Goal: Transaction & Acquisition: Purchase product/service

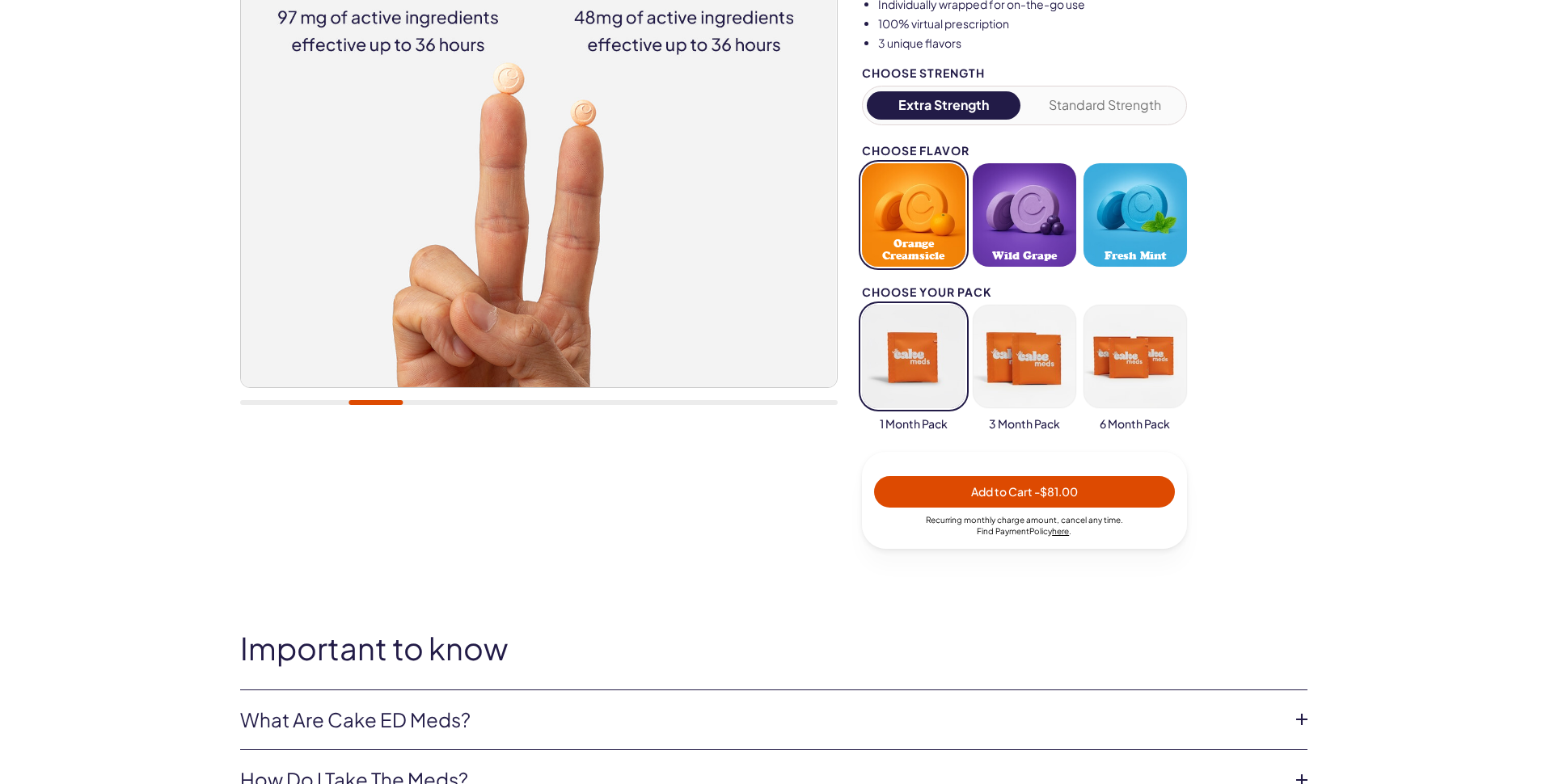
scroll to position [404, 0]
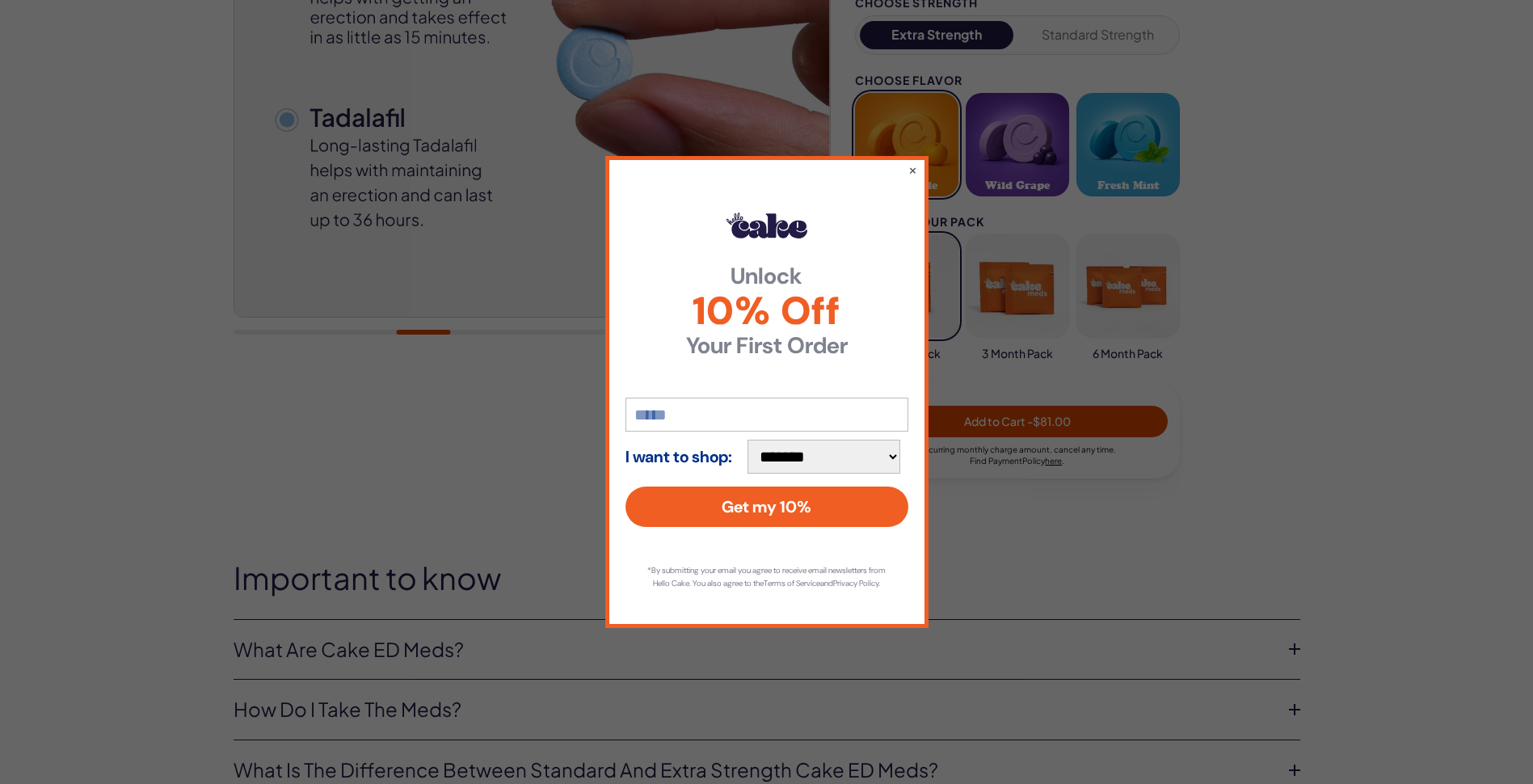
click at [730, 404] on input "email" at bounding box center [767, 414] width 283 height 34
type input "**********"
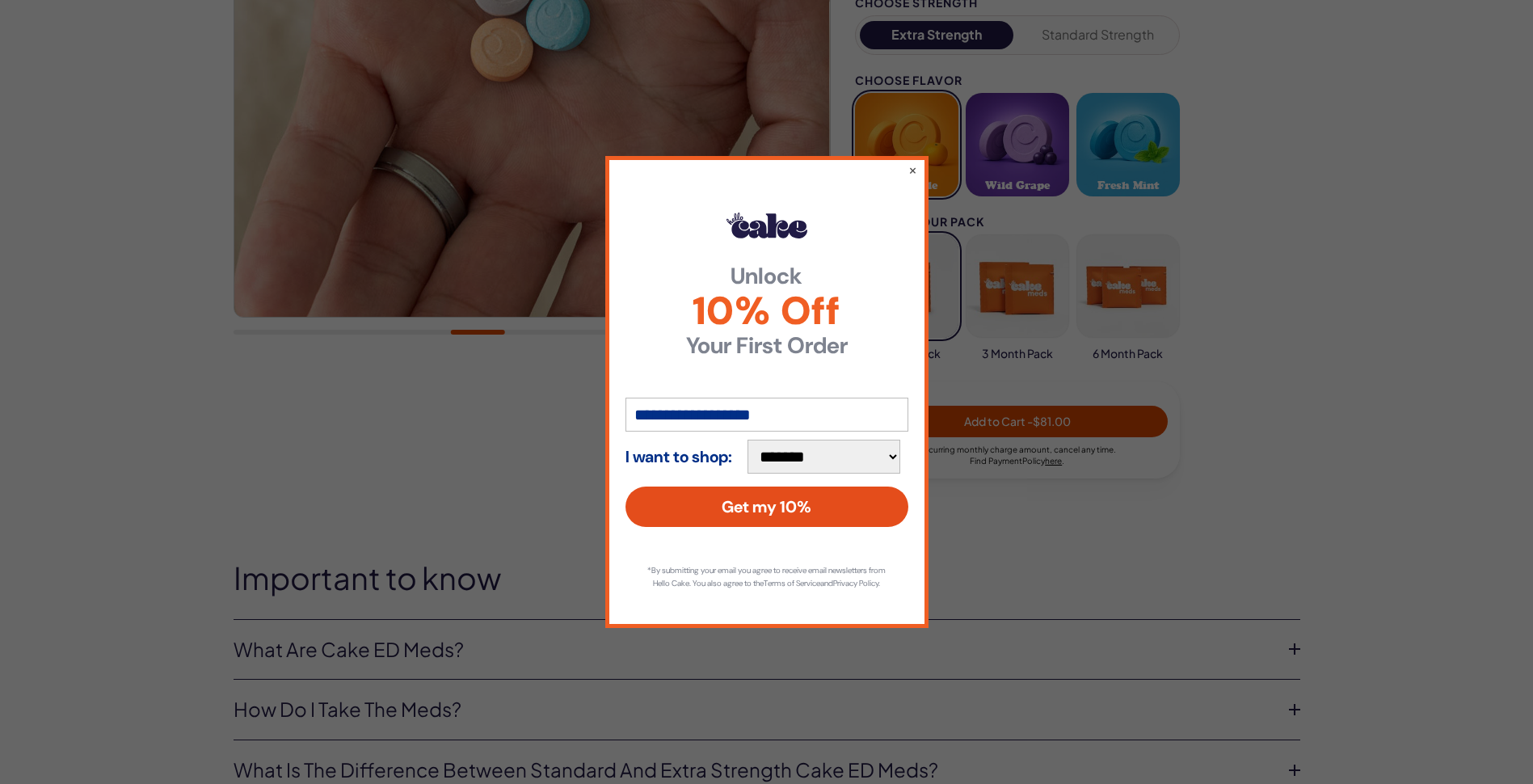
click at [787, 499] on button "Get my 10%" at bounding box center [767, 506] width 283 height 40
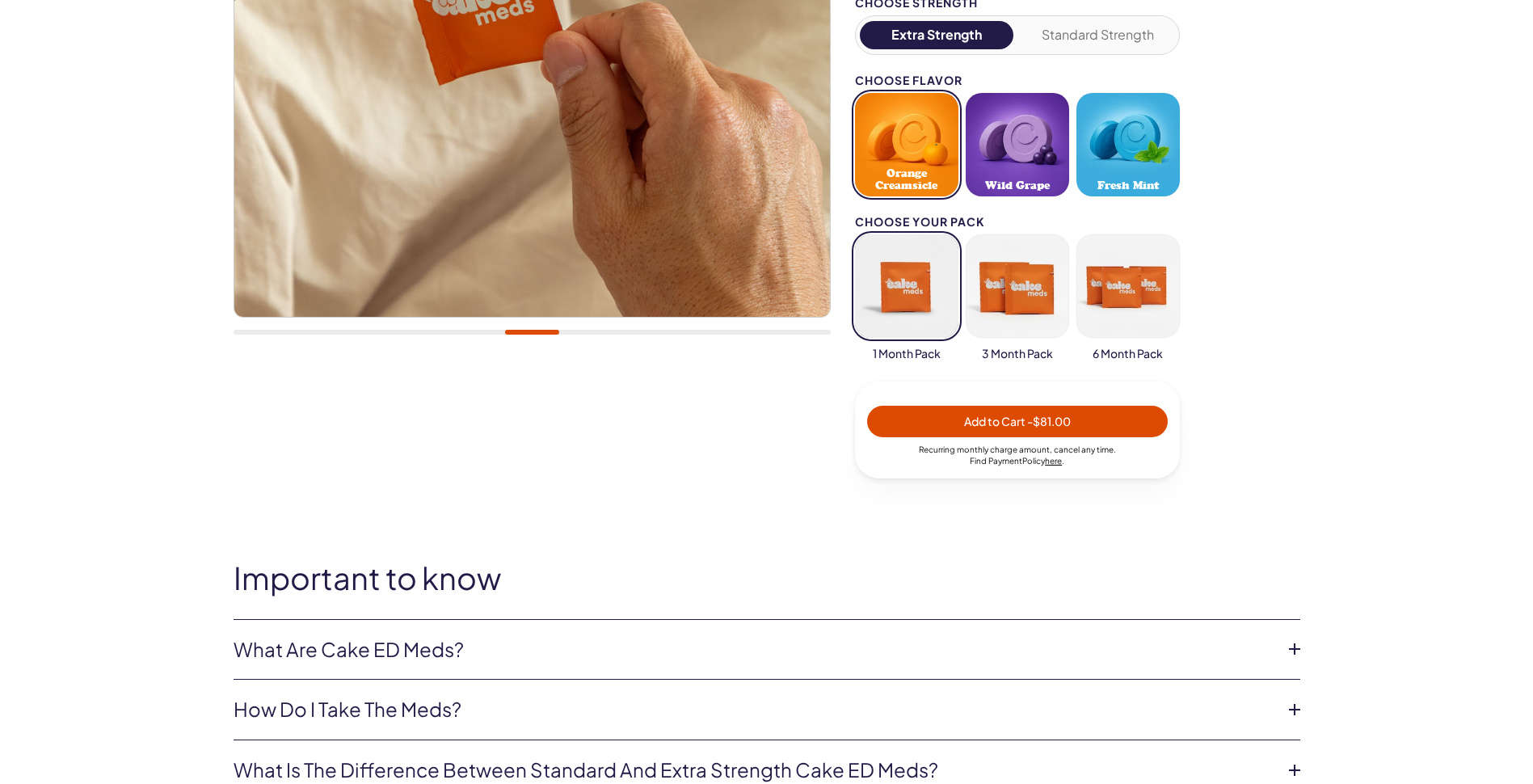
click at [1011, 283] on button "button" at bounding box center [1018, 286] width 103 height 103
click at [912, 280] on button "button" at bounding box center [907, 286] width 103 height 103
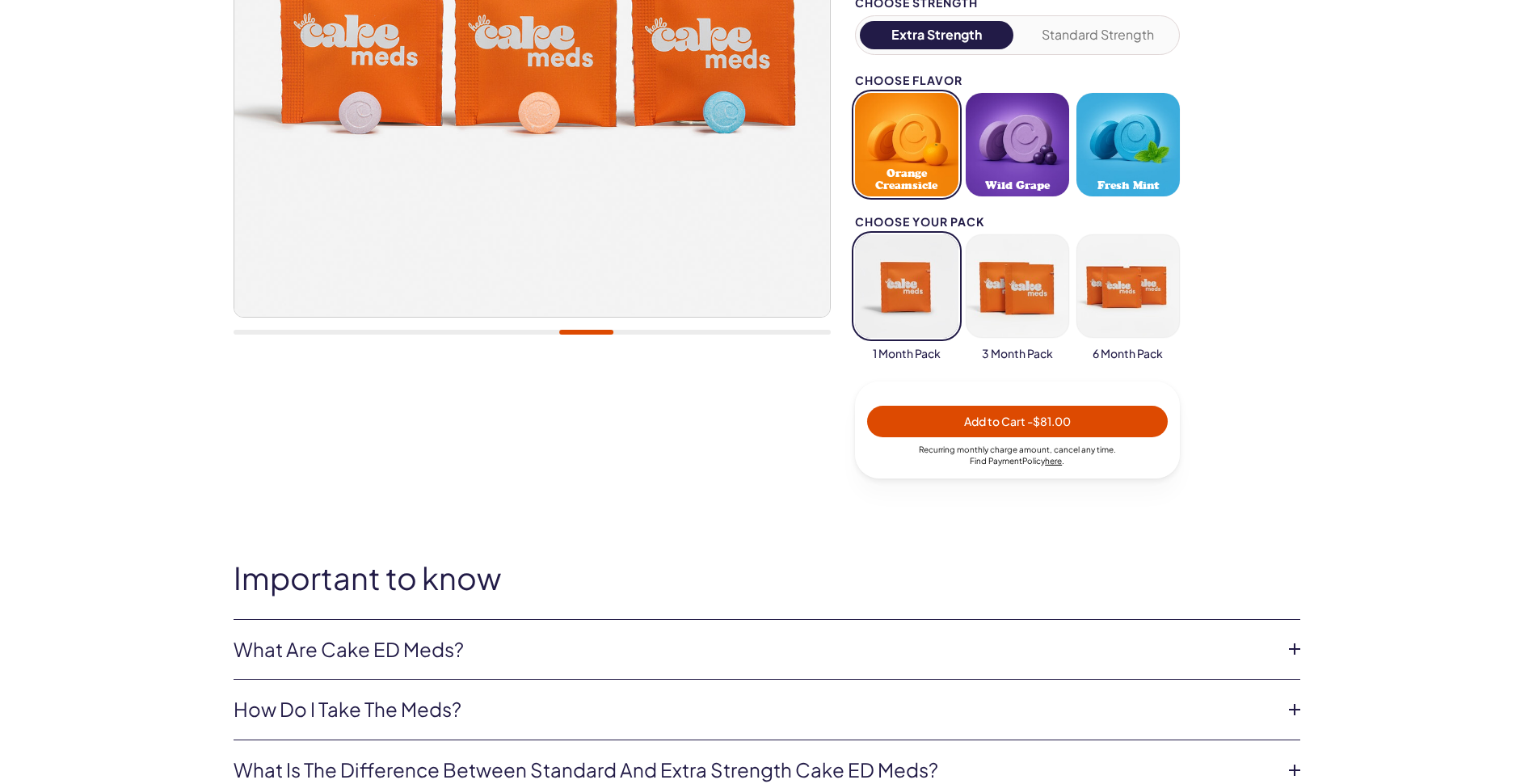
click at [1002, 422] on span "Add to Cart - $81.00" at bounding box center [1018, 422] width 107 height 15
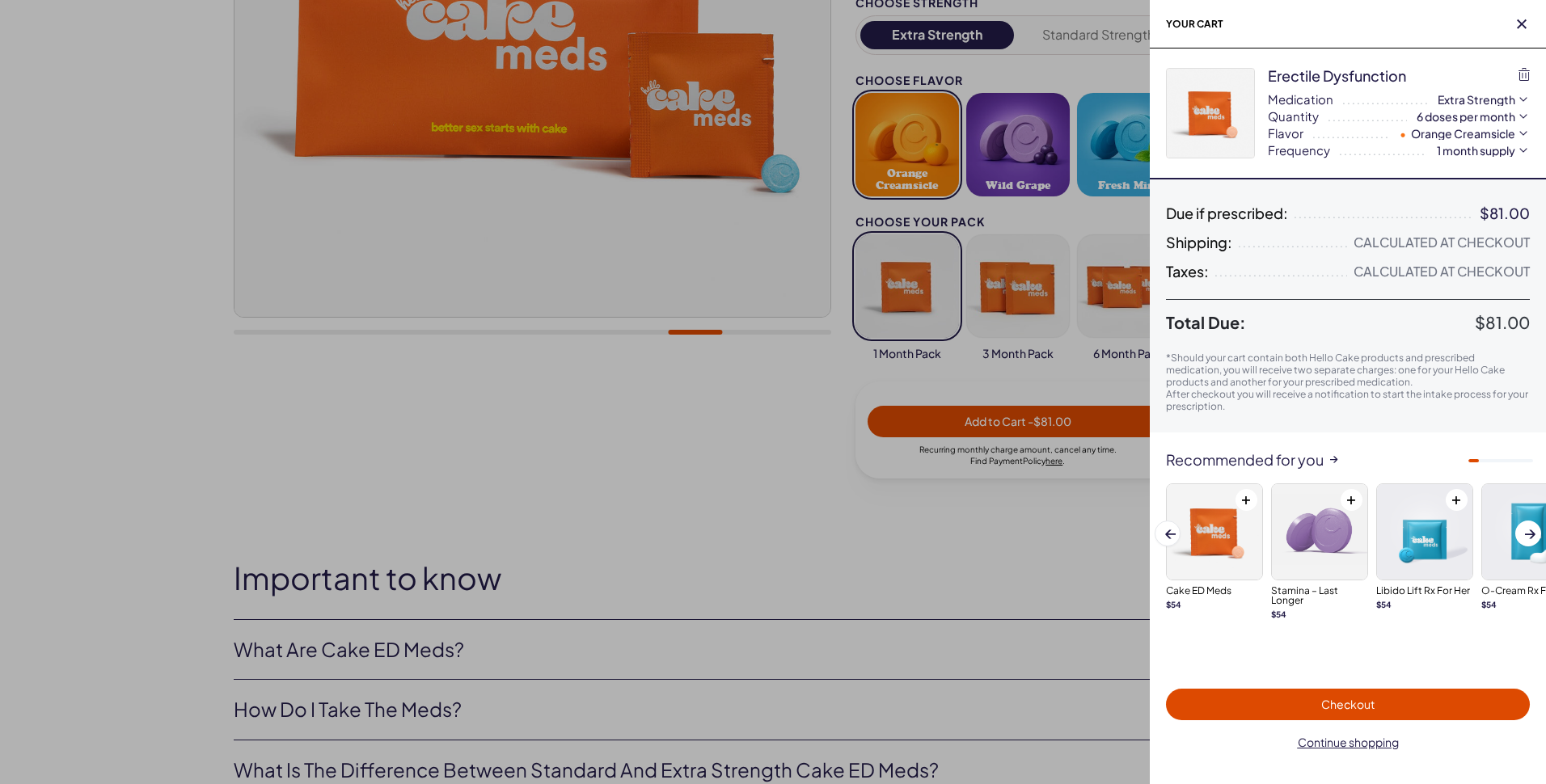
click at [1348, 702] on span "Checkout" at bounding box center [1347, 704] width 53 height 15
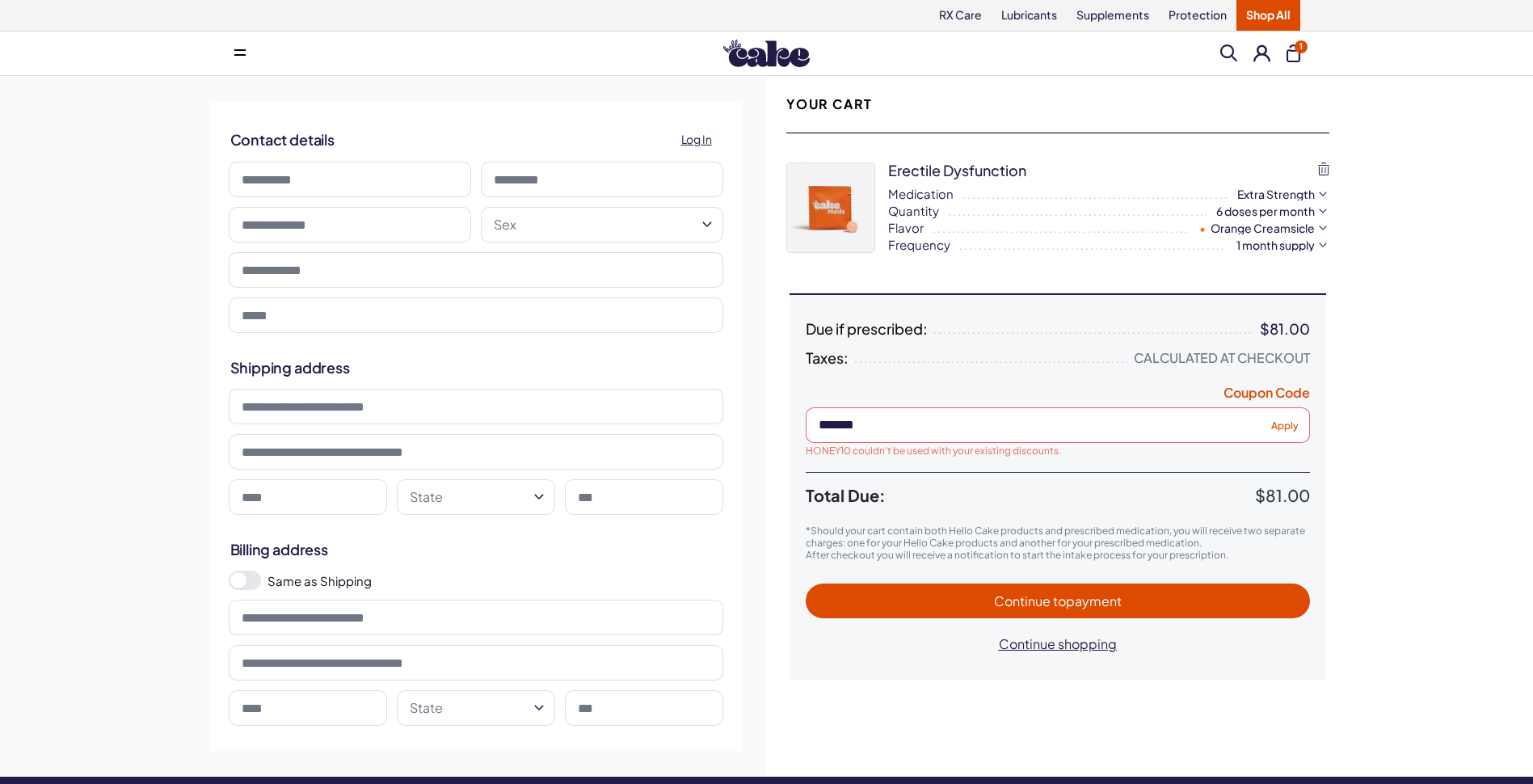
click at [1358, 419] on div "**********" at bounding box center [766, 426] width 1533 height 700
click at [413, 177] on input at bounding box center [350, 179] width 243 height 35
type input "******"
type input "**********"
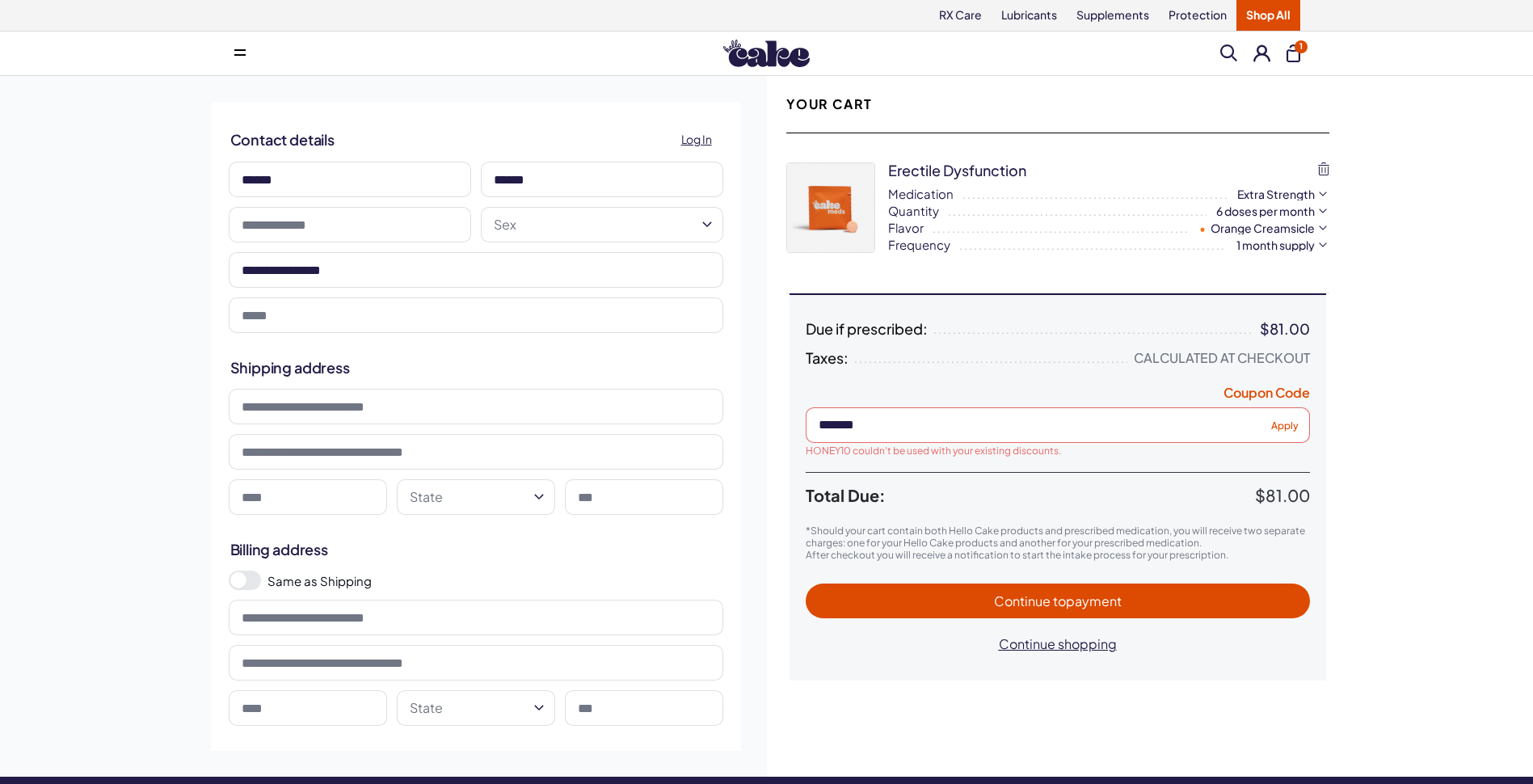
type input "**********"
click at [386, 212] on input "text" at bounding box center [350, 224] width 243 height 35
type input "**********"
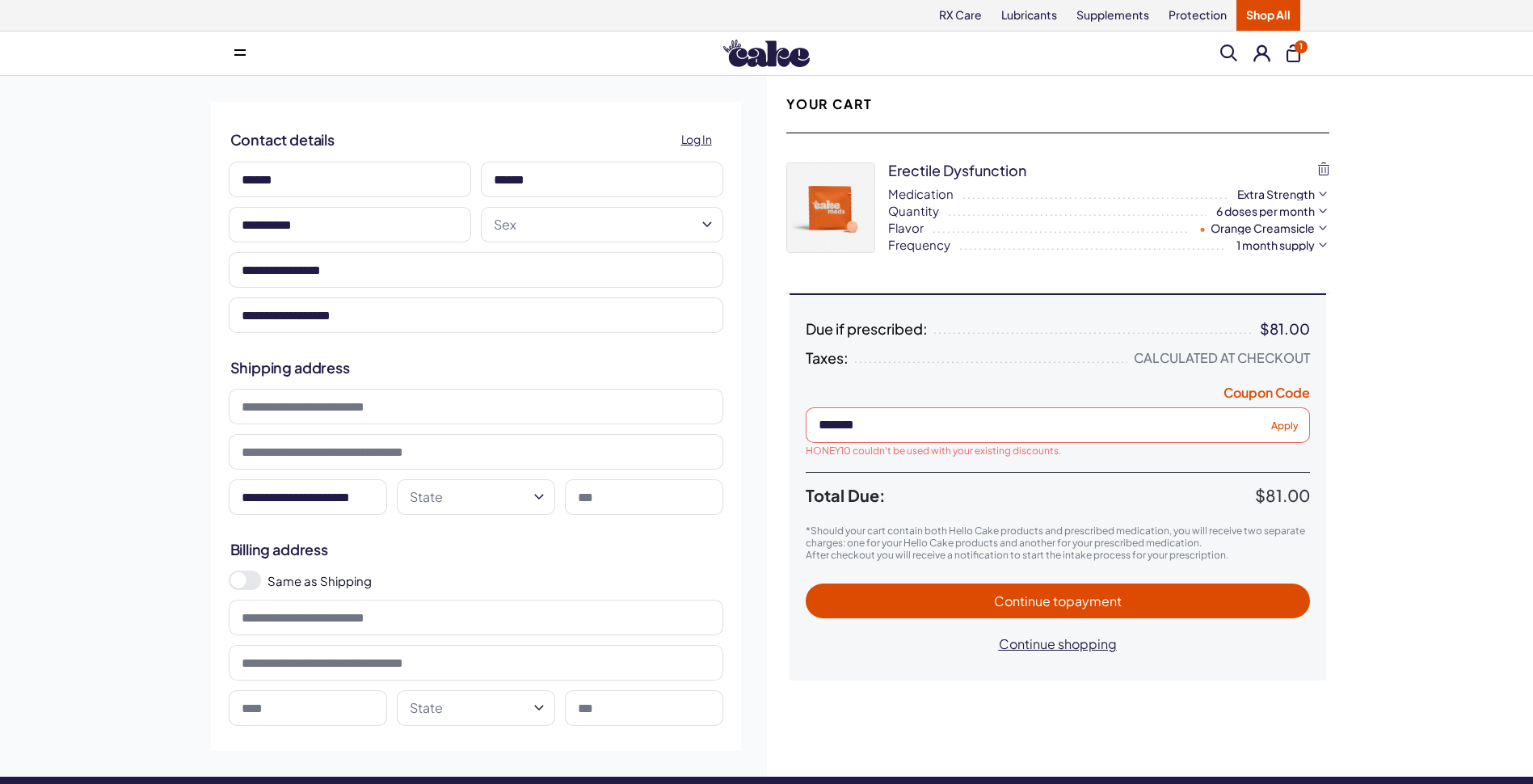
click at [610, 225] on html "RX Care Lubricants Supplements Protection Shop All Menu Him Her Everything 1" at bounding box center [766, 642] width 1533 height 1285
click at [481, 409] on input at bounding box center [476, 406] width 495 height 35
type input "**********"
click at [502, 508] on html "RX Care Lubricants Supplements Protection Shop All Menu Him Her Everything 1" at bounding box center [766, 642] width 1533 height 1285
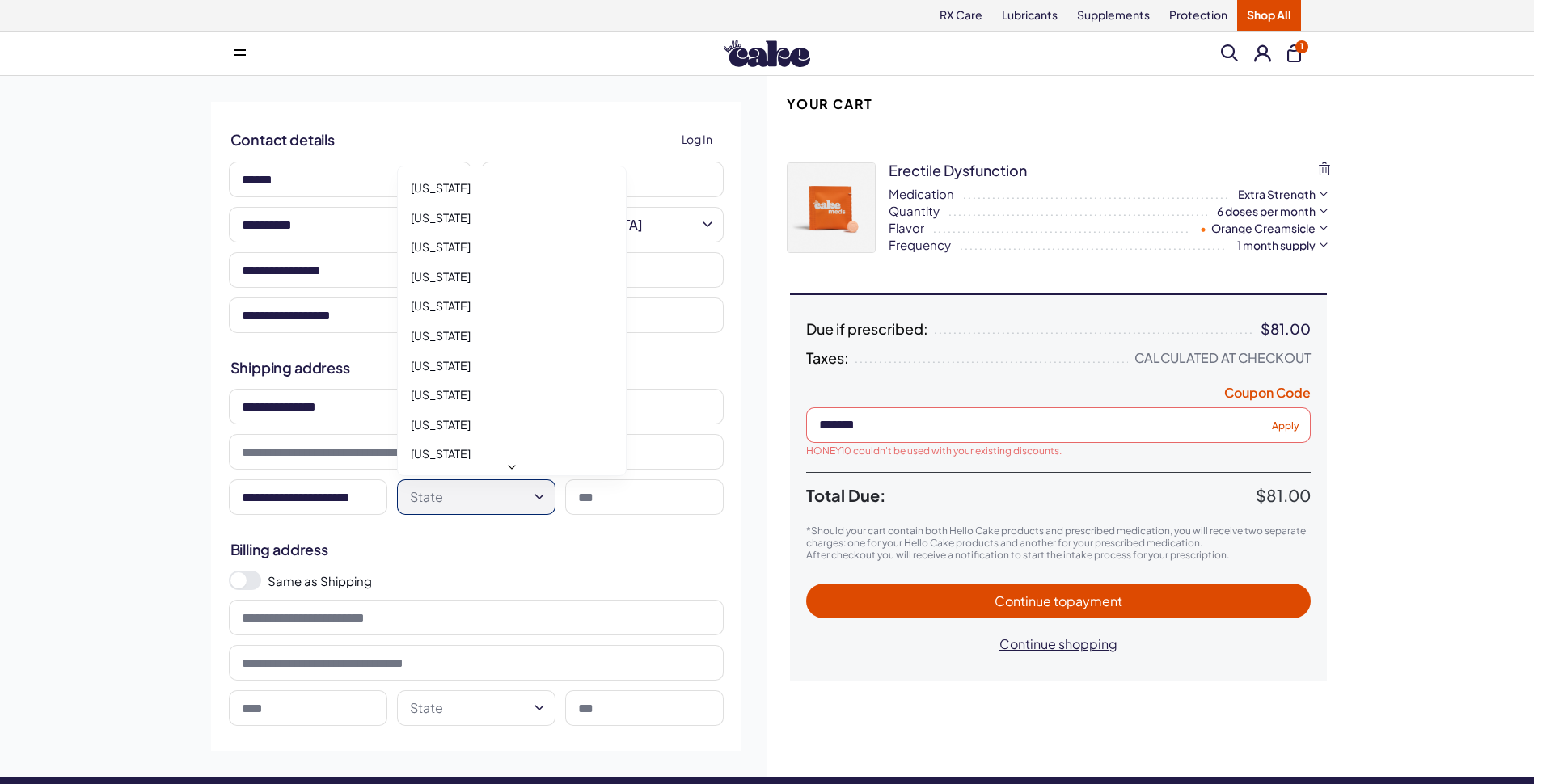
select select "**"
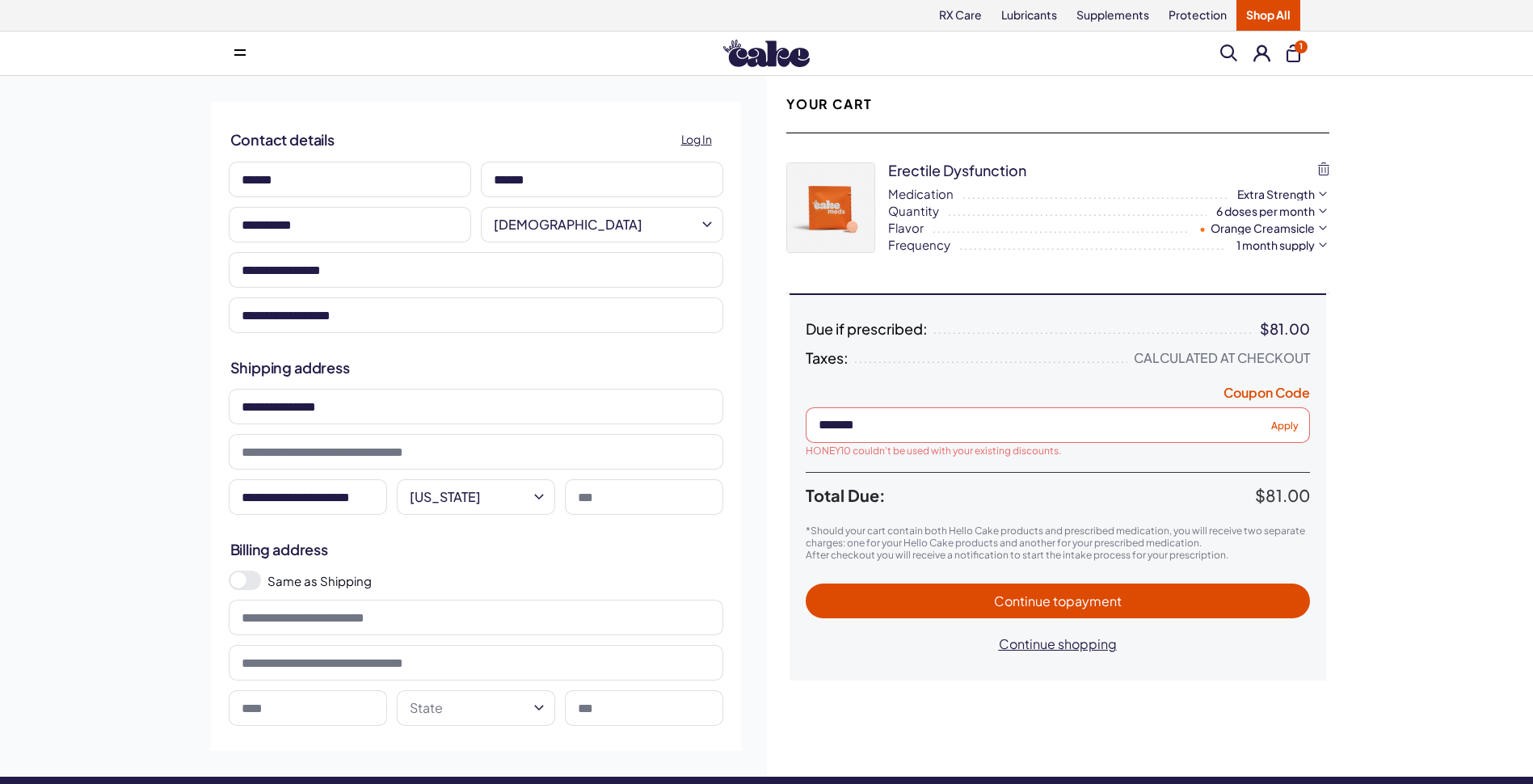
click at [667, 496] on input at bounding box center [644, 496] width 158 height 35
type input "*****"
click at [517, 543] on h2 "Billing address" at bounding box center [476, 549] width 491 height 21
click at [252, 580] on span at bounding box center [244, 581] width 32 height 20
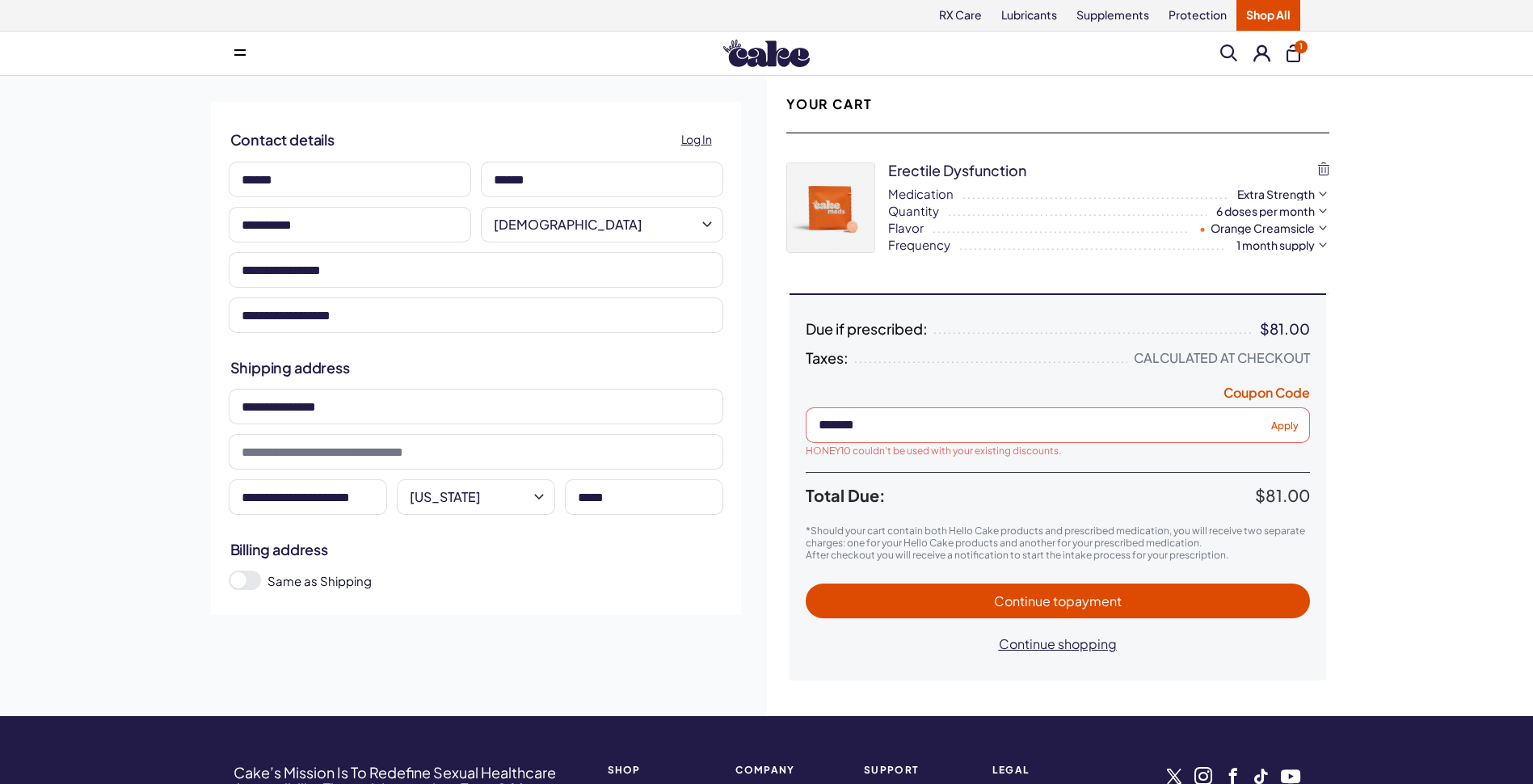
click at [1049, 593] on span "Continue to payment" at bounding box center [1058, 600] width 128 height 17
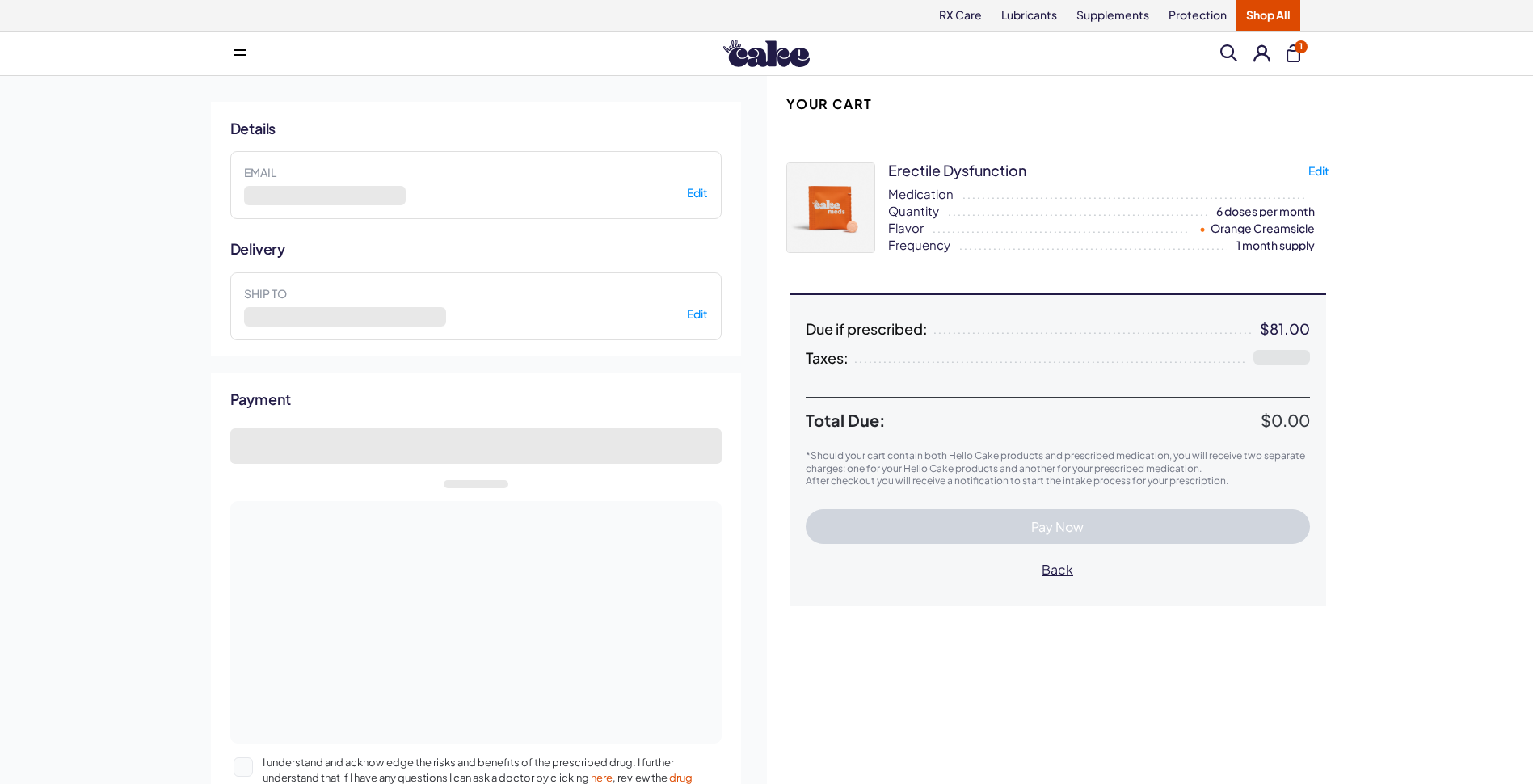
select select "*"
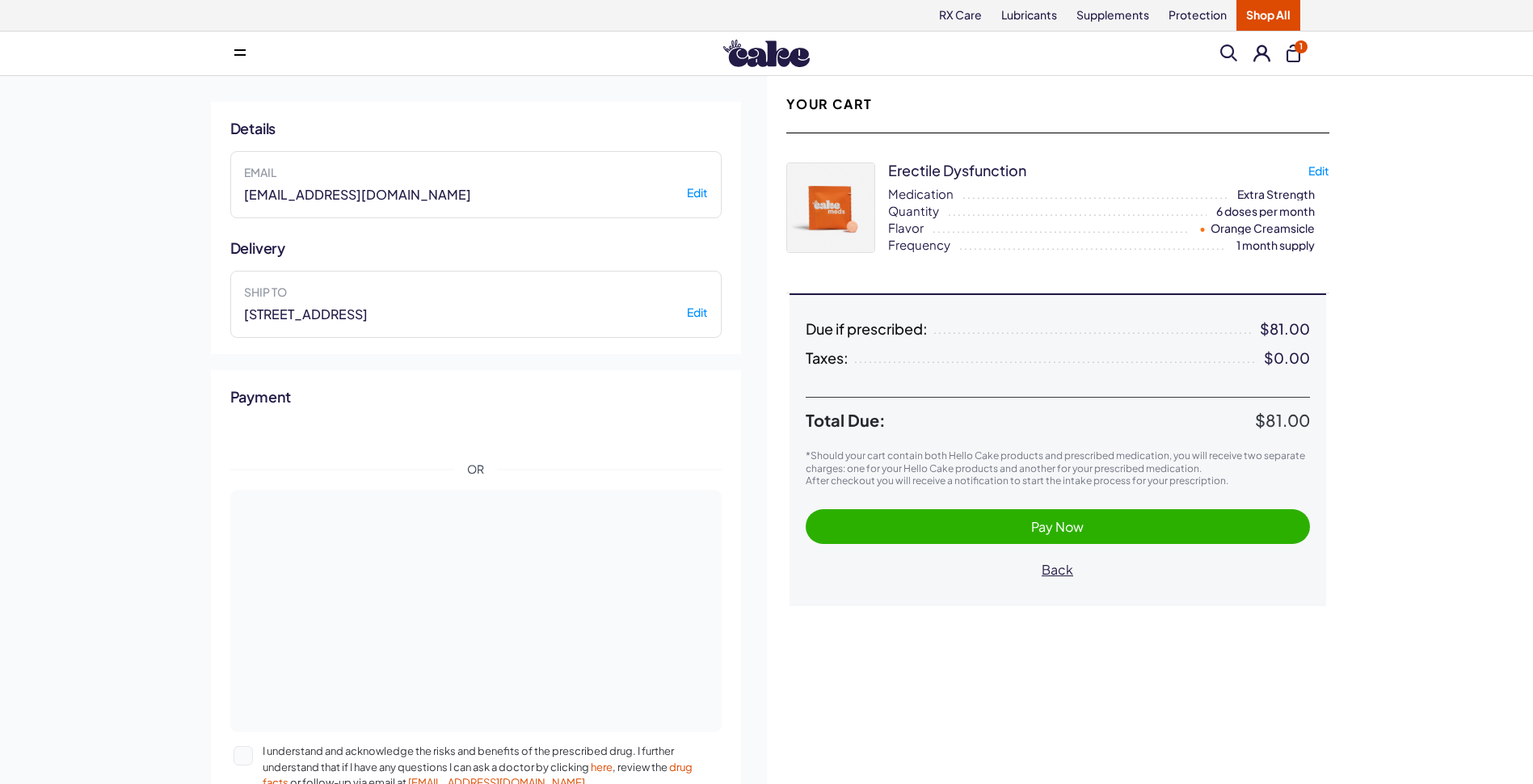
click at [864, 519] on span "Pay Now" at bounding box center [1057, 526] width 472 height 19
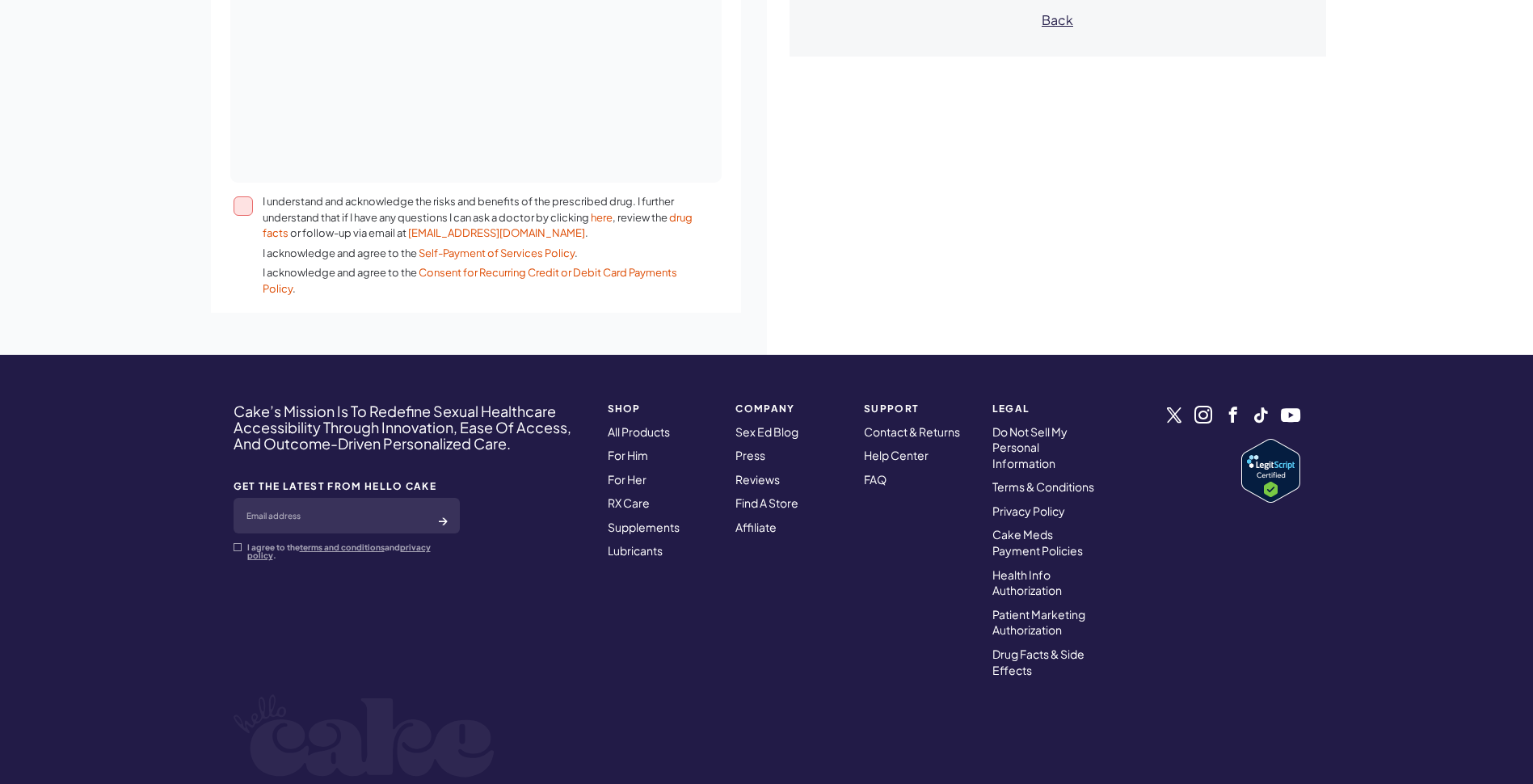
scroll to position [629, 0]
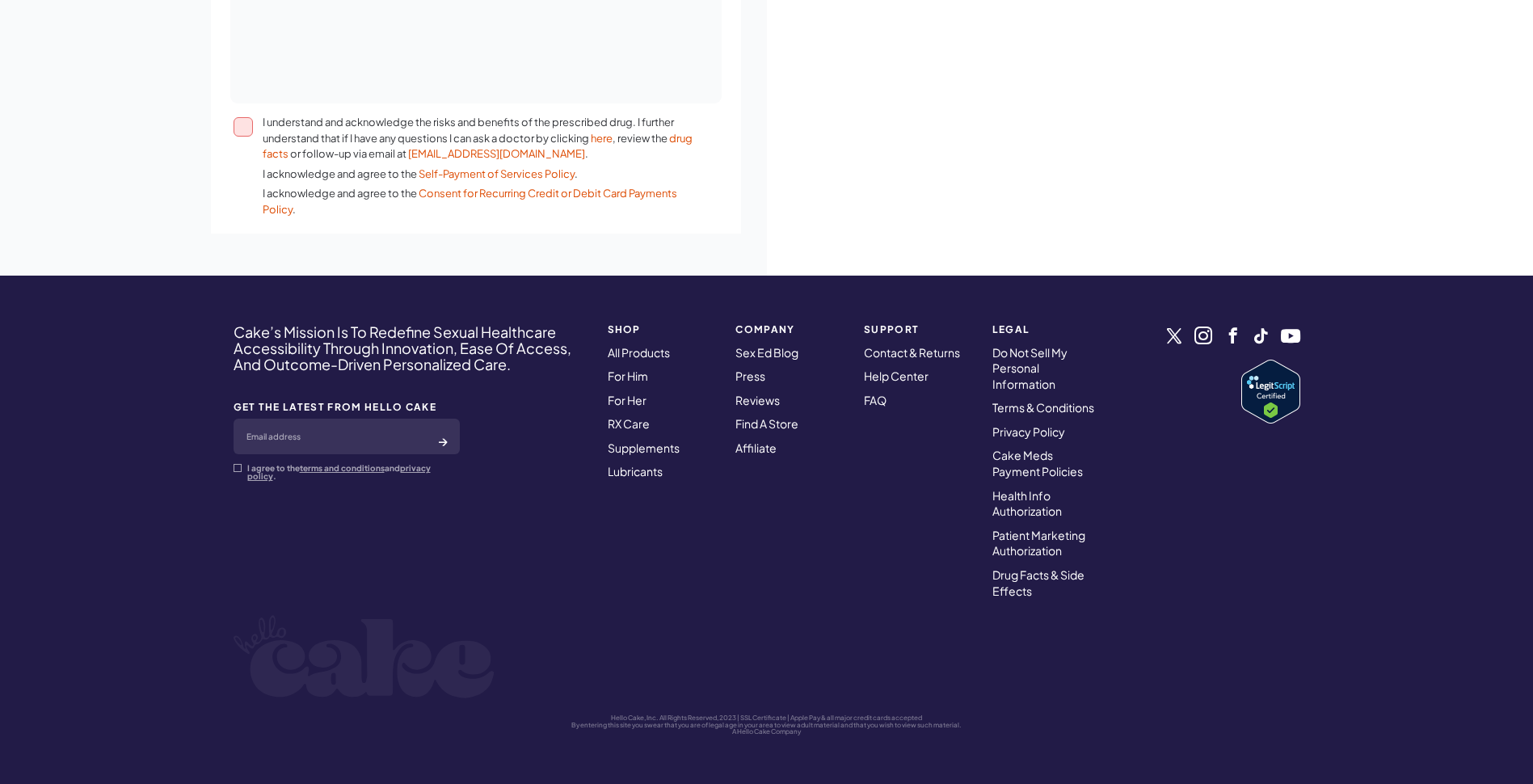
click at [244, 123] on button "I understand and acknowledge the risks and benefits of the prescribed drug. I f…" at bounding box center [244, 127] width 20 height 20
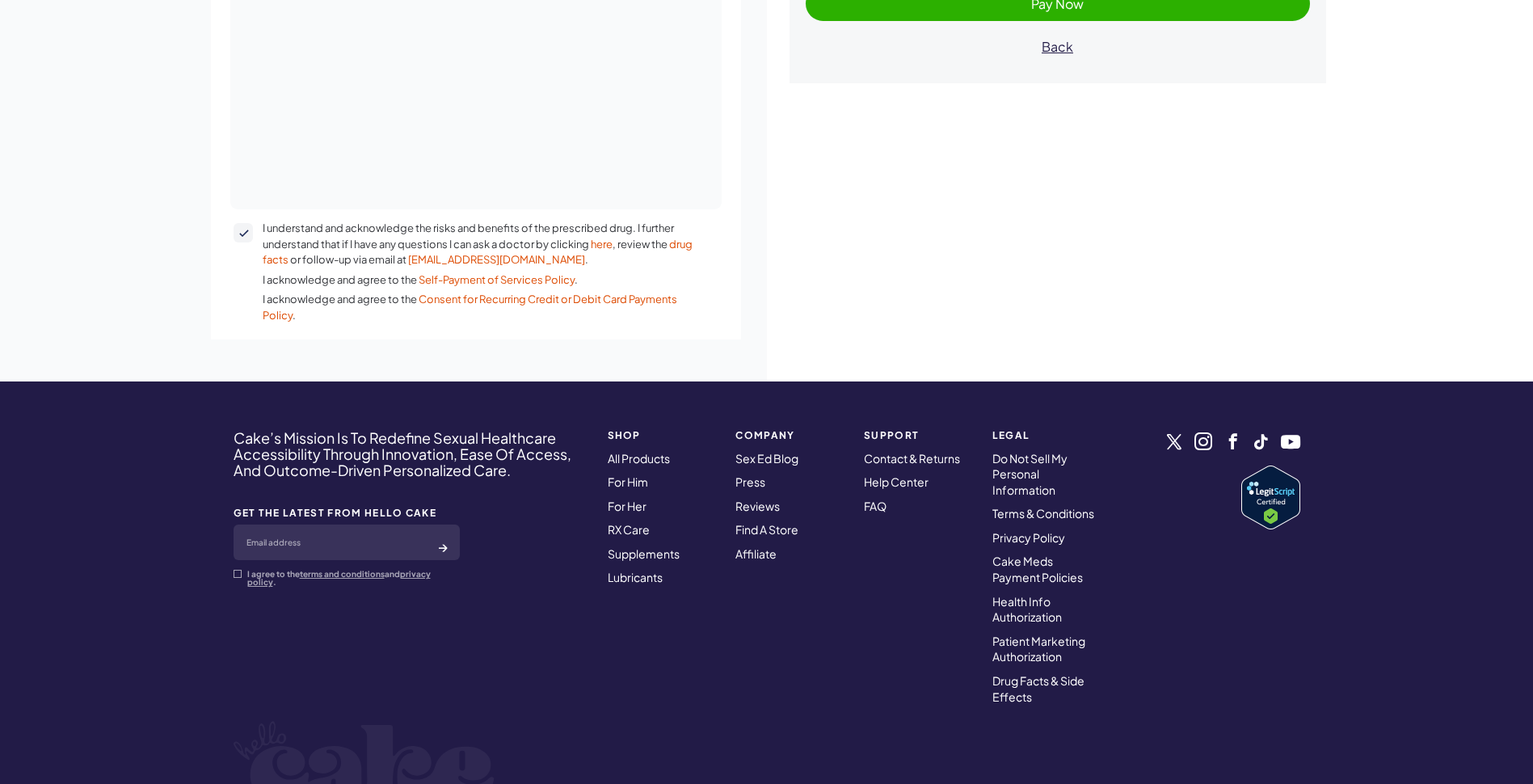
scroll to position [305, 0]
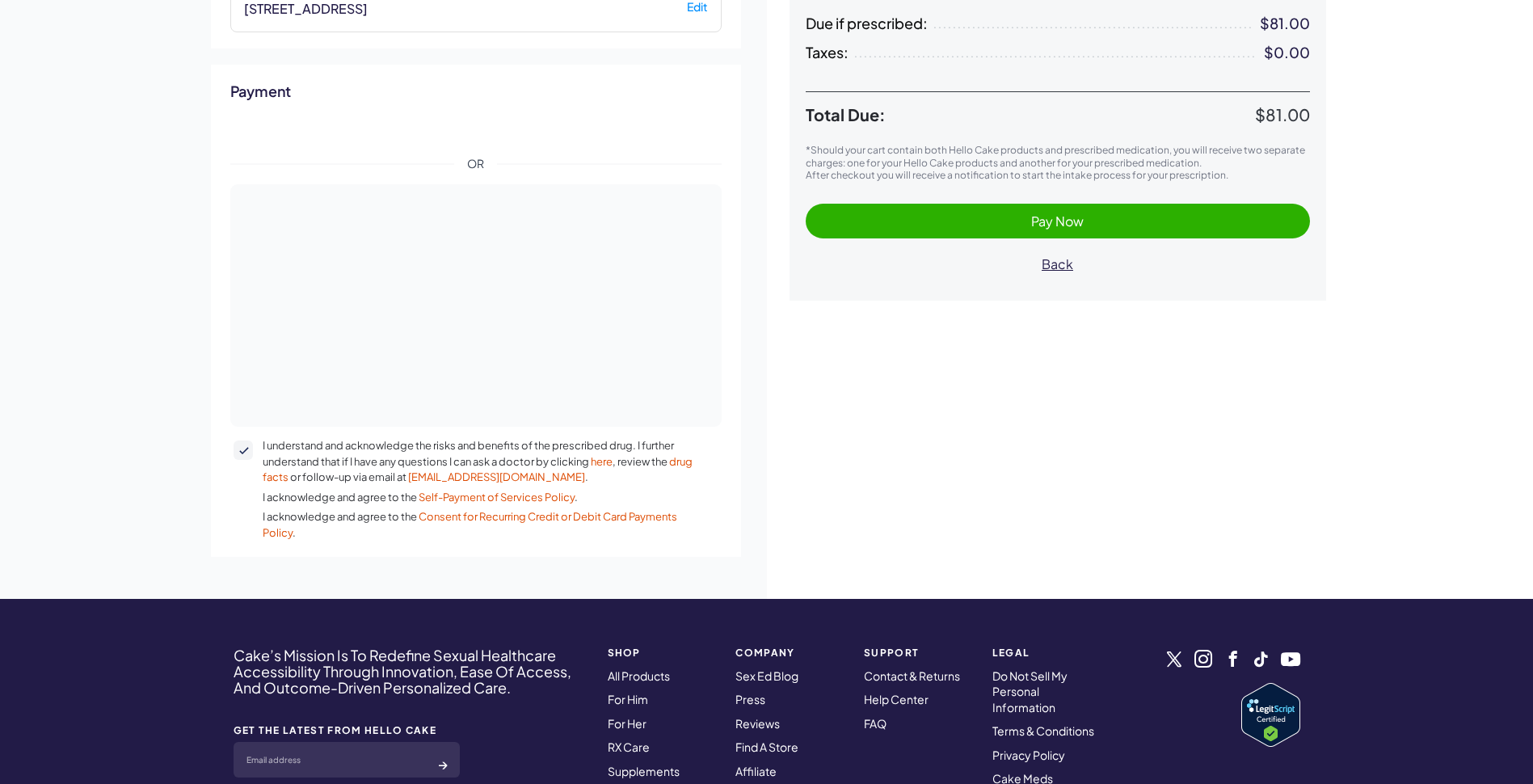
click at [965, 219] on span "Pay Now" at bounding box center [1057, 221] width 472 height 19
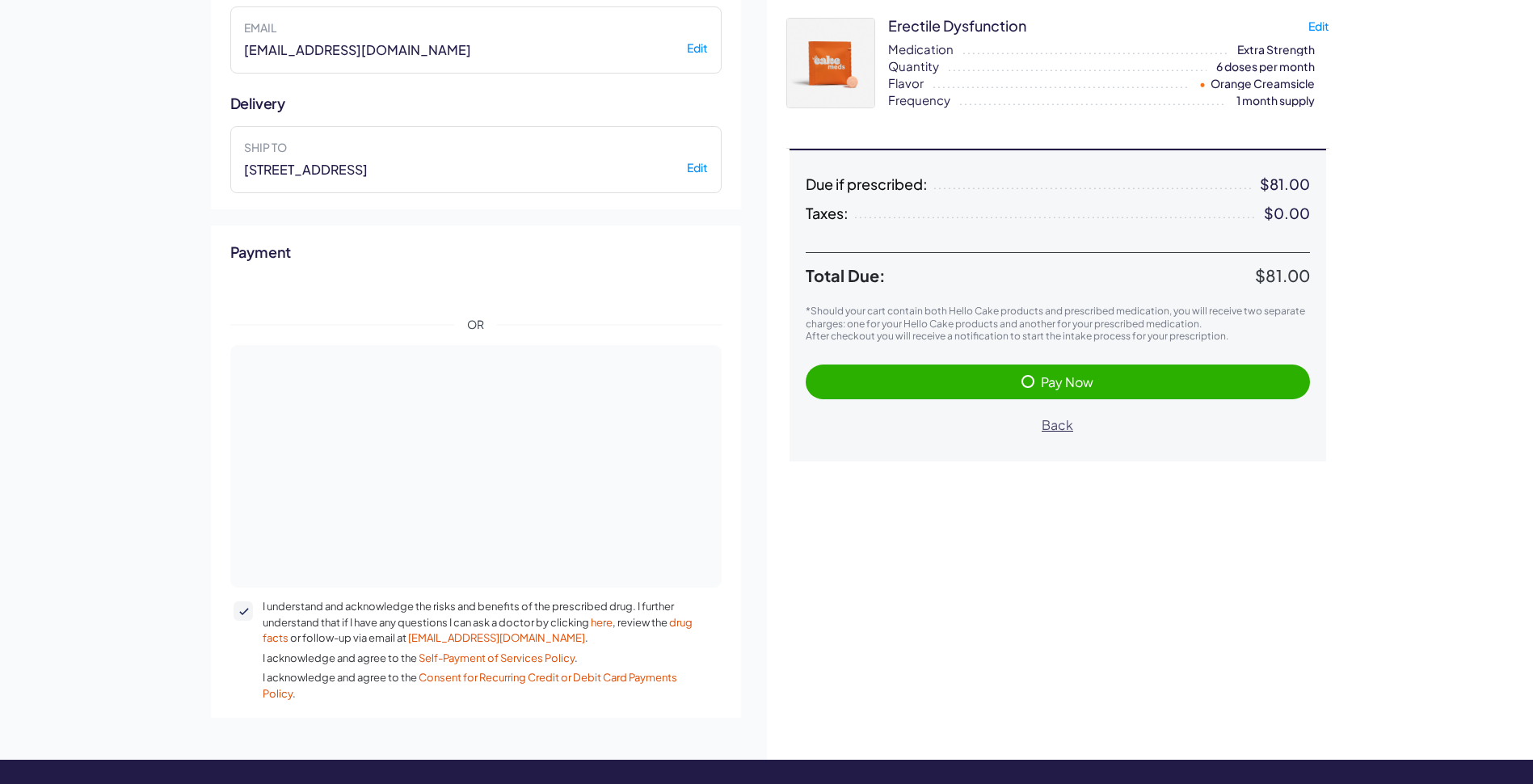
scroll to position [144, 0]
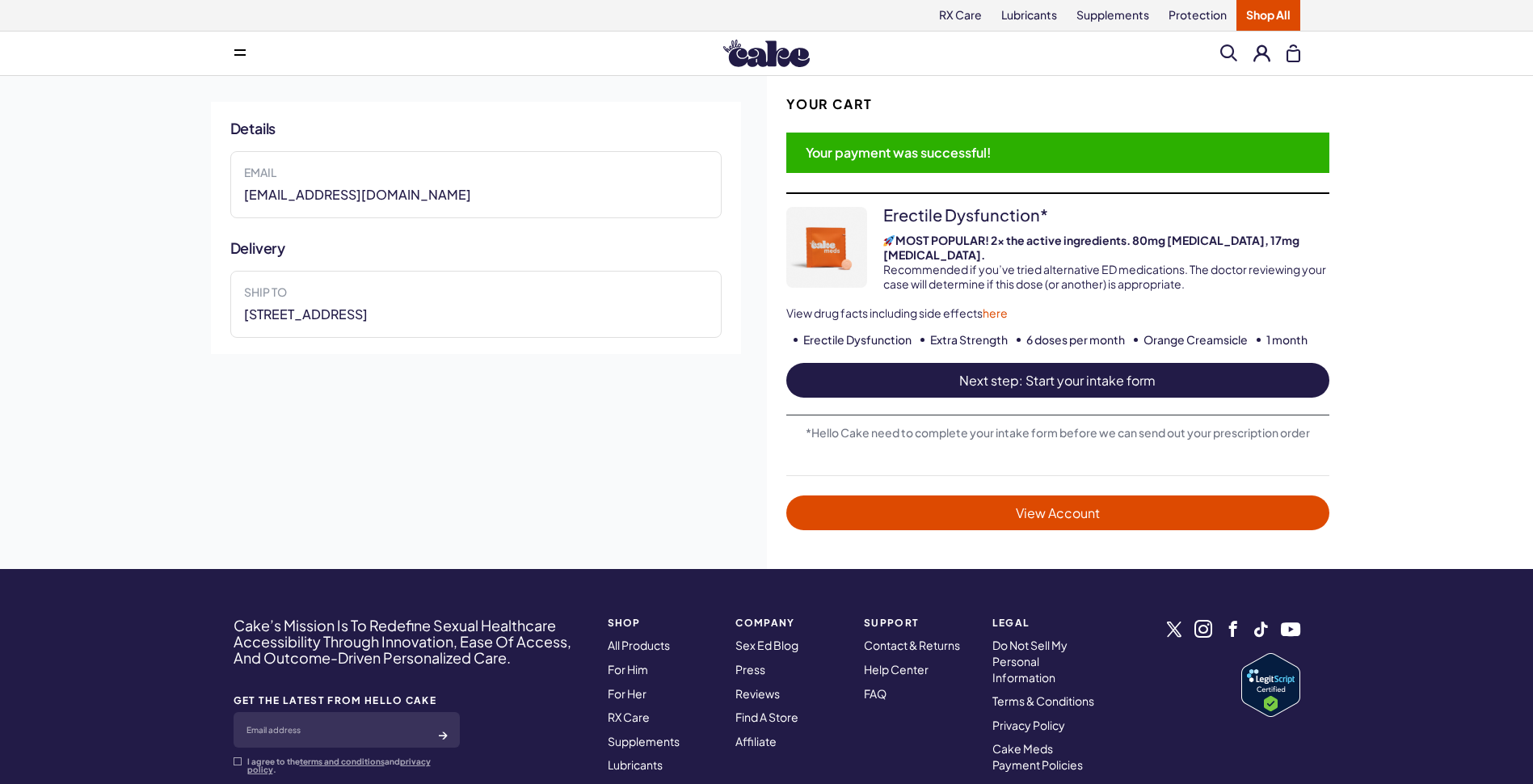
click at [1054, 371] on span "Next step: Start your intake form" at bounding box center [1057, 380] width 511 height 19
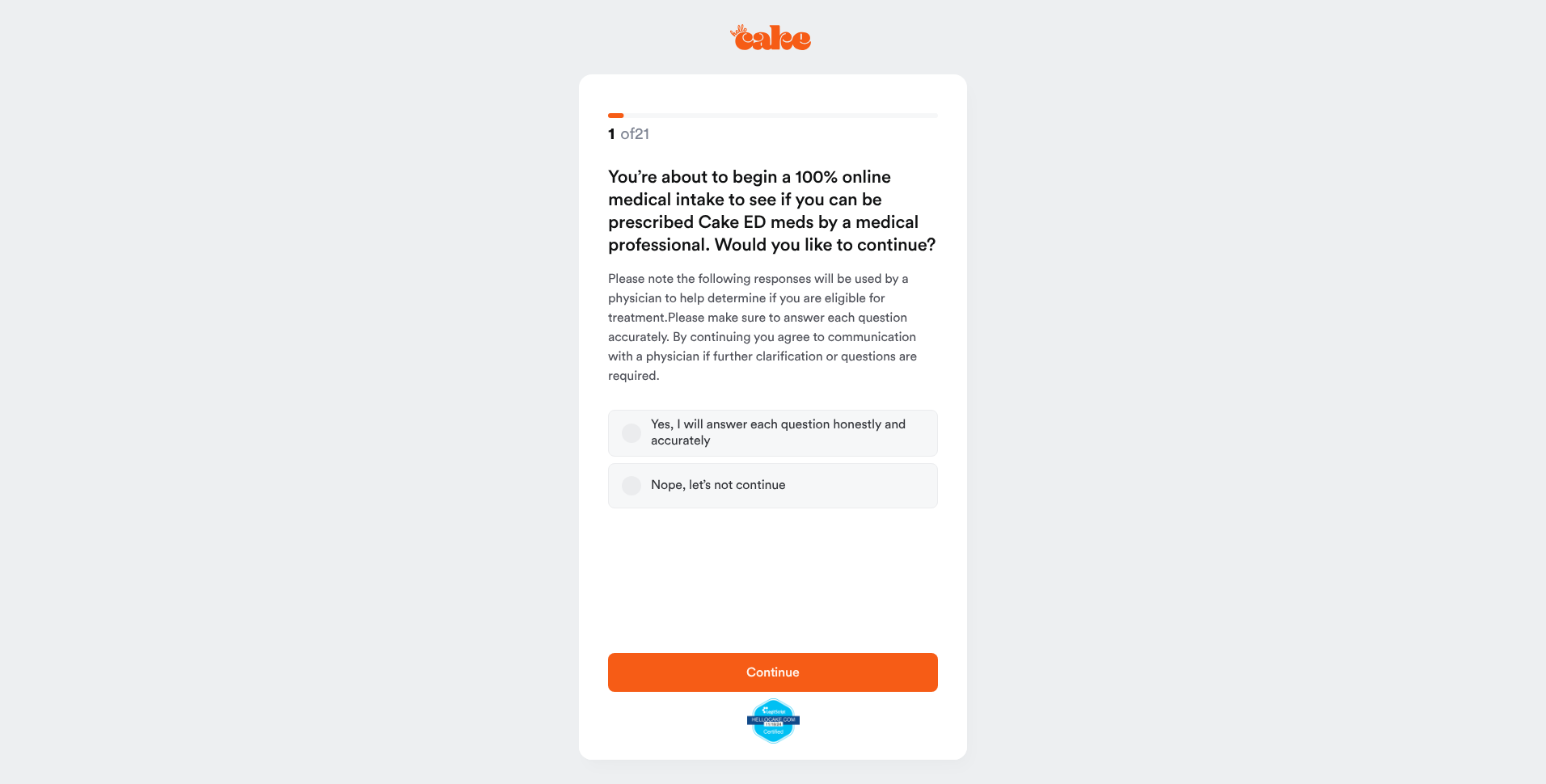
click at [634, 432] on button "Yes, I will answer each question honestly and accurately" at bounding box center [632, 433] width 20 height 20
drag, startPoint x: 765, startPoint y: 668, endPoint x: 782, endPoint y: 663, distance: 17.7
click at [765, 669] on span "Continue" at bounding box center [772, 672] width 53 height 13
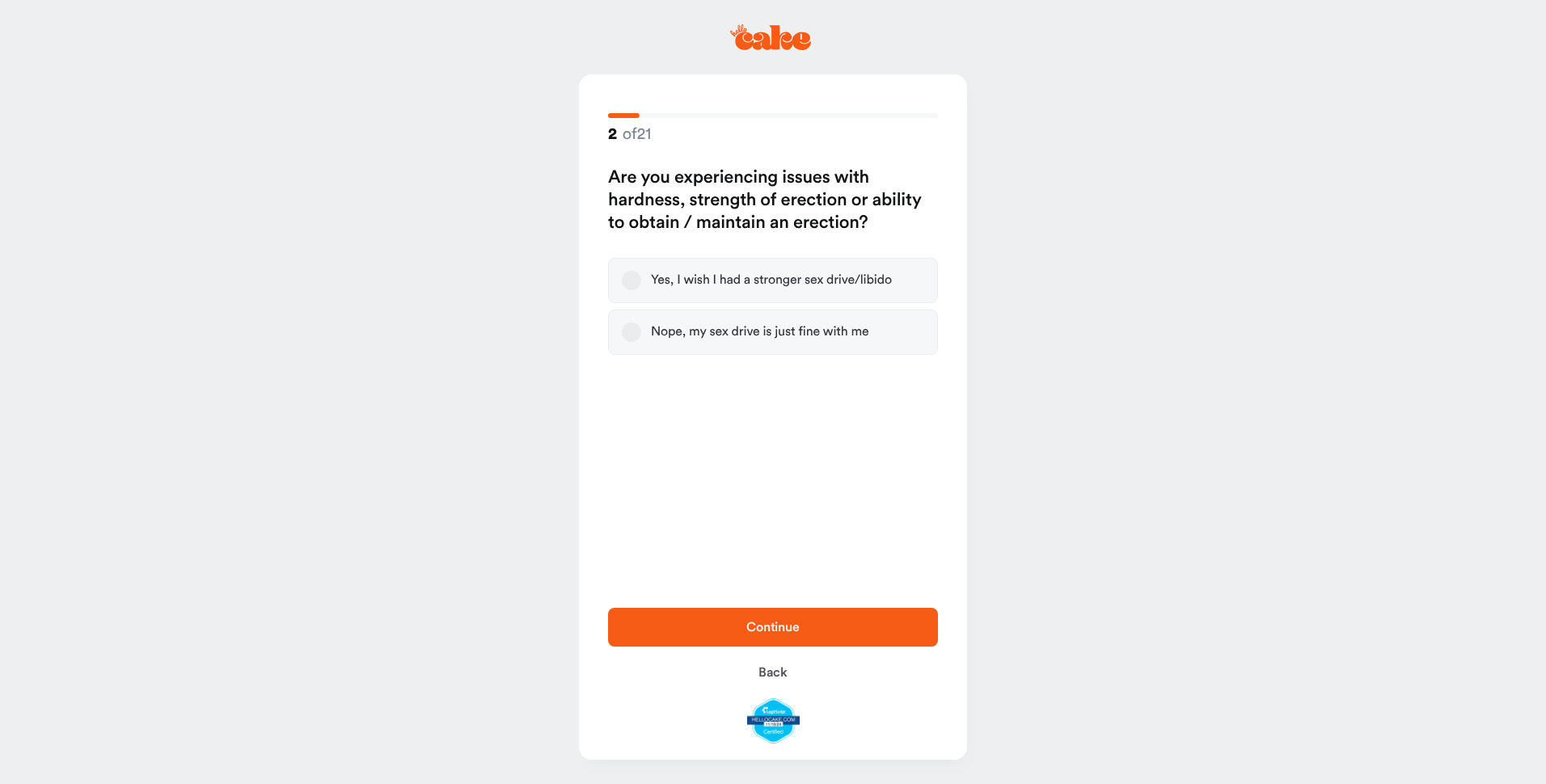
click at [778, 330] on div "Nope, my sex drive is just fine with me" at bounding box center [760, 332] width 218 height 16
click at [641, 330] on button "Nope, my sex drive is just fine with me" at bounding box center [632, 332] width 20 height 20
click at [773, 622] on span "Continue" at bounding box center [772, 627] width 53 height 13
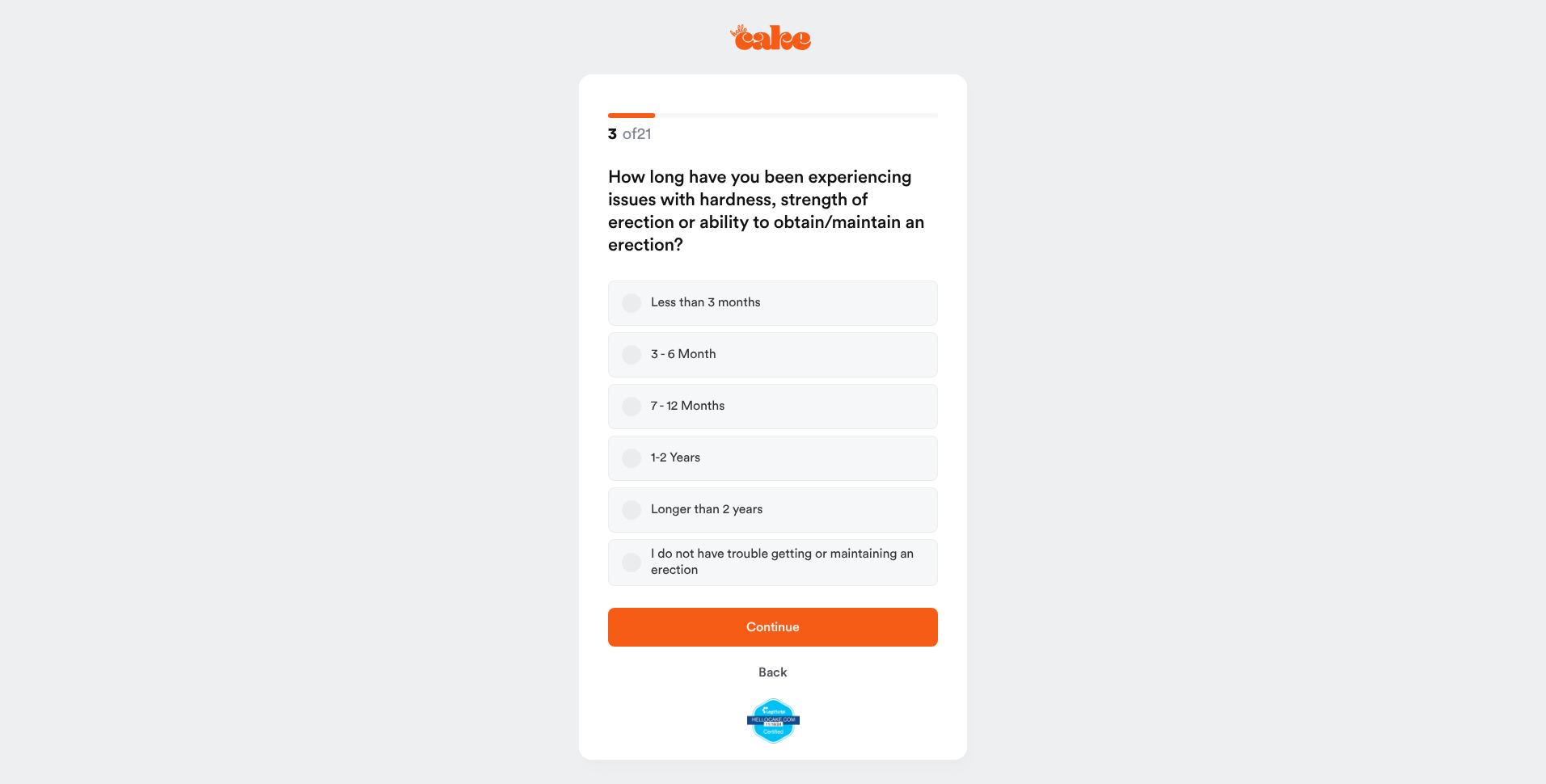
click at [629, 506] on button "Longer than 2 years" at bounding box center [632, 510] width 20 height 20
click at [766, 619] on span "Continue" at bounding box center [773, 627] width 278 height 20
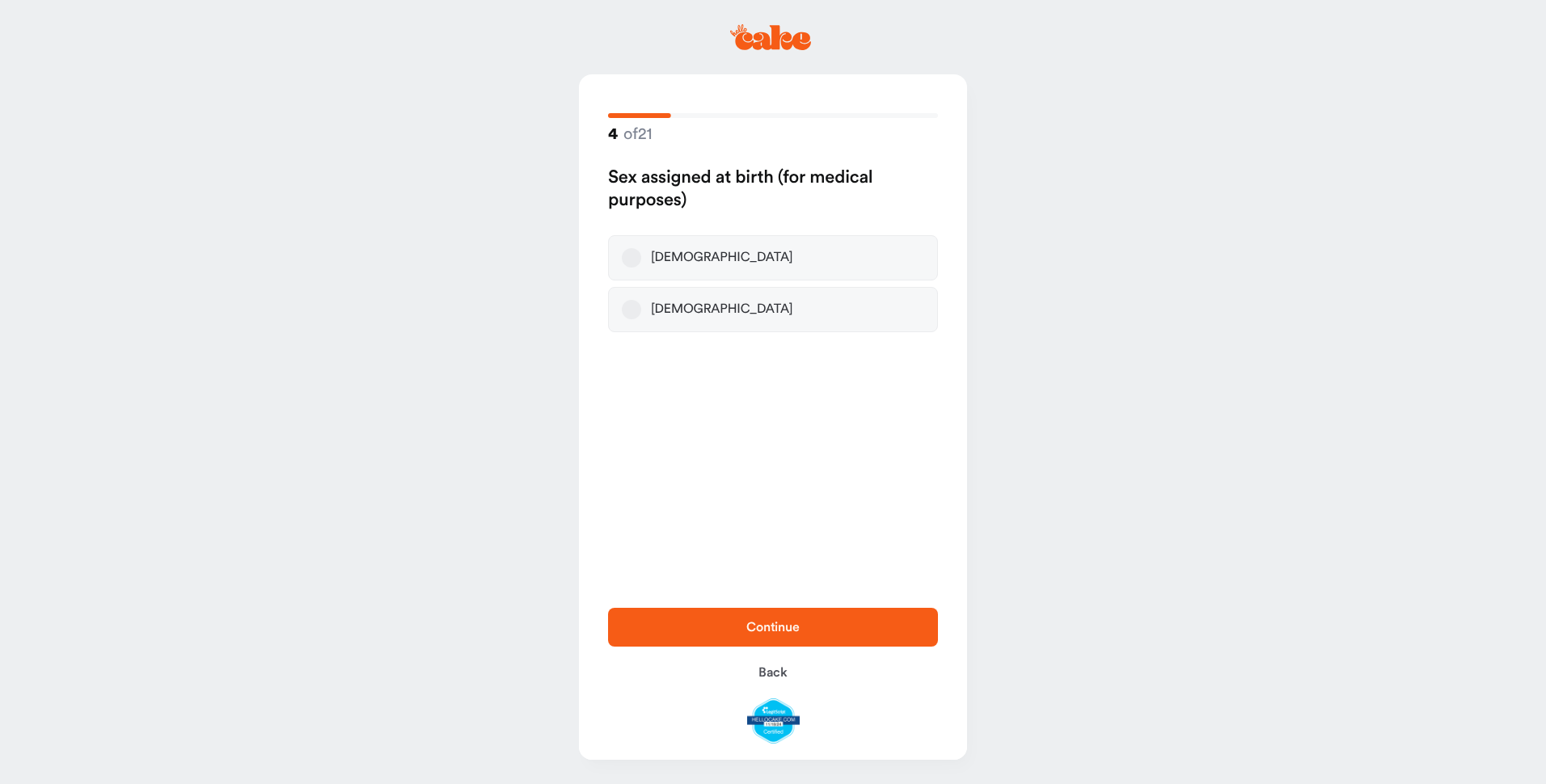
click at [643, 259] on label "Male" at bounding box center [773, 258] width 330 height 45
click at [641, 259] on button "Male" at bounding box center [632, 258] width 20 height 20
click at [769, 627] on span "Continue" at bounding box center [772, 627] width 53 height 13
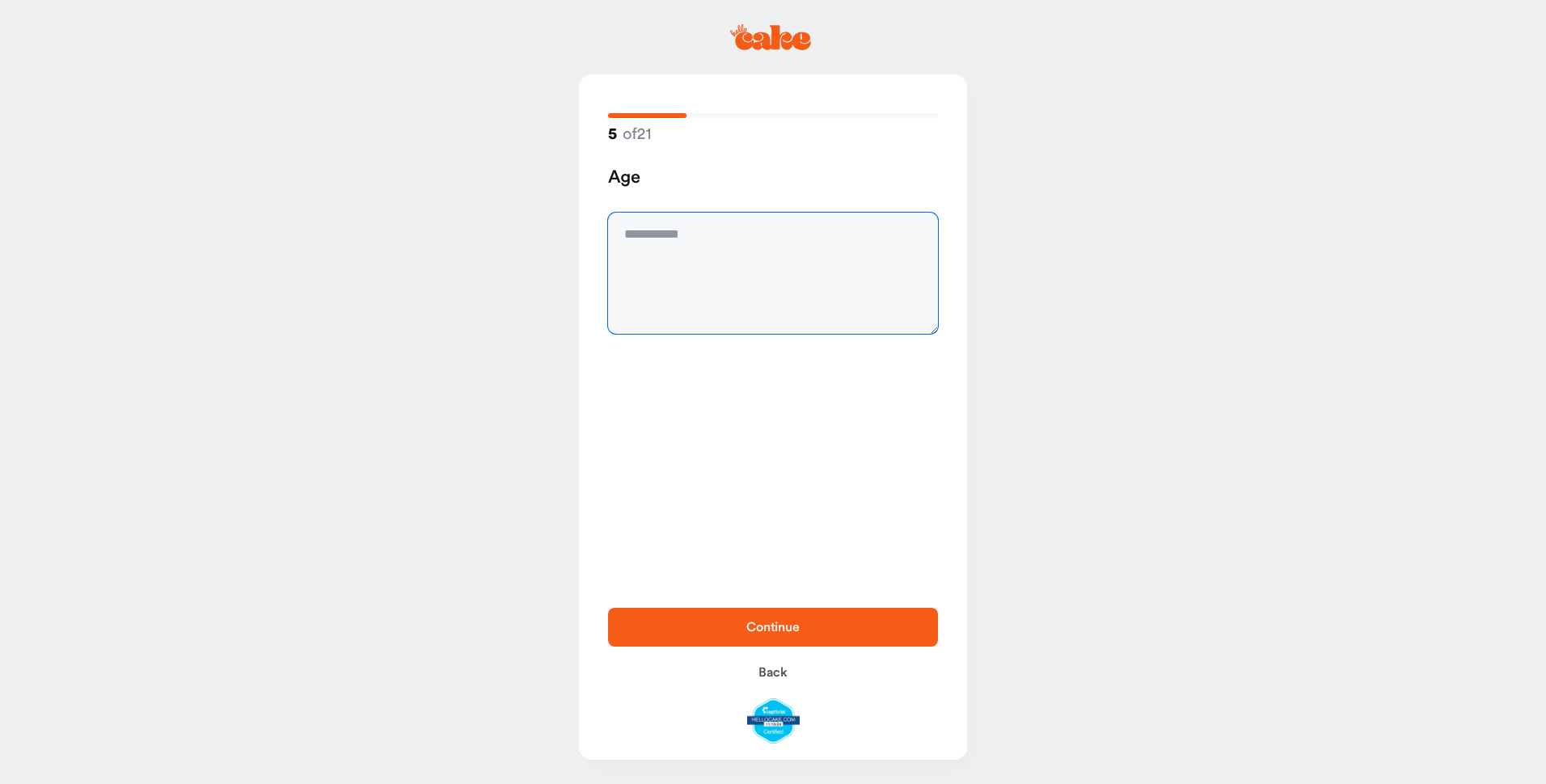
click at [762, 242] on textarea at bounding box center [773, 273] width 330 height 121
type textarea "**"
click at [771, 624] on span "Continue" at bounding box center [772, 627] width 53 height 13
click at [718, 237] on textarea at bounding box center [773, 273] width 330 height 121
type textarea "****"
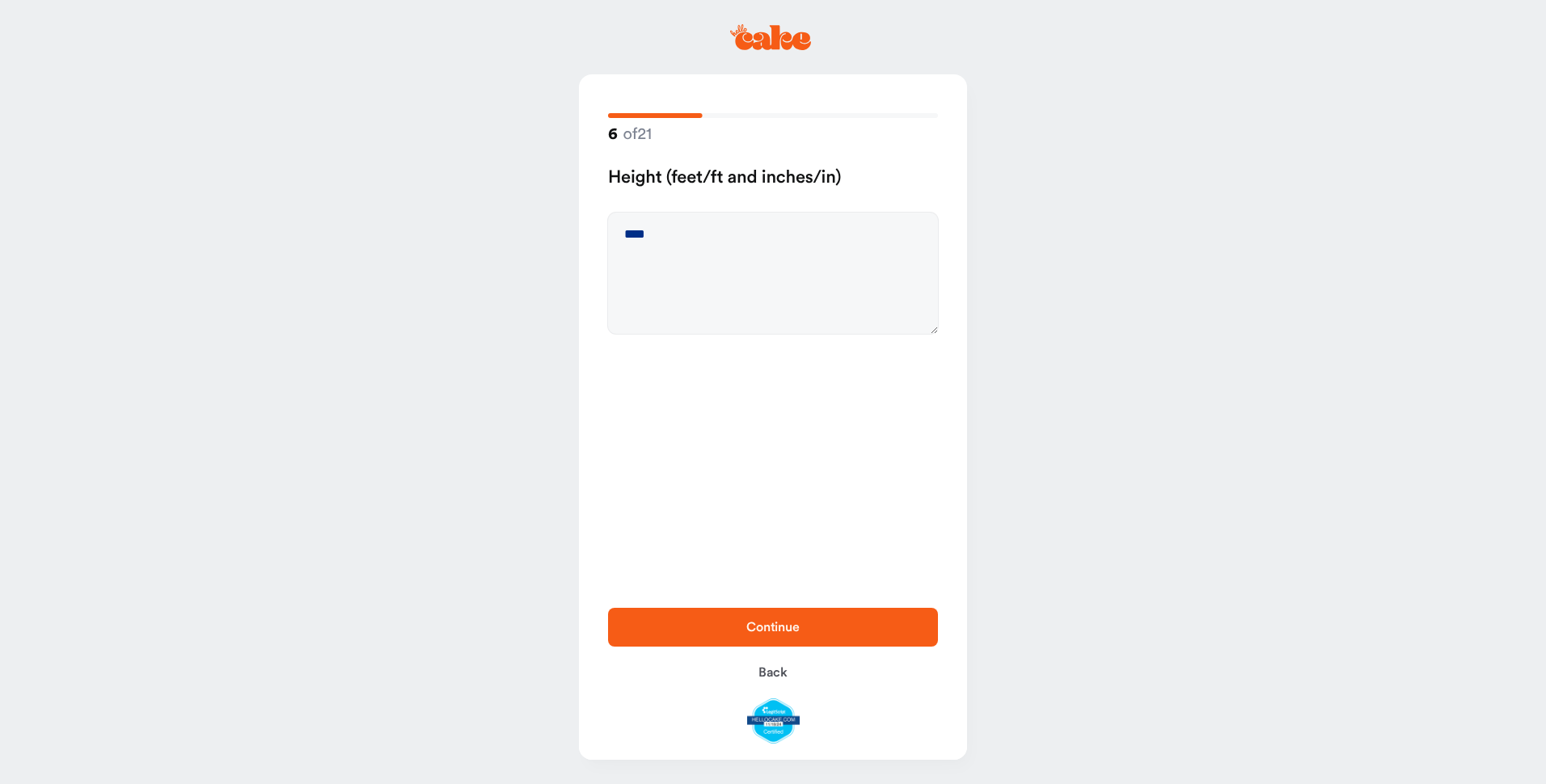
click at [773, 619] on span "Continue" at bounding box center [773, 627] width 278 height 20
click at [724, 245] on textarea at bounding box center [773, 273] width 330 height 121
type textarea "***"
click at [781, 623] on span "Continue" at bounding box center [772, 627] width 53 height 13
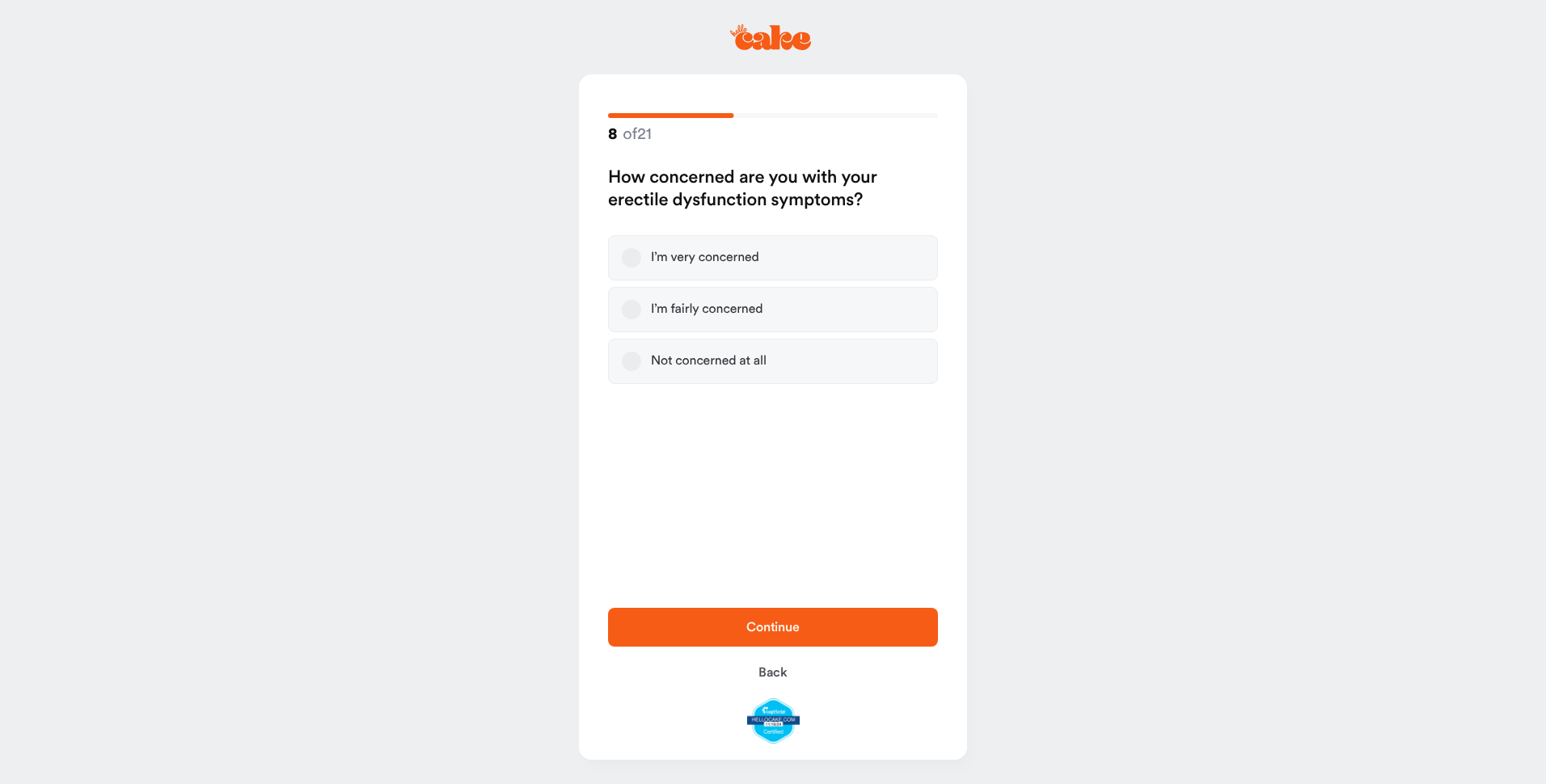
click at [630, 310] on button "I’m fairly concerned" at bounding box center [632, 310] width 20 height 20
click at [774, 625] on span "Continue" at bounding box center [772, 627] width 53 height 13
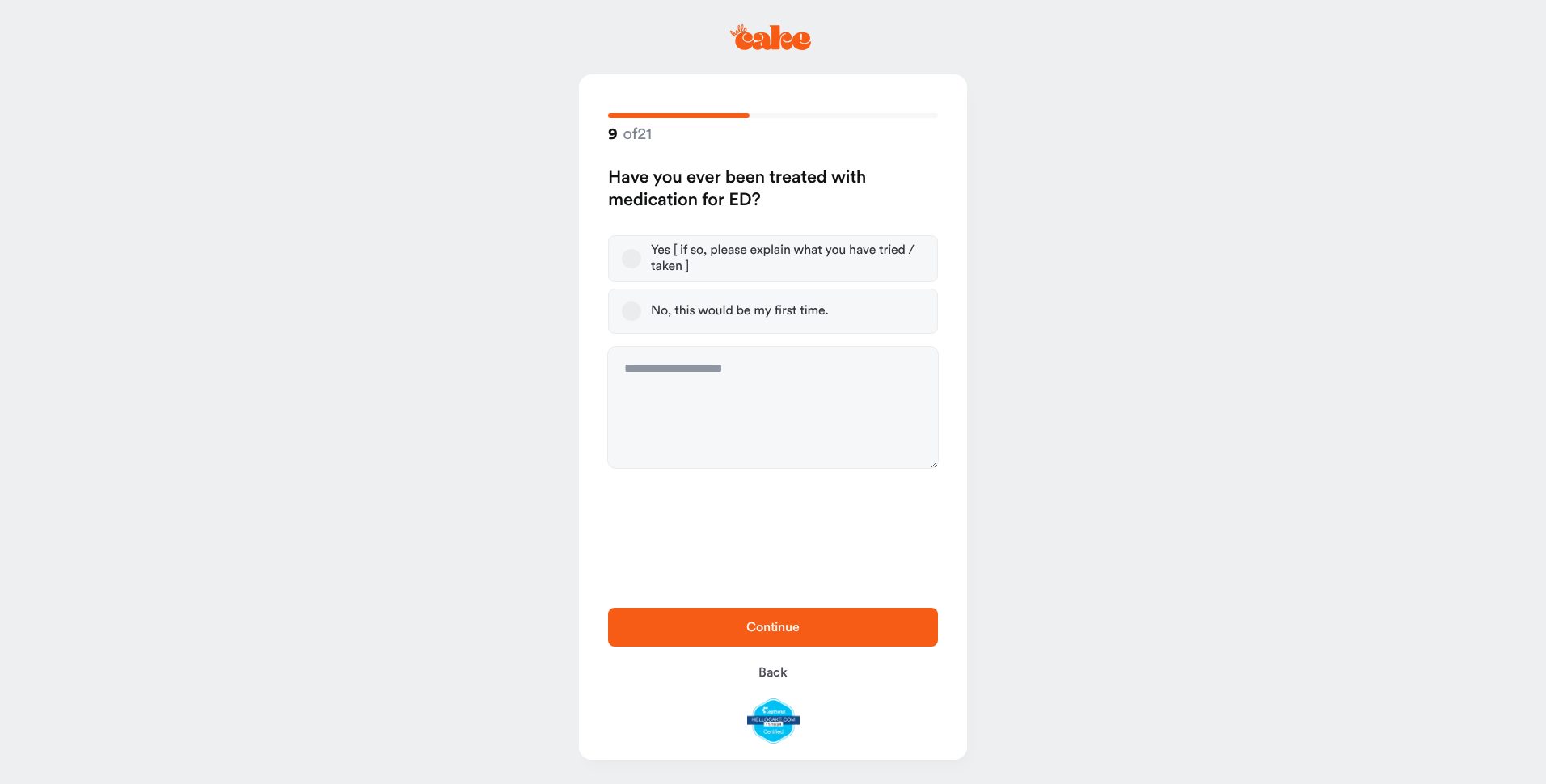
click at [621, 254] on label "Yes [ if so, please explain what you have tried / taken ]" at bounding box center [773, 258] width 330 height 47
click at [622, 254] on button "Yes [ if so, please explain what you have tried / taken ]" at bounding box center [632, 258] width 20 height 20
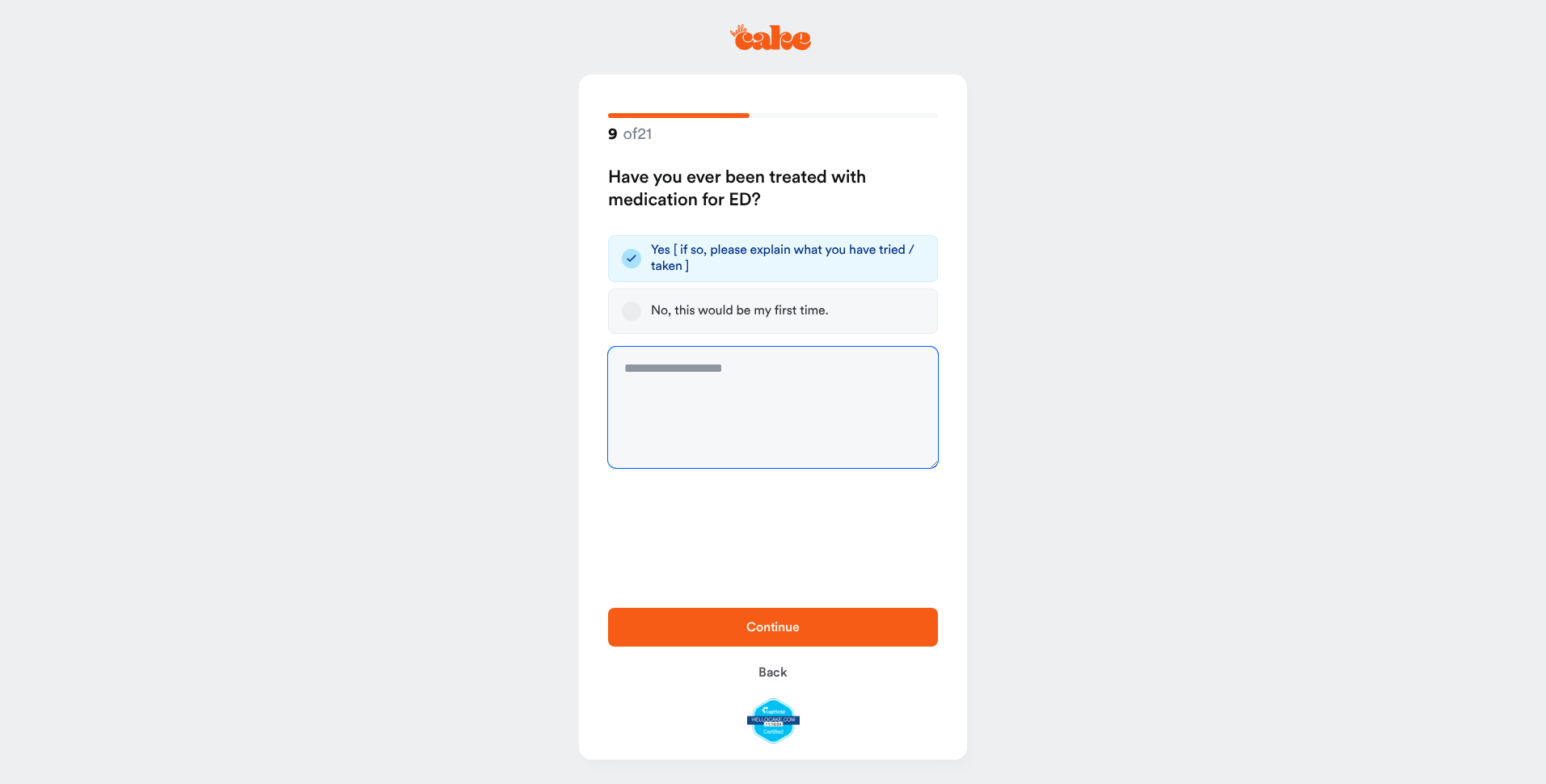
click at [707, 374] on textarea at bounding box center [773, 408] width 330 height 121
type textarea "**********"
click at [768, 625] on span "Continue" at bounding box center [772, 627] width 53 height 13
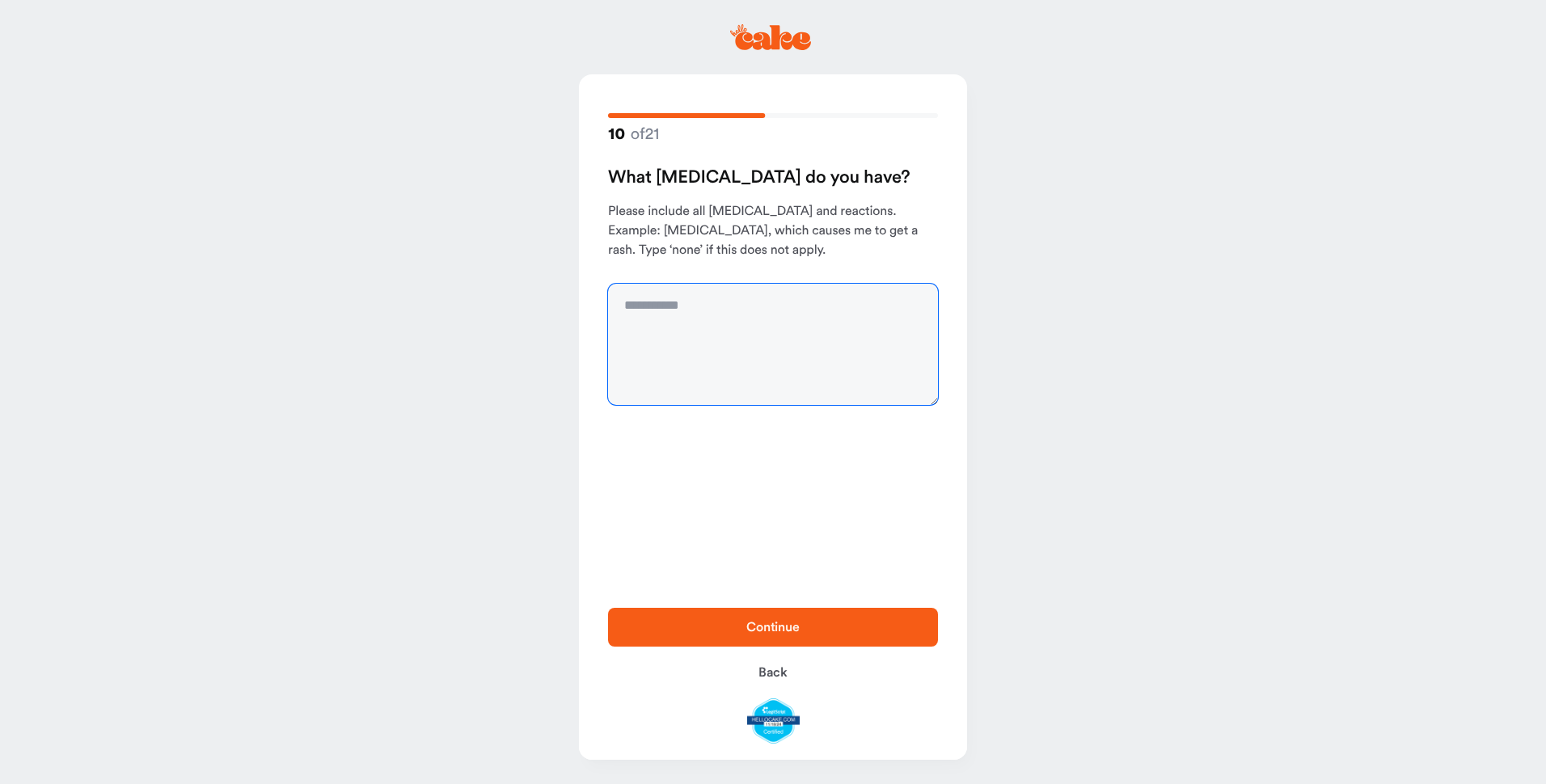
click at [745, 315] on textarea at bounding box center [773, 344] width 330 height 121
type textarea "****"
click at [749, 635] on span "Continue" at bounding box center [773, 627] width 278 height 20
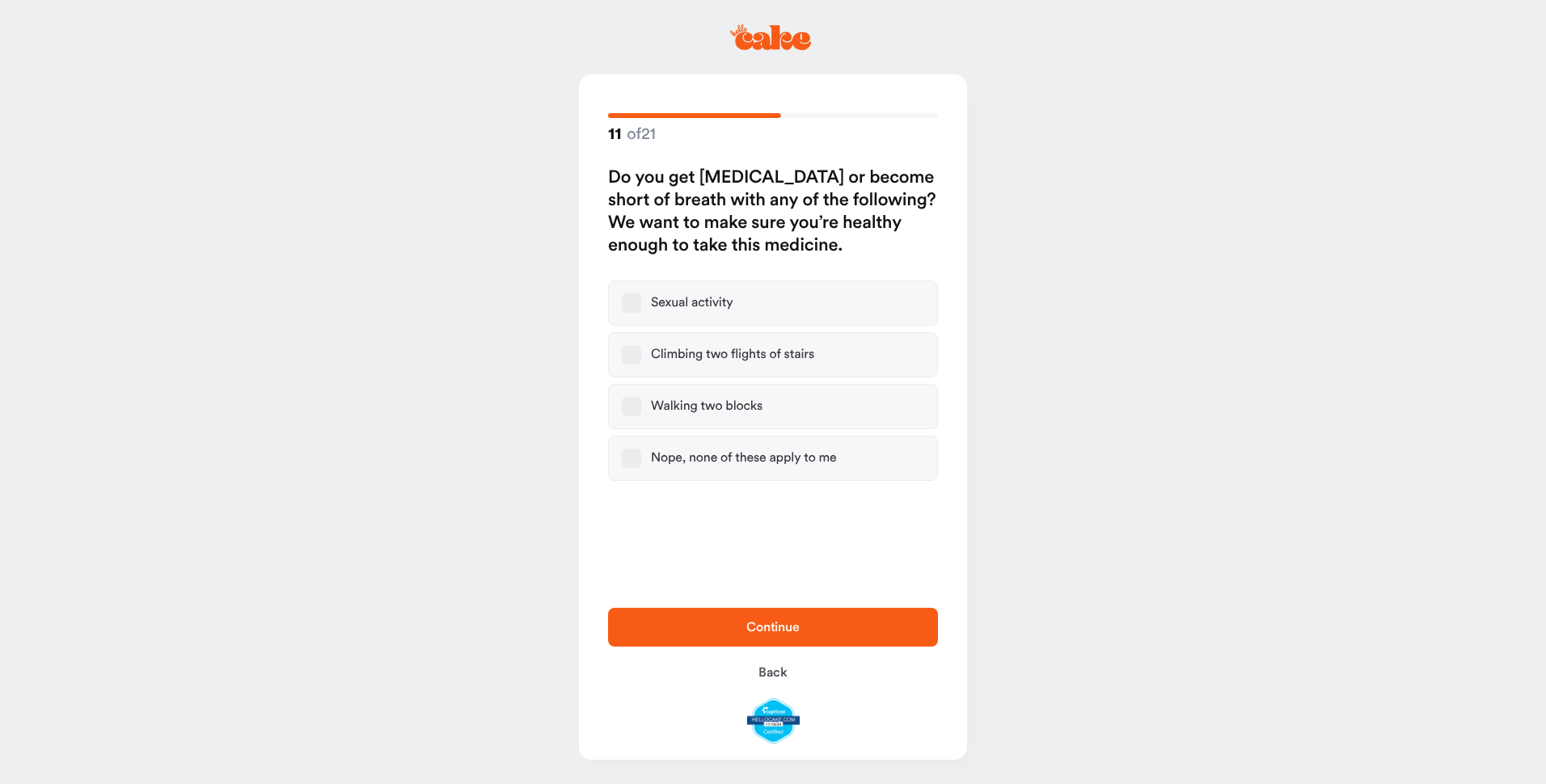
click at [627, 458] on button "Nope, none of these apply to me" at bounding box center [632, 458] width 20 height 20
click at [779, 622] on span "Continue" at bounding box center [772, 627] width 53 height 13
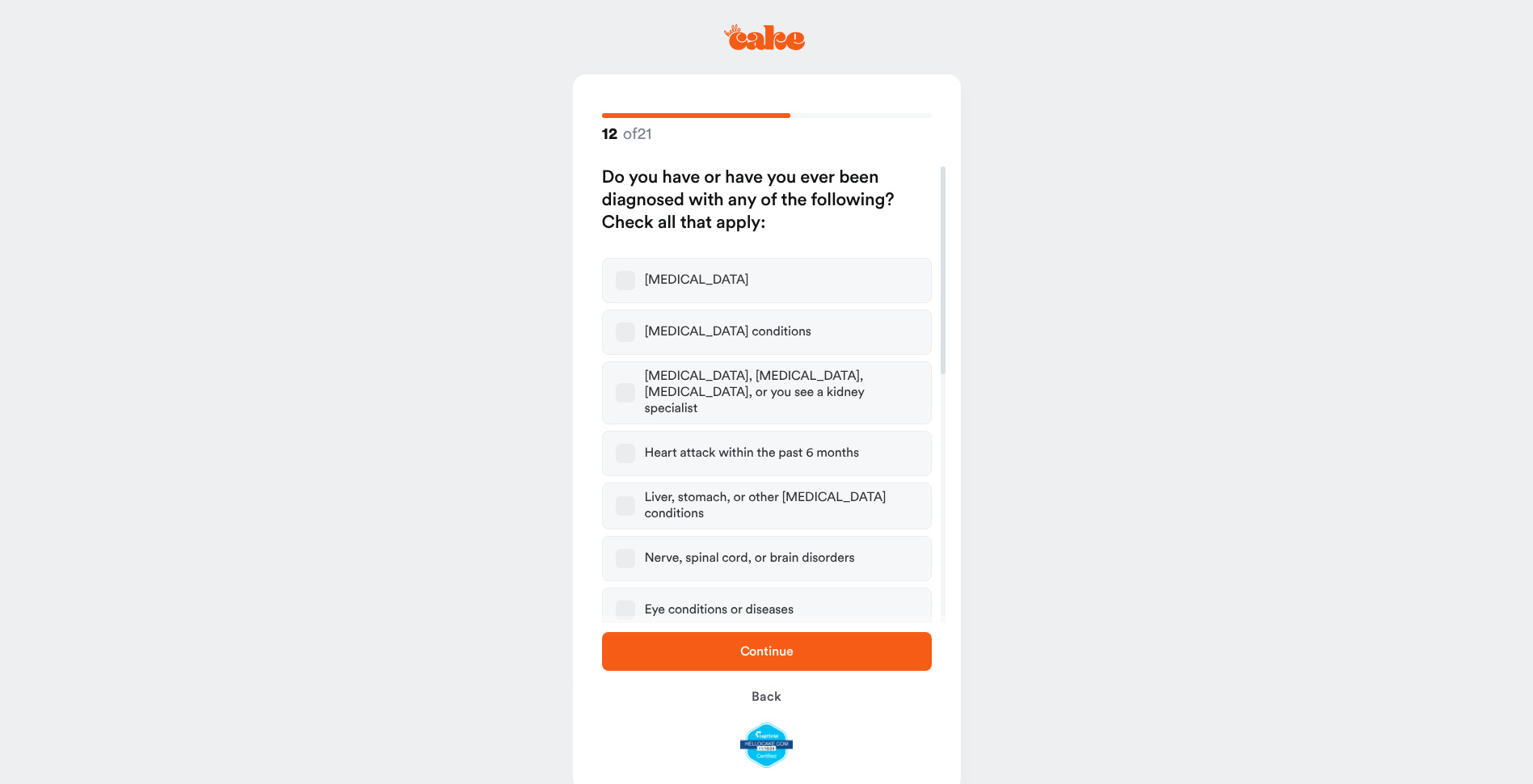
click at [621, 276] on button "Diabetes" at bounding box center [626, 280] width 20 height 20
click at [764, 648] on span "Continue" at bounding box center [767, 651] width 53 height 13
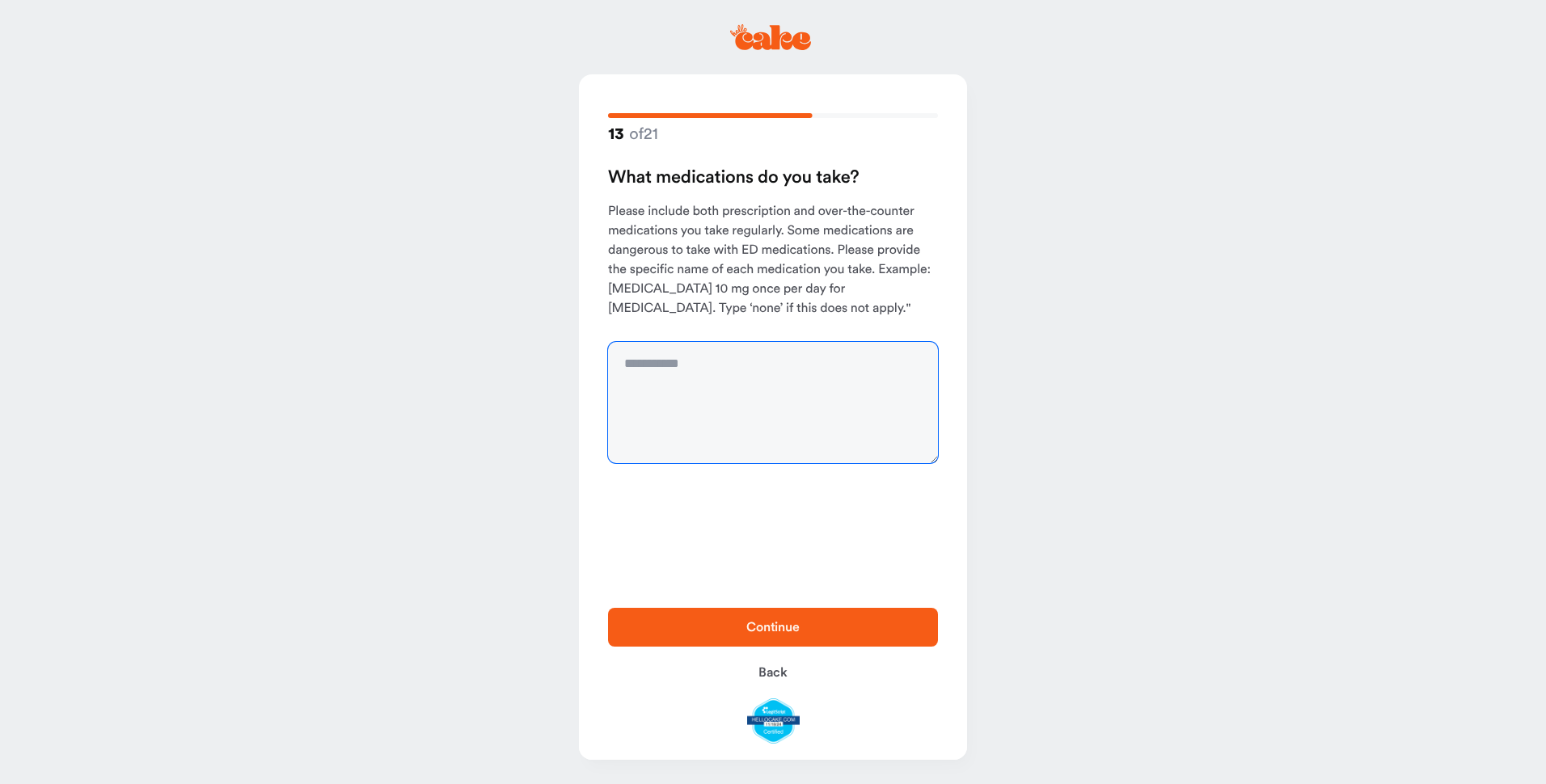
click at [745, 365] on textarea at bounding box center [773, 403] width 330 height 121
type textarea "**********"
click at [773, 626] on span "Continue" at bounding box center [772, 627] width 53 height 13
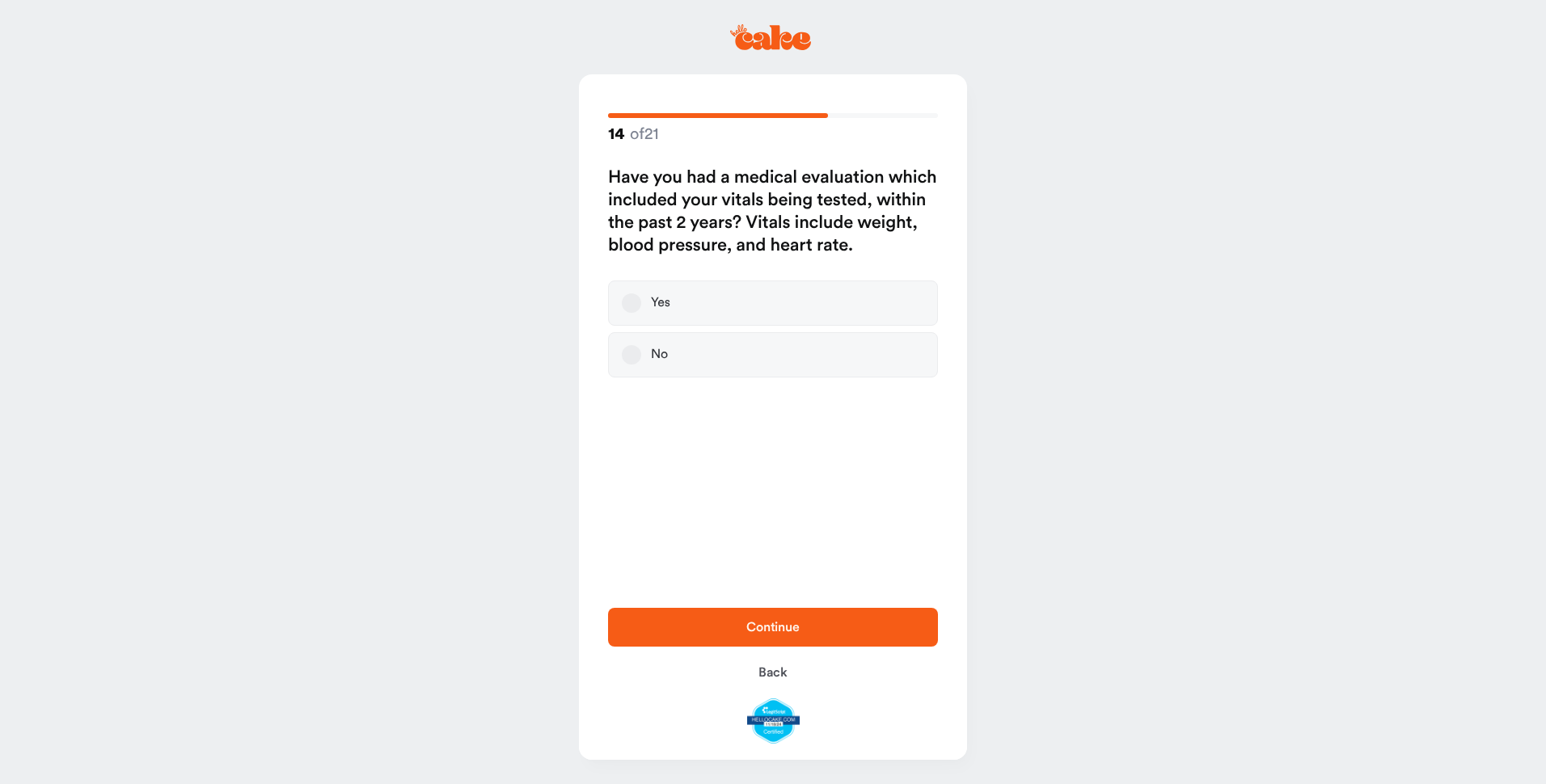
click at [630, 303] on button "Yes" at bounding box center [632, 303] width 20 height 20
click at [771, 619] on span "Continue" at bounding box center [773, 627] width 278 height 20
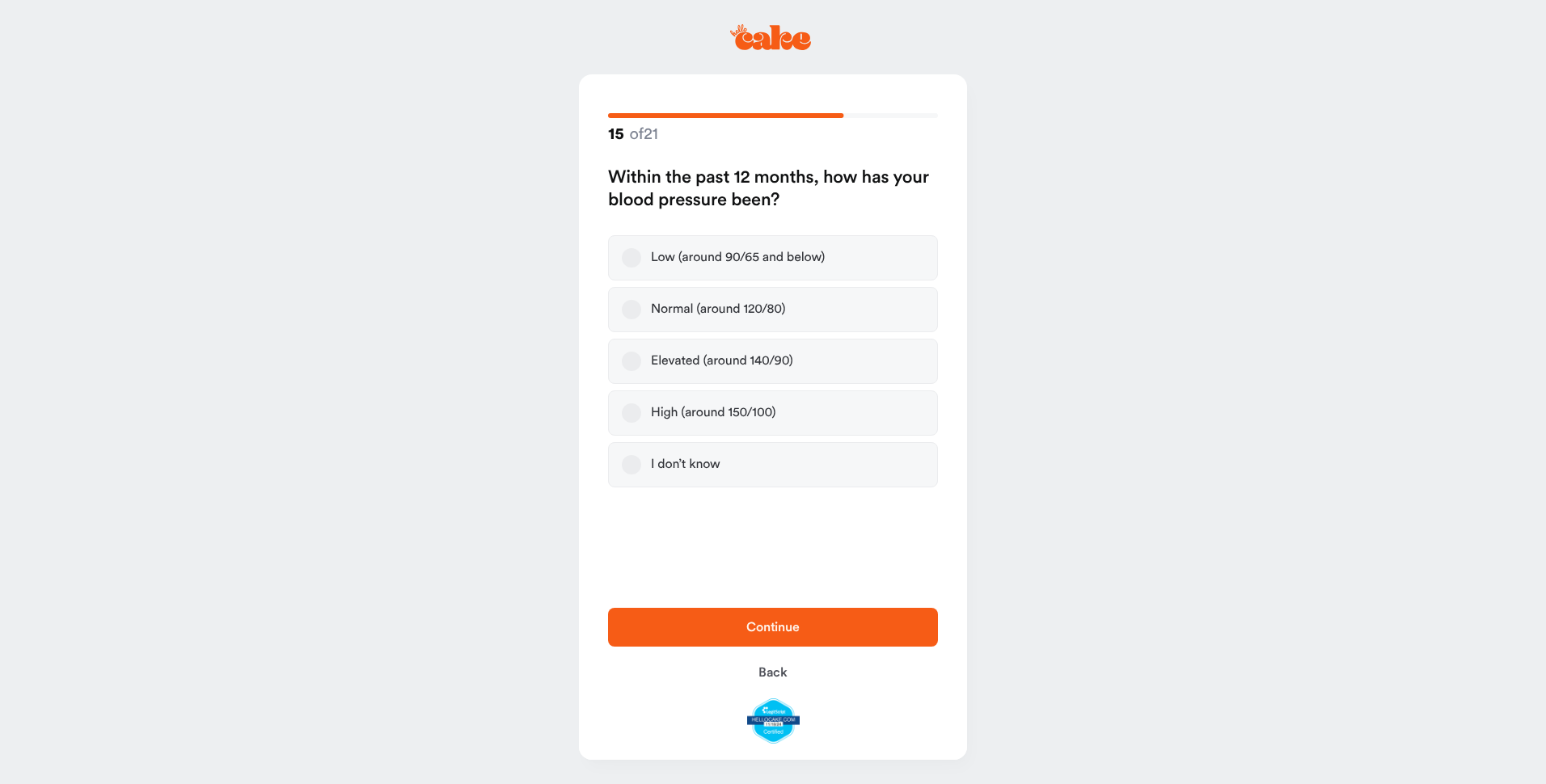
click at [633, 305] on button "Normal (around 120/80)" at bounding box center [632, 310] width 20 height 20
click at [756, 625] on span "Continue" at bounding box center [772, 627] width 53 height 13
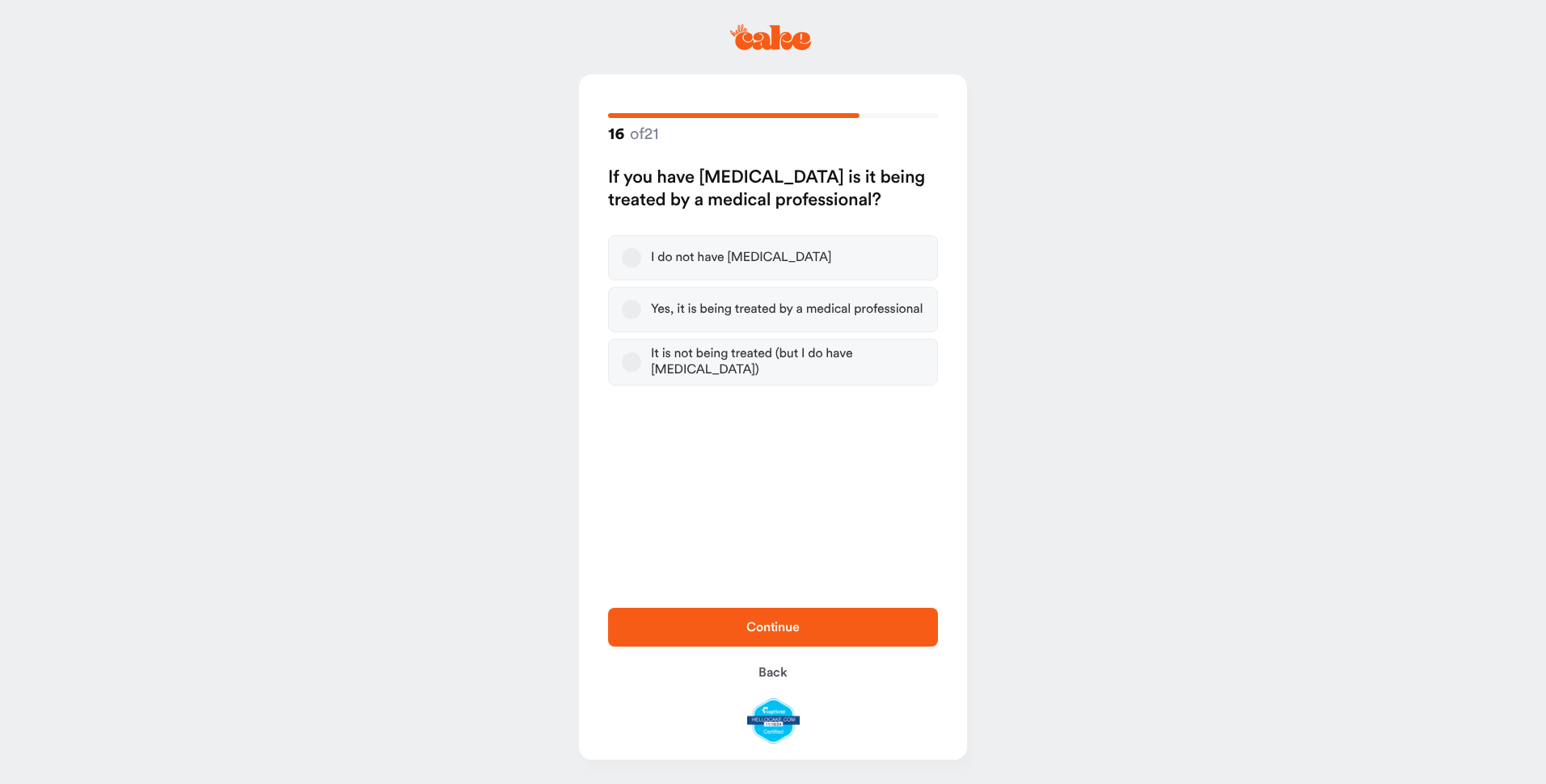
click at [629, 360] on button "It is not being treated (but I do have high blood pressure)" at bounding box center [632, 362] width 20 height 20
click at [632, 362] on icon "button" at bounding box center [631, 362] width 9 height 7
drag, startPoint x: 635, startPoint y: 252, endPoint x: 638, endPoint y: 268, distance: 16.3
click at [636, 257] on button "I do not have high blood pressure" at bounding box center [632, 258] width 20 height 20
click at [773, 619] on span "Continue" at bounding box center [773, 627] width 278 height 20
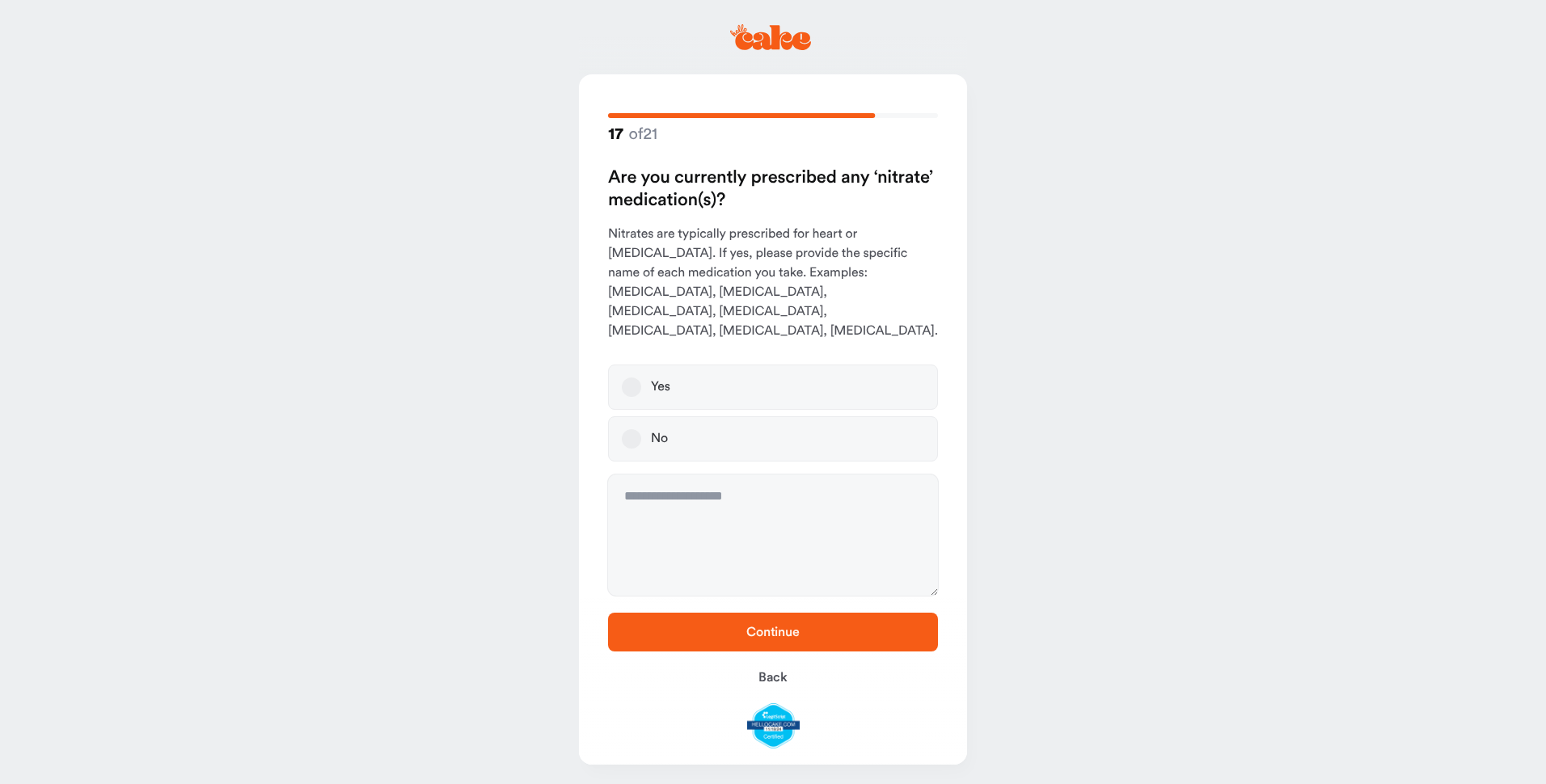
drag, startPoint x: 629, startPoint y: 418, endPoint x: 647, endPoint y: 465, distance: 50.3
click at [629, 429] on button "No" at bounding box center [632, 439] width 20 height 20
click at [776, 626] on span "Continue" at bounding box center [772, 632] width 53 height 13
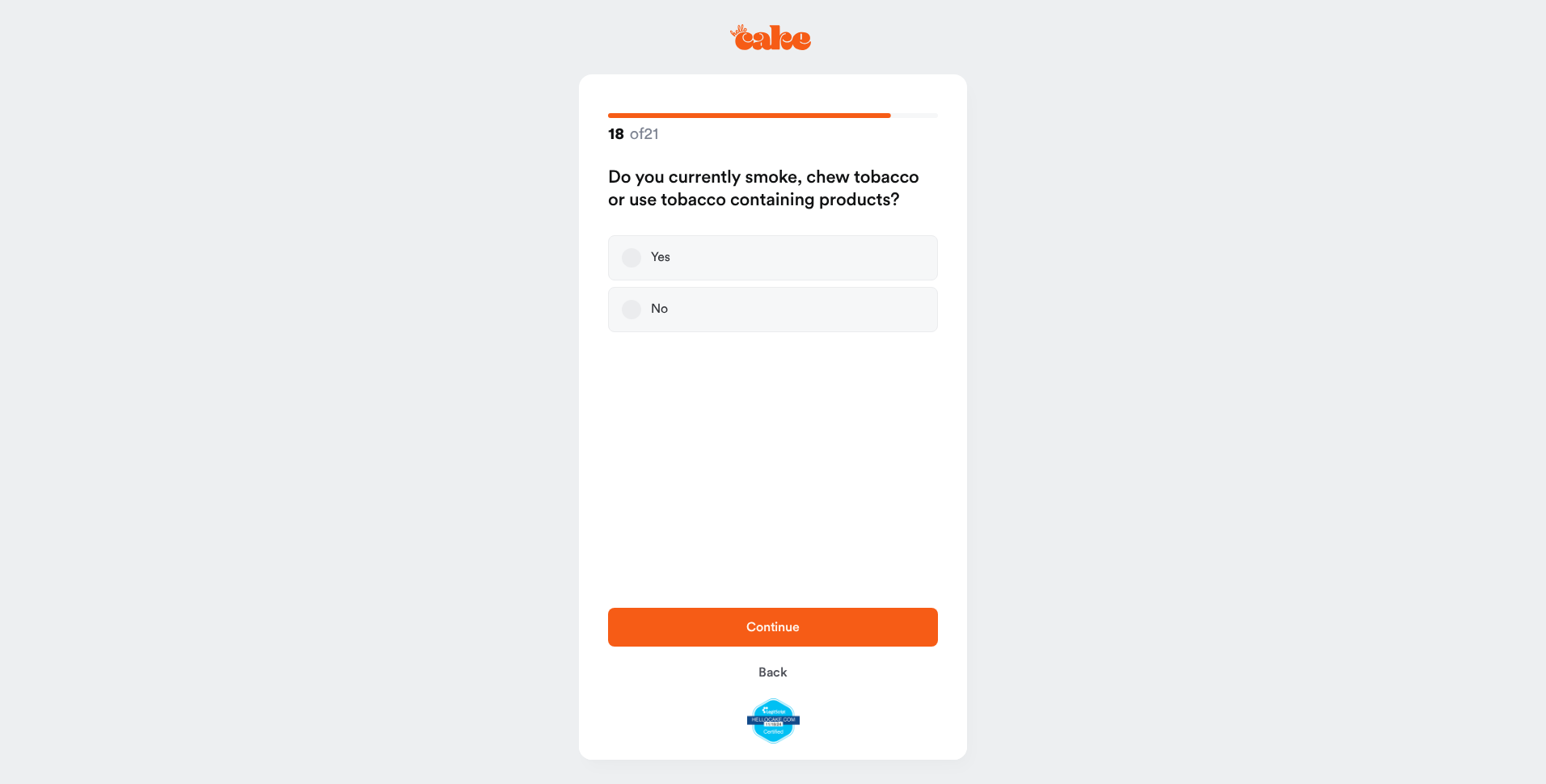
click at [675, 312] on label "No" at bounding box center [773, 309] width 330 height 45
click at [641, 312] on button "No" at bounding box center [632, 310] width 20 height 20
click at [775, 628] on span "Continue" at bounding box center [772, 627] width 53 height 13
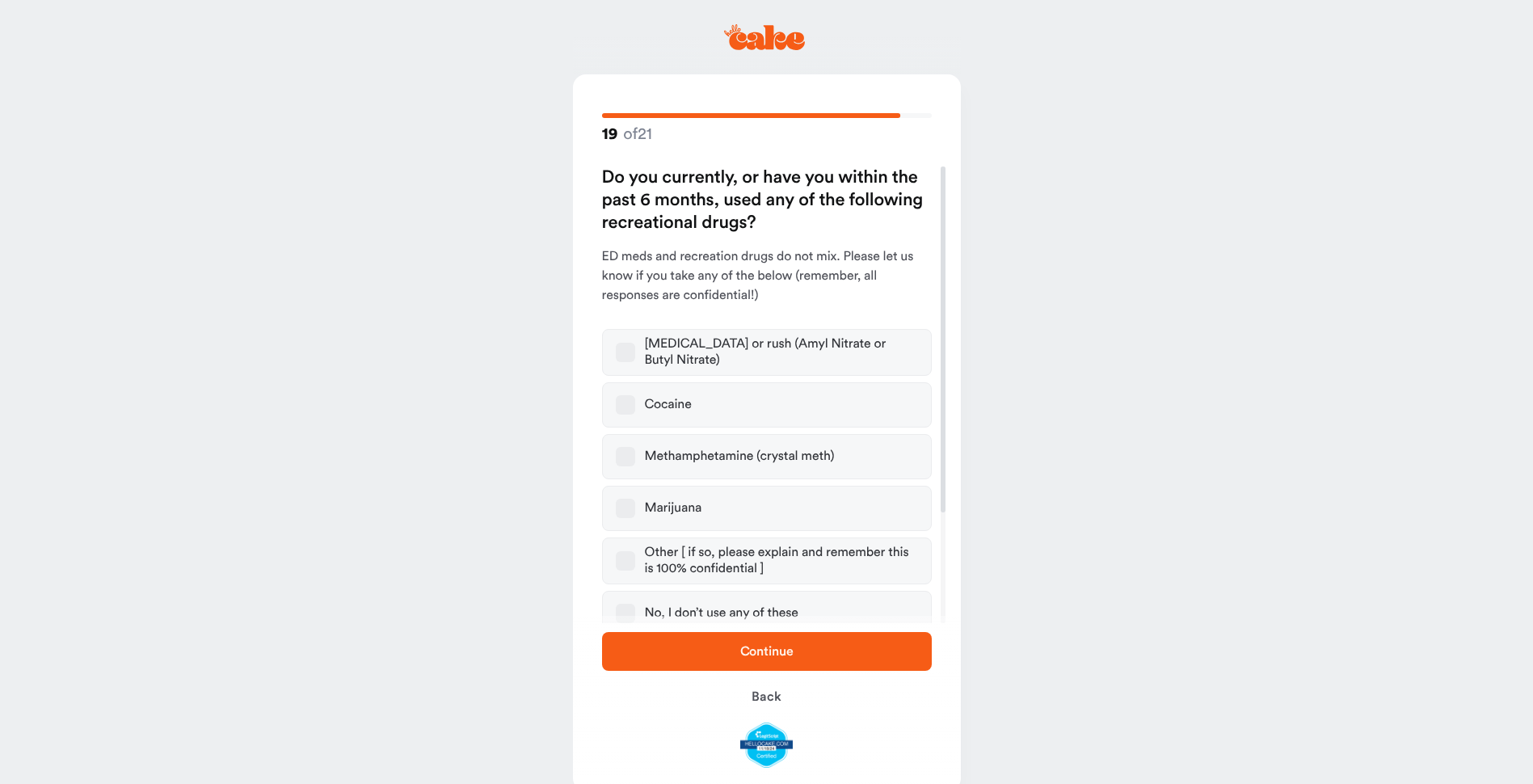
drag, startPoint x: 625, startPoint y: 608, endPoint x: 648, endPoint y: 634, distance: 34.7
click at [627, 611] on button "No, I don’t use any of these" at bounding box center [626, 613] width 20 height 20
click at [714, 651] on span "Continue" at bounding box center [767, 651] width 278 height 20
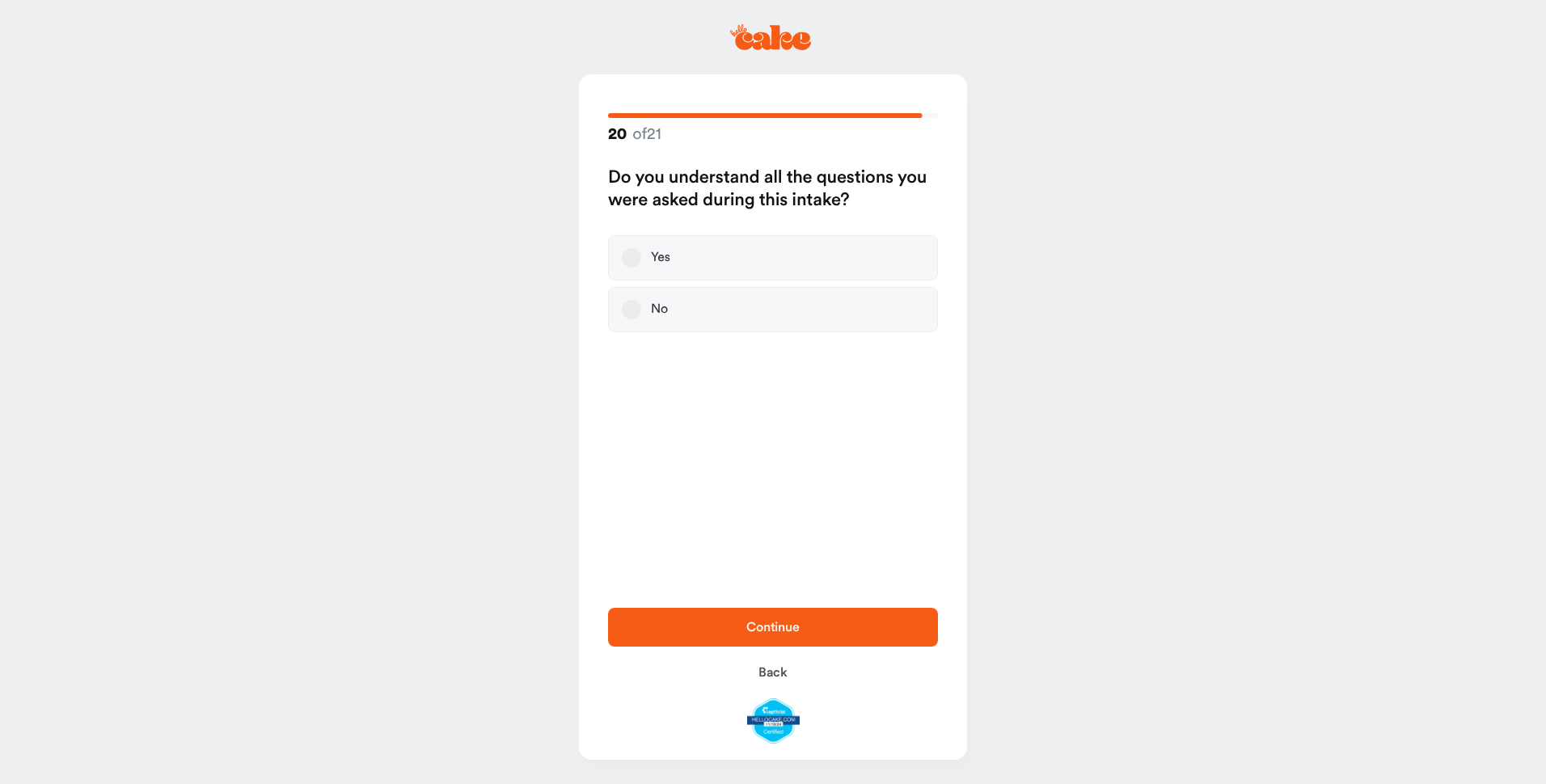
drag, startPoint x: 624, startPoint y: 255, endPoint x: 637, endPoint y: 296, distance: 43.0
click at [628, 266] on button "Yes" at bounding box center [632, 258] width 20 height 20
click at [766, 627] on span "Continue" at bounding box center [772, 627] width 53 height 13
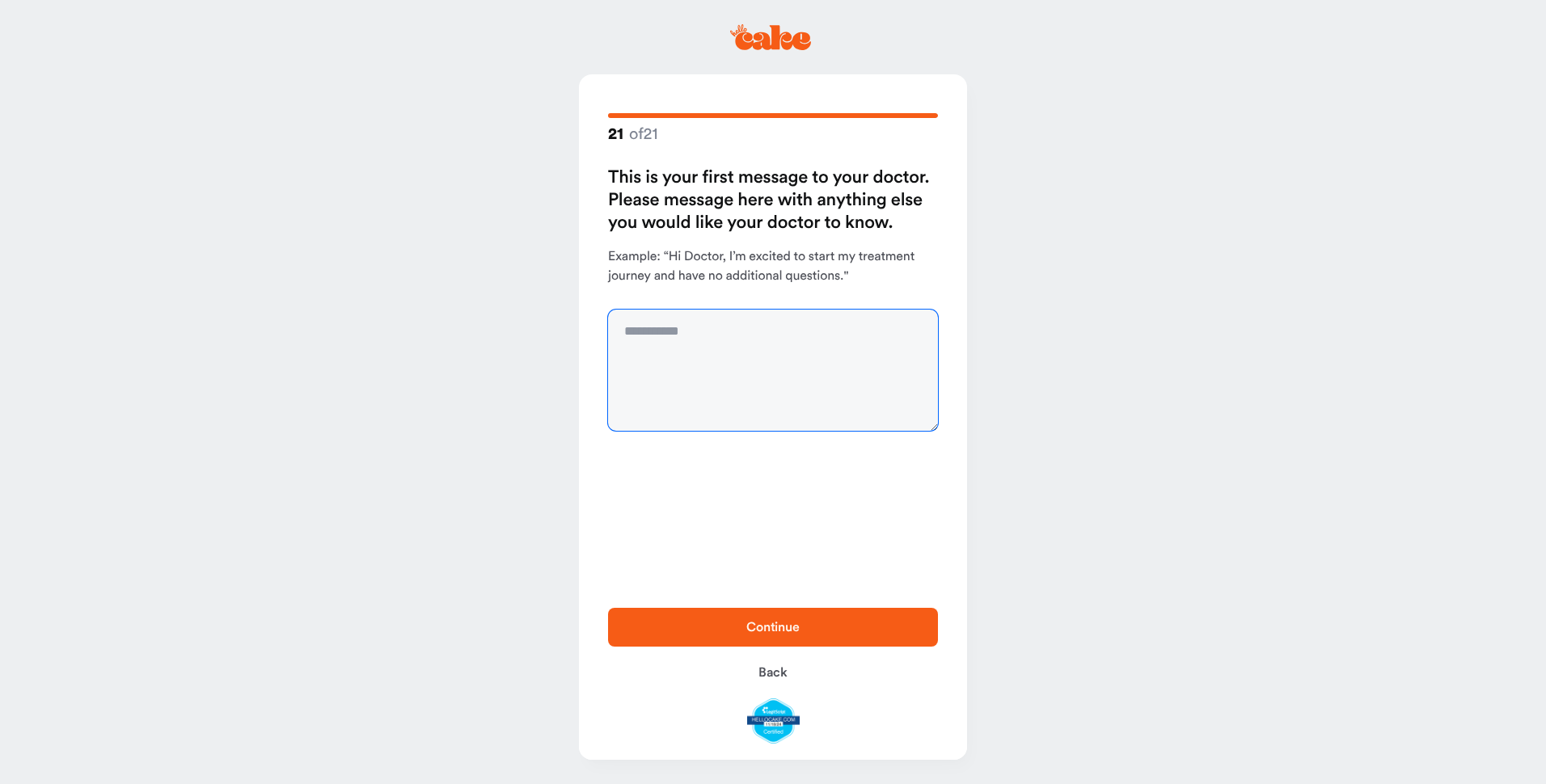
click at [711, 339] on textarea at bounding box center [773, 370] width 330 height 121
type textarea "**********"
click at [769, 627] on span "Continue" at bounding box center [772, 627] width 53 height 13
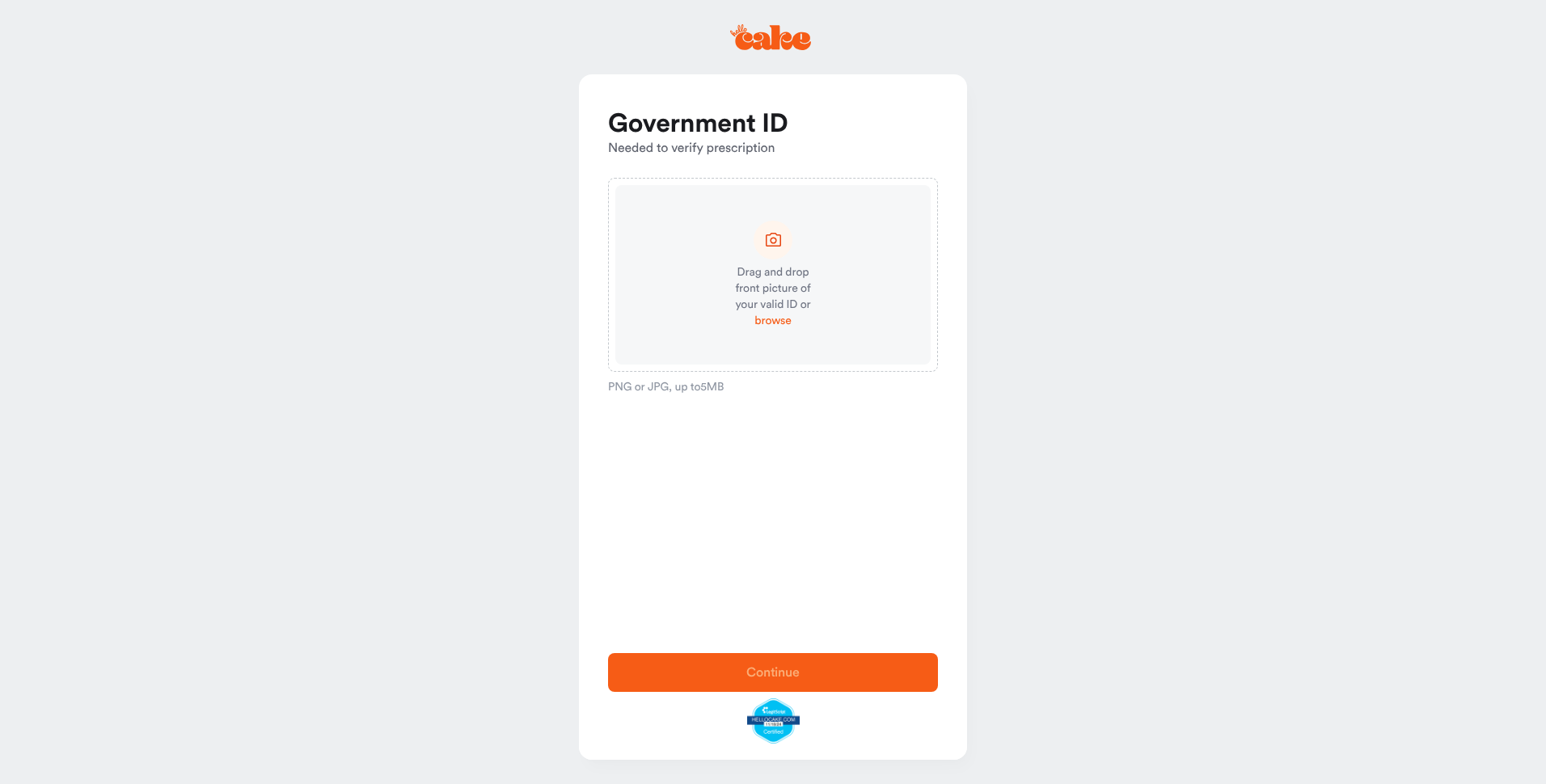
click at [772, 317] on span "browse" at bounding box center [772, 321] width 36 height 16
click at [772, 665] on span "Continue" at bounding box center [773, 672] width 278 height 20
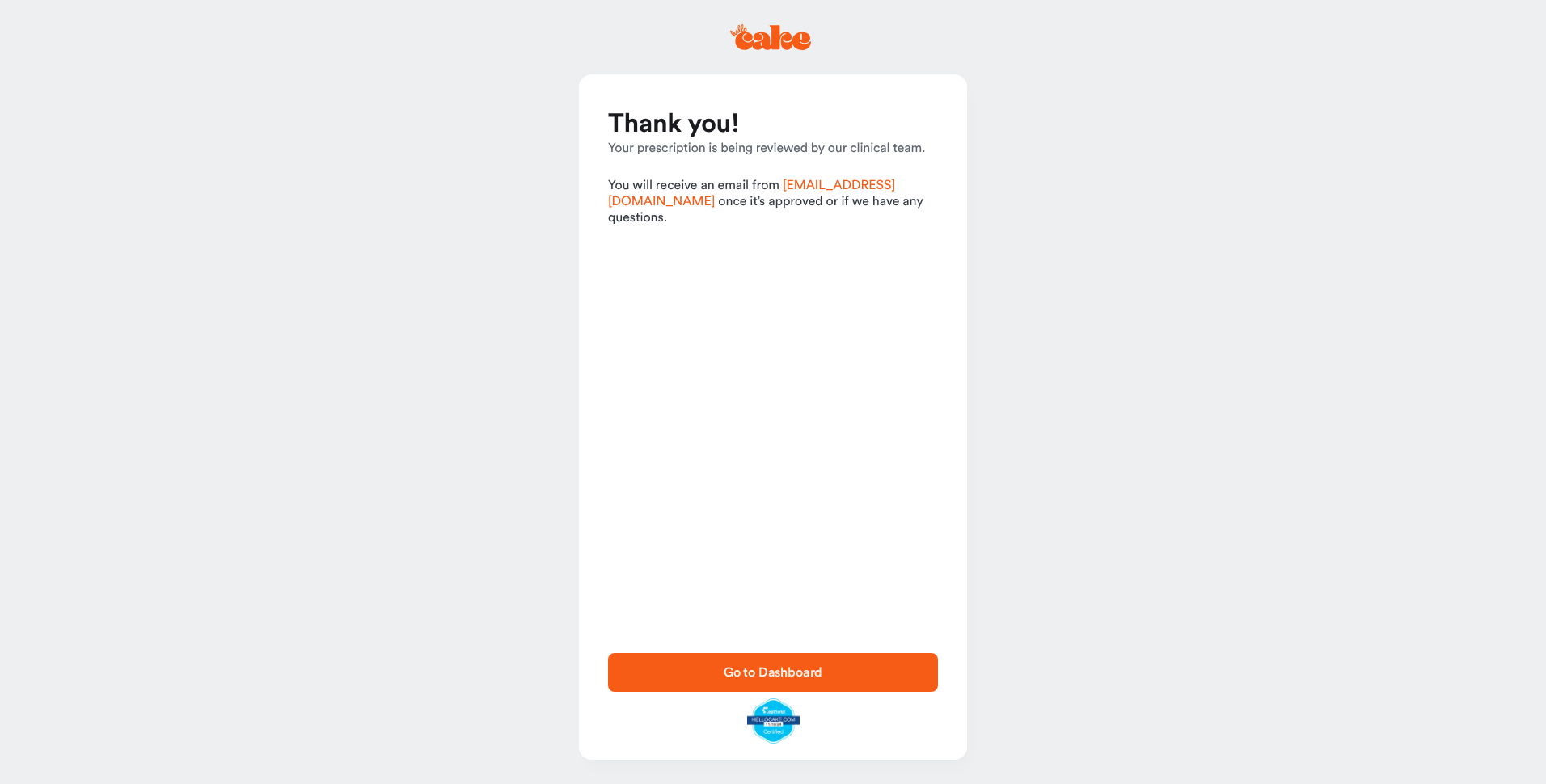
click at [764, 669] on span "Go to Dashboard" at bounding box center [773, 672] width 99 height 13
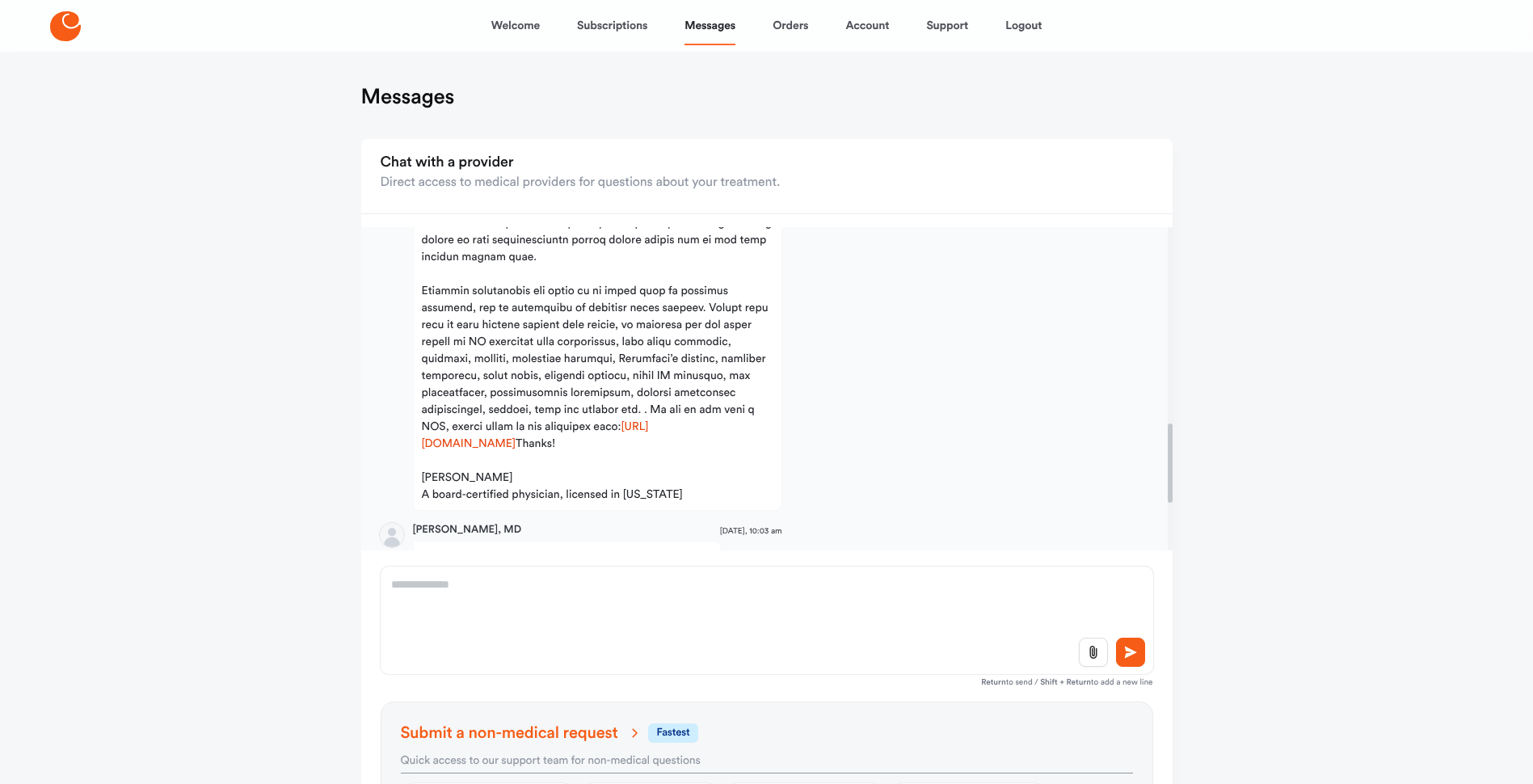
scroll to position [889, 0]
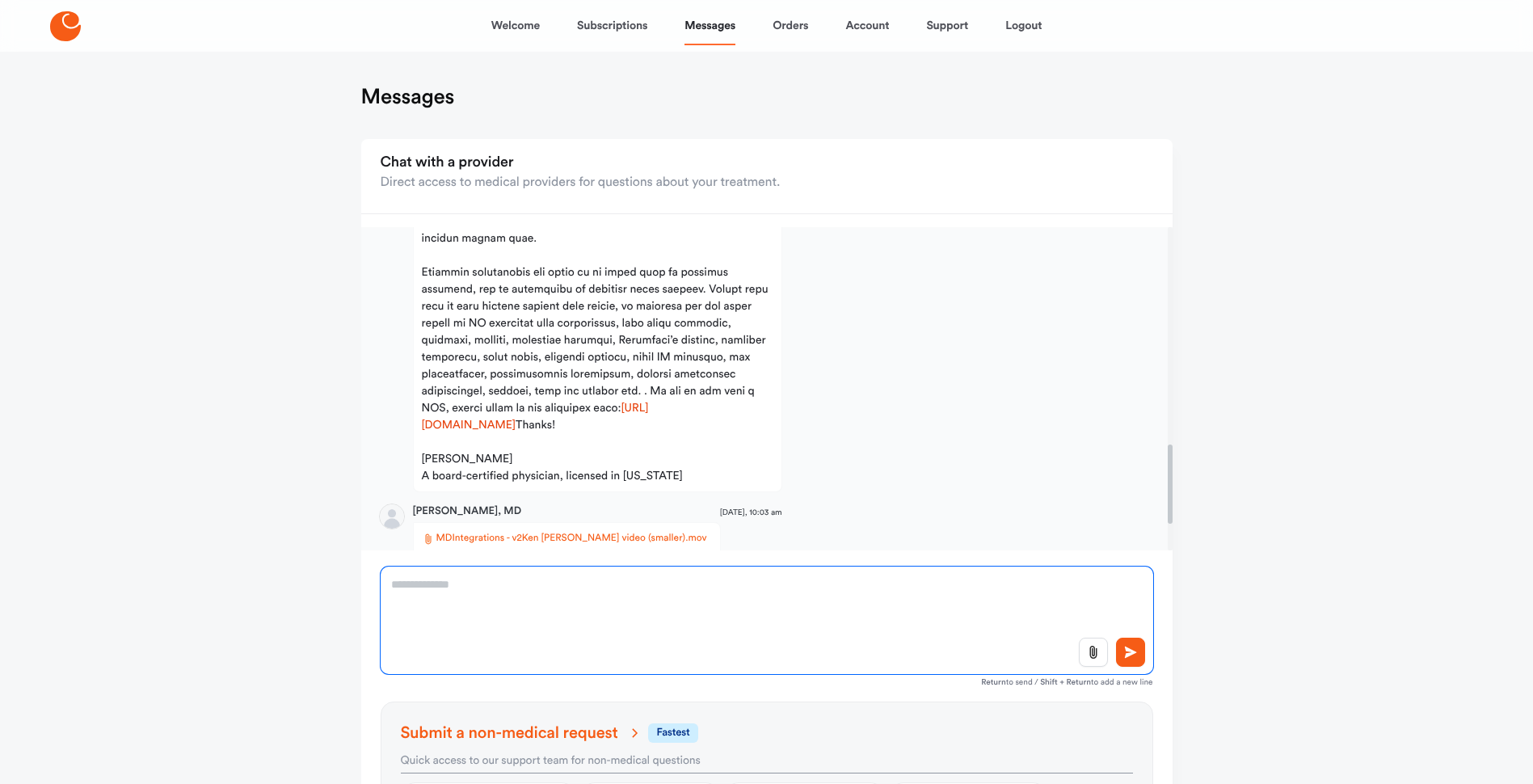
click at [495, 583] on textarea at bounding box center [767, 620] width 773 height 107
type textarea "**********"
click at [1131, 649] on icon at bounding box center [1131, 652] width 16 height 15
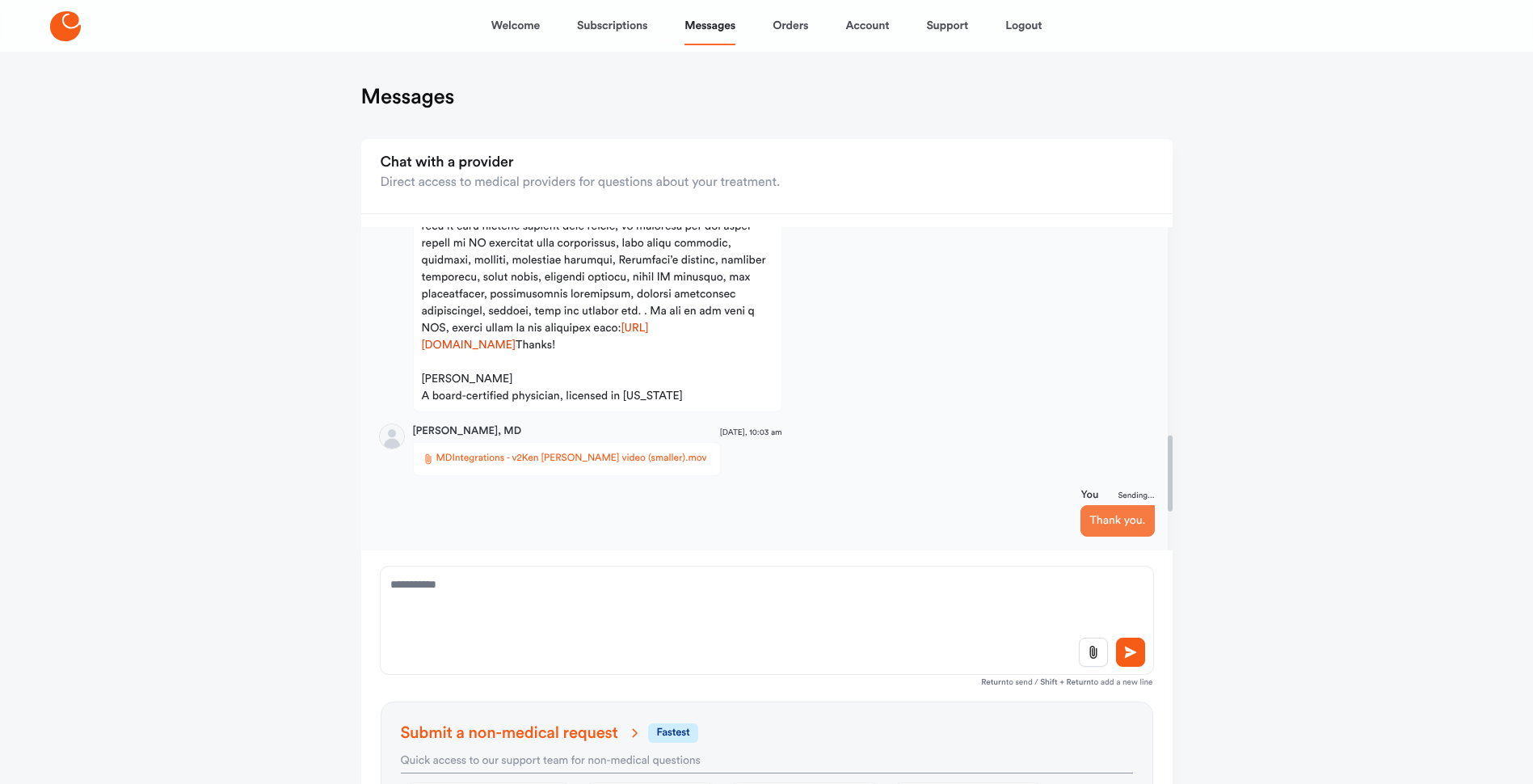
scroll to position [1059, 0]
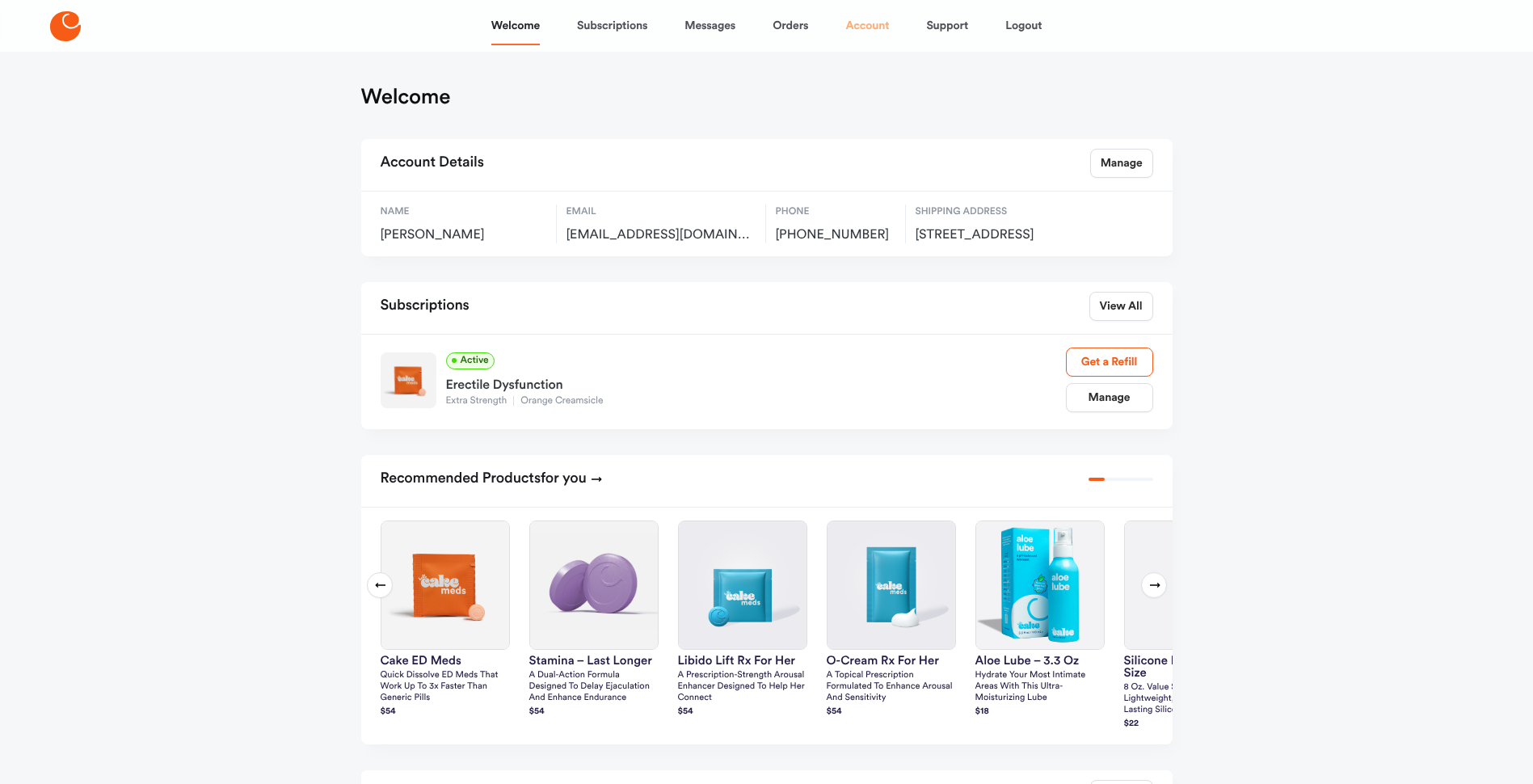
click at [869, 19] on link "Account" at bounding box center [867, 25] width 43 height 39
click at [882, 23] on link "Account" at bounding box center [867, 25] width 43 height 39
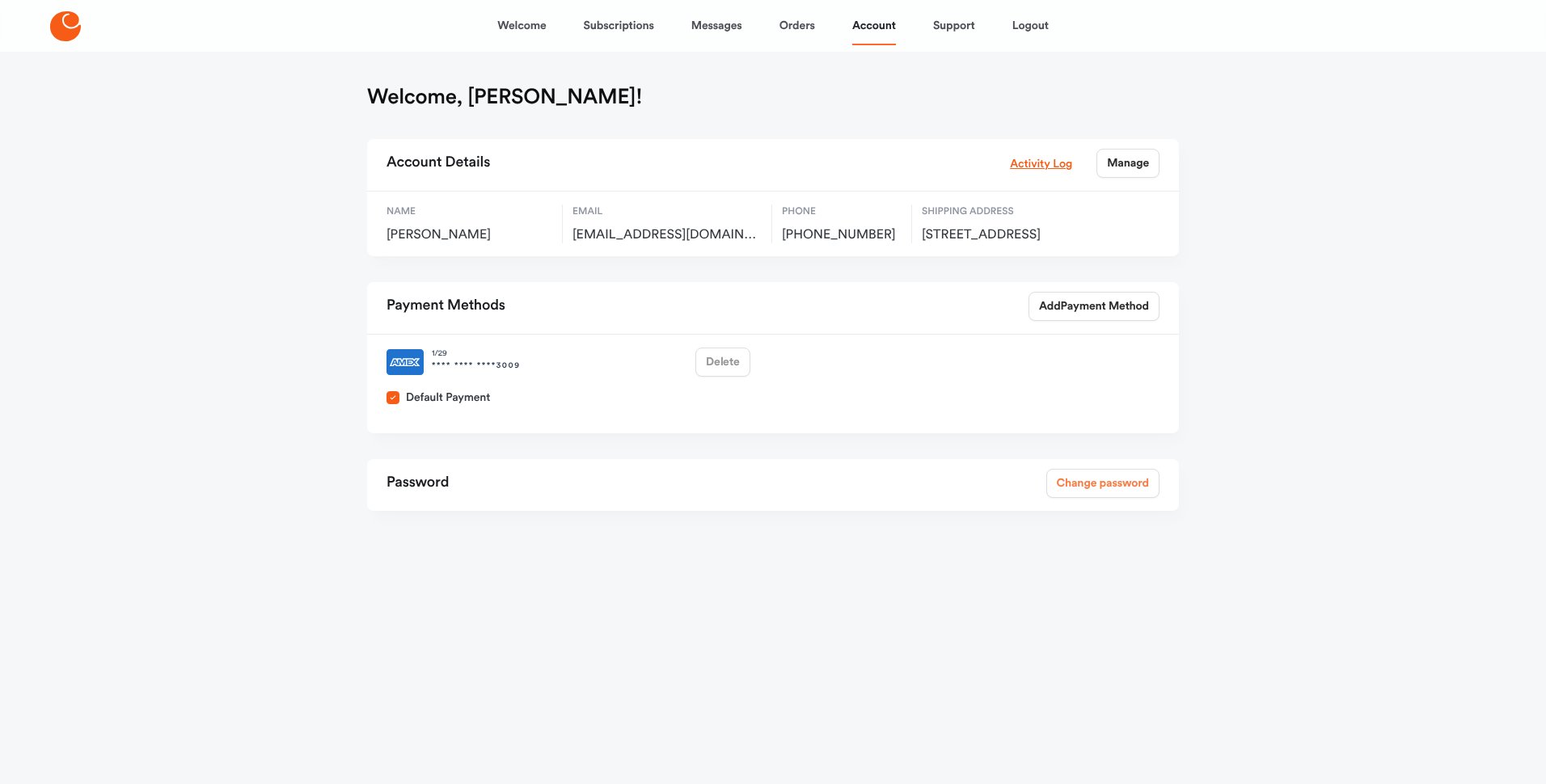
click at [1073, 498] on link "Change password" at bounding box center [1103, 483] width 113 height 29
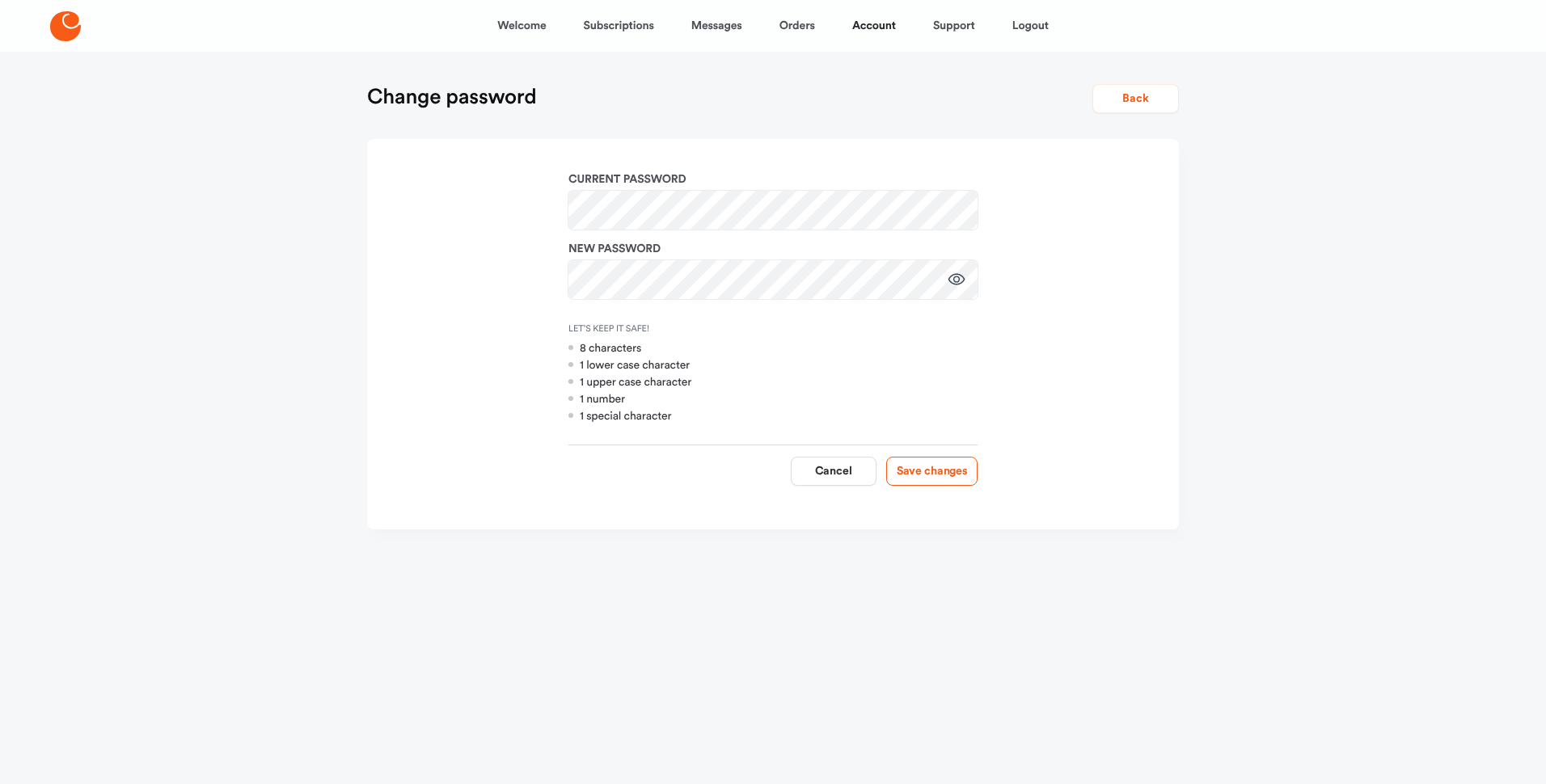
click at [1104, 262] on form "Current password New password Let’s Keep It Safe! 8 characters 1 lower case cha…" at bounding box center [773, 334] width 786 height 326
click at [949, 272] on icon "button" at bounding box center [957, 280] width 20 height 20
click at [910, 461] on button "Save changes" at bounding box center [931, 471] width 91 height 29
click at [822, 463] on button "Cancel" at bounding box center [834, 471] width 85 height 29
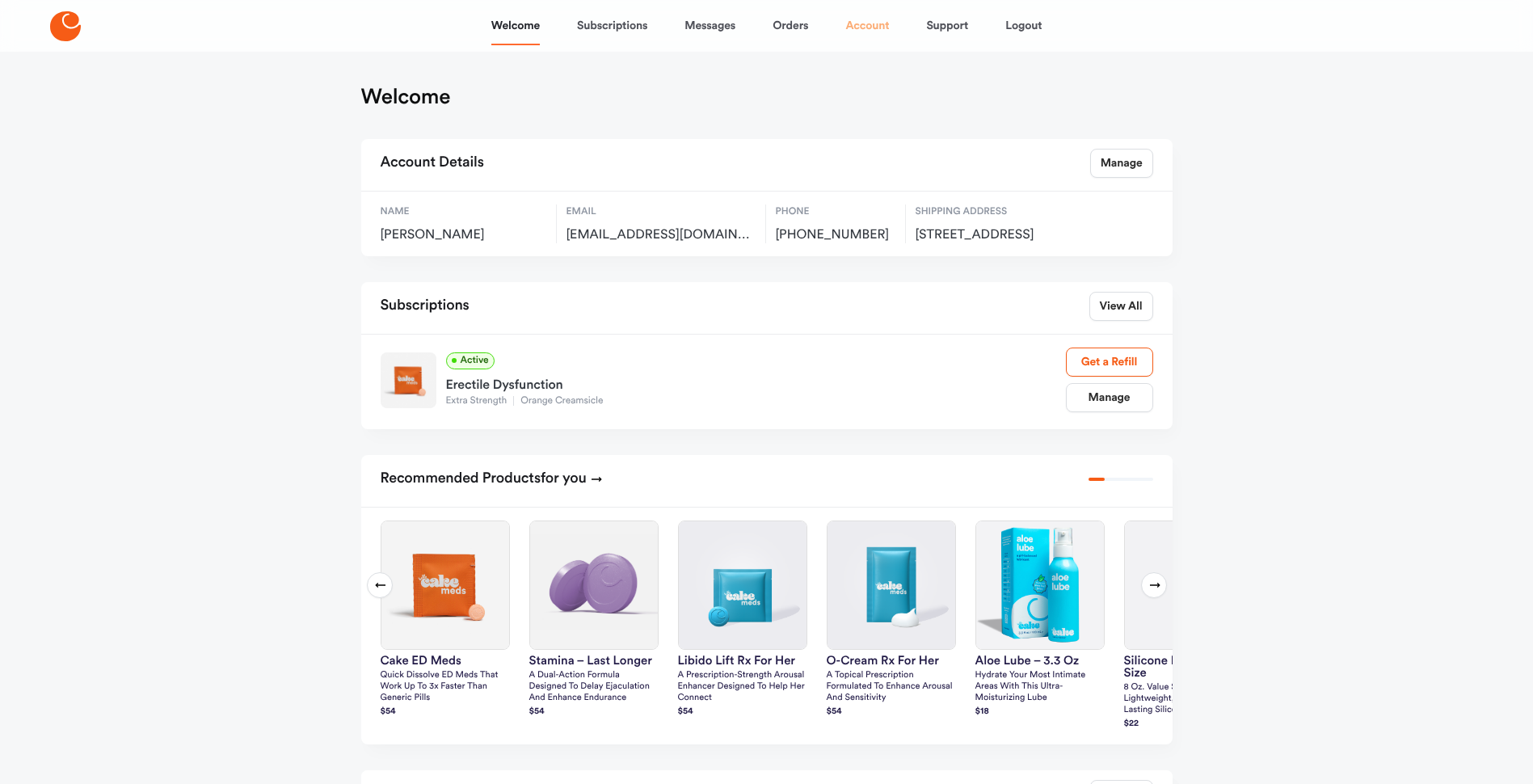
click at [871, 19] on link "Account" at bounding box center [867, 25] width 43 height 39
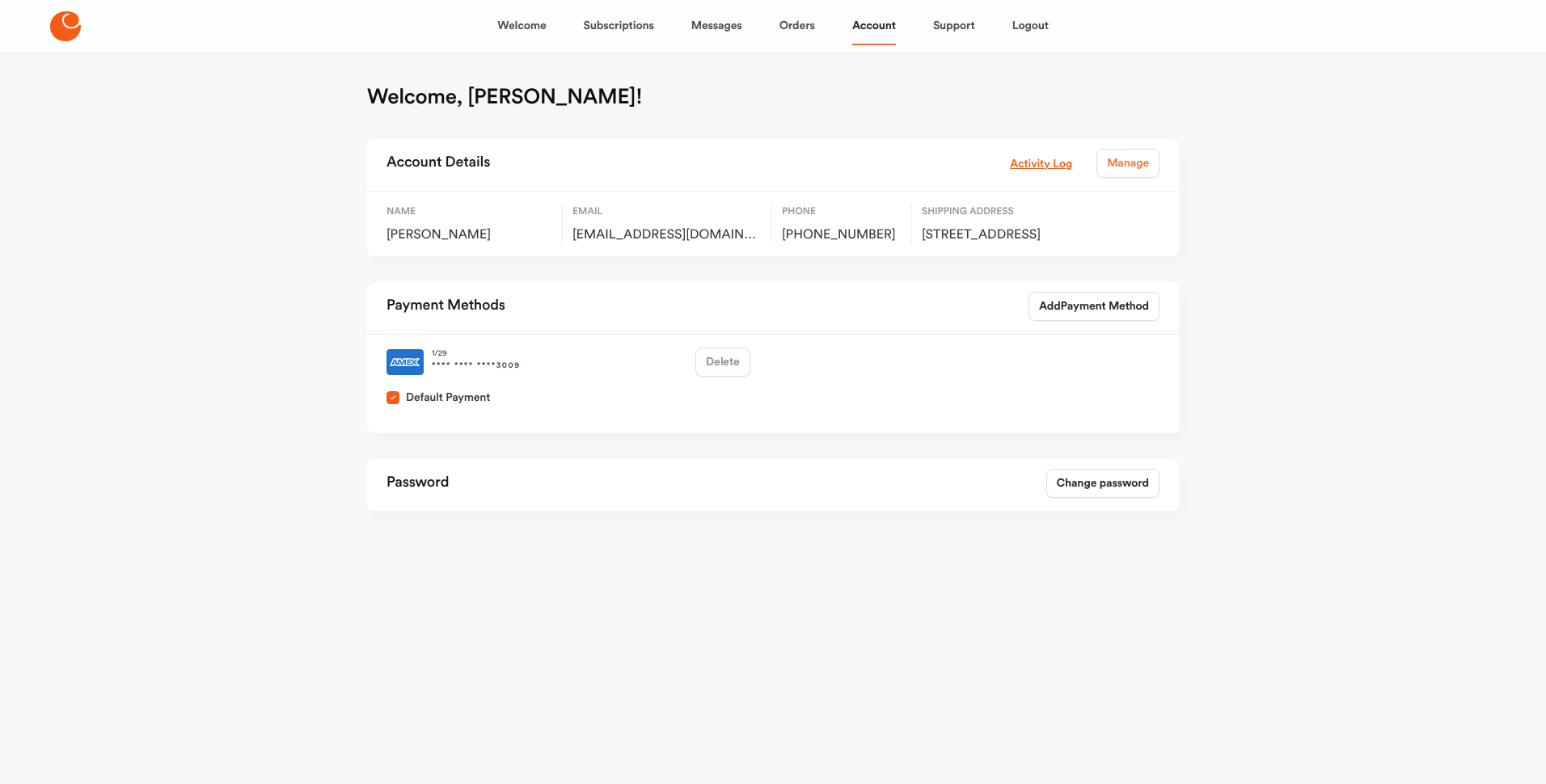
click at [1132, 157] on link "Manage" at bounding box center [1127, 162] width 63 height 29
select select "**"
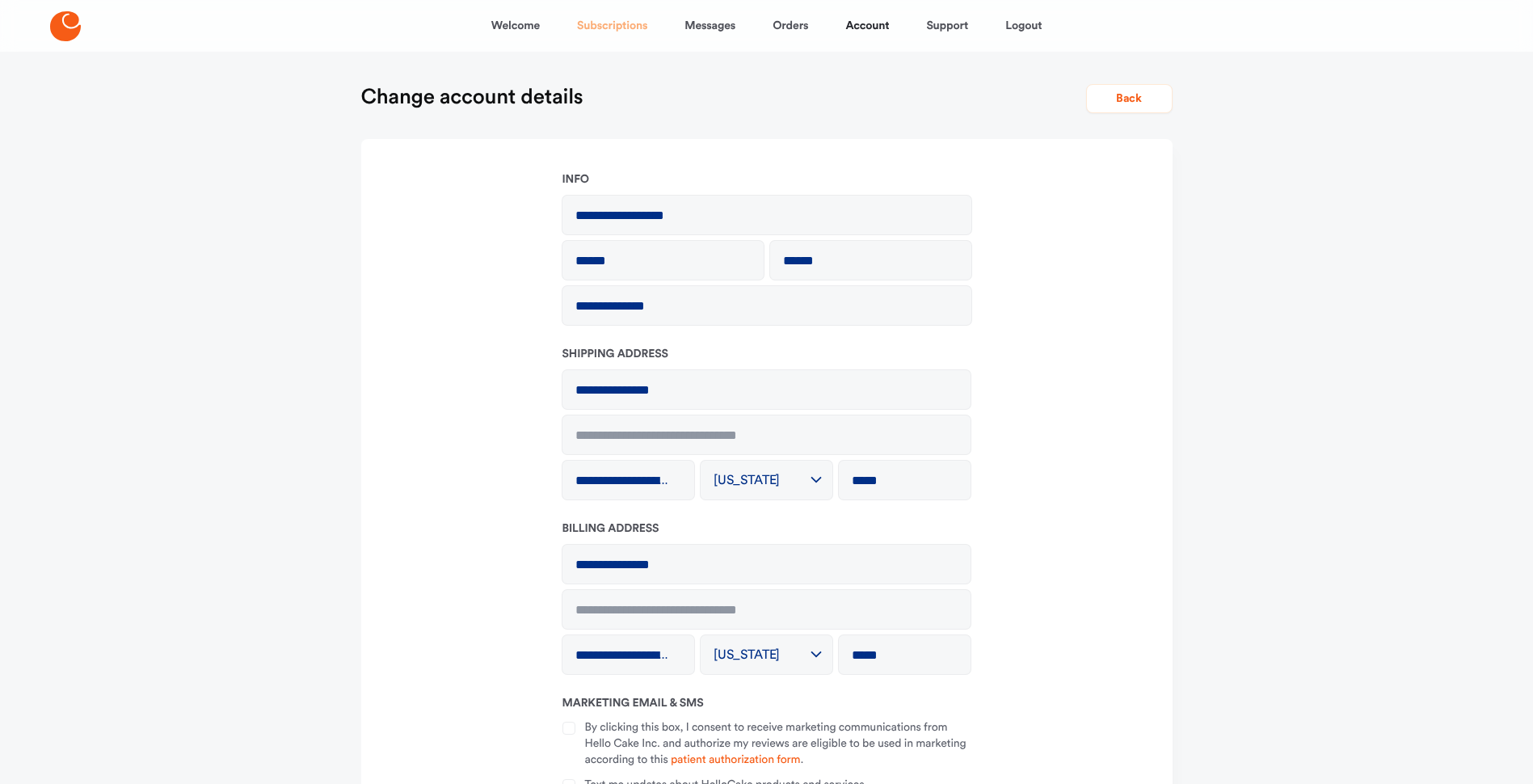
click at [611, 21] on link "Subscriptions" at bounding box center [613, 25] width 71 height 39
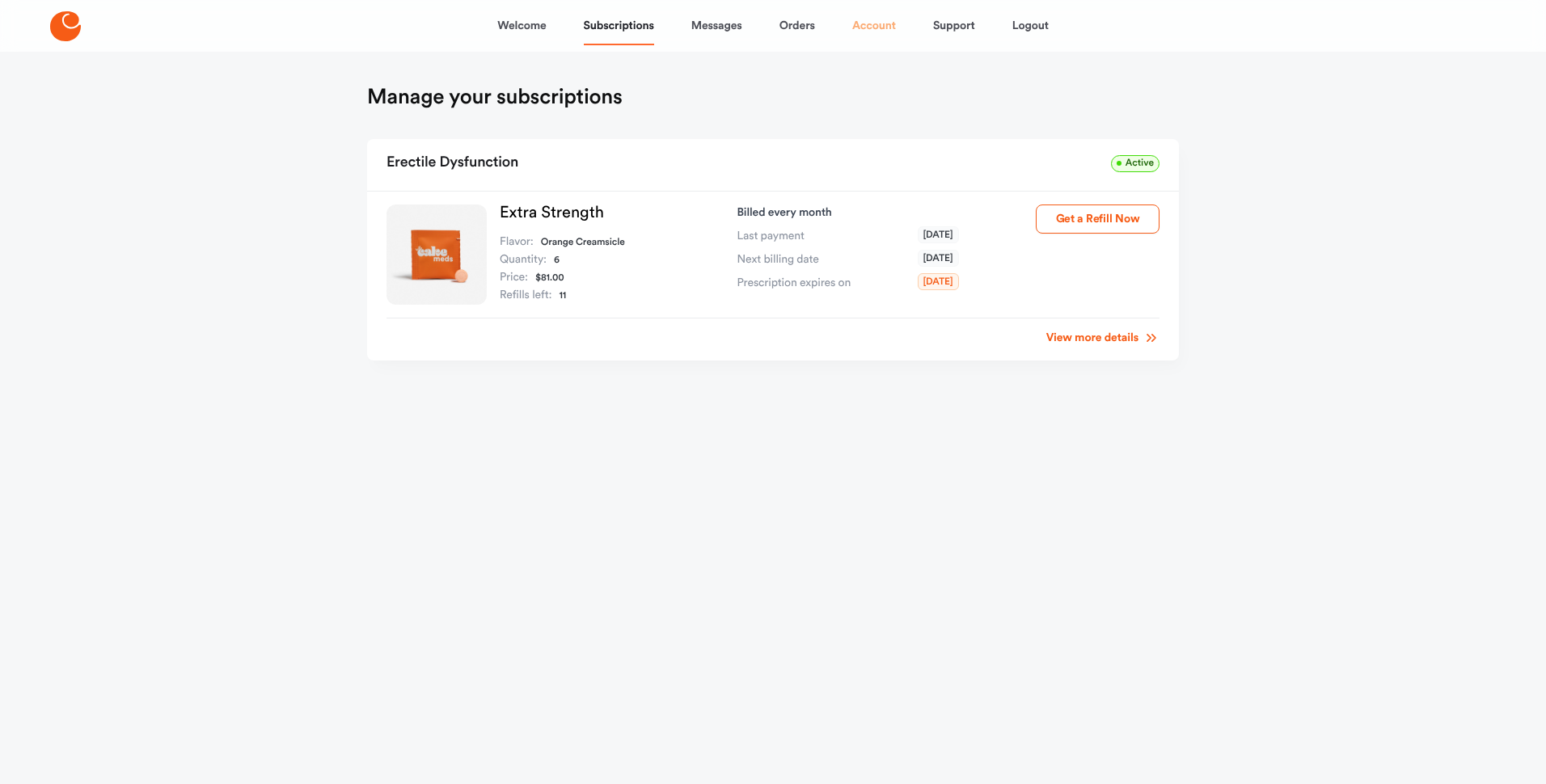
click at [871, 20] on link "Account" at bounding box center [874, 25] width 43 height 39
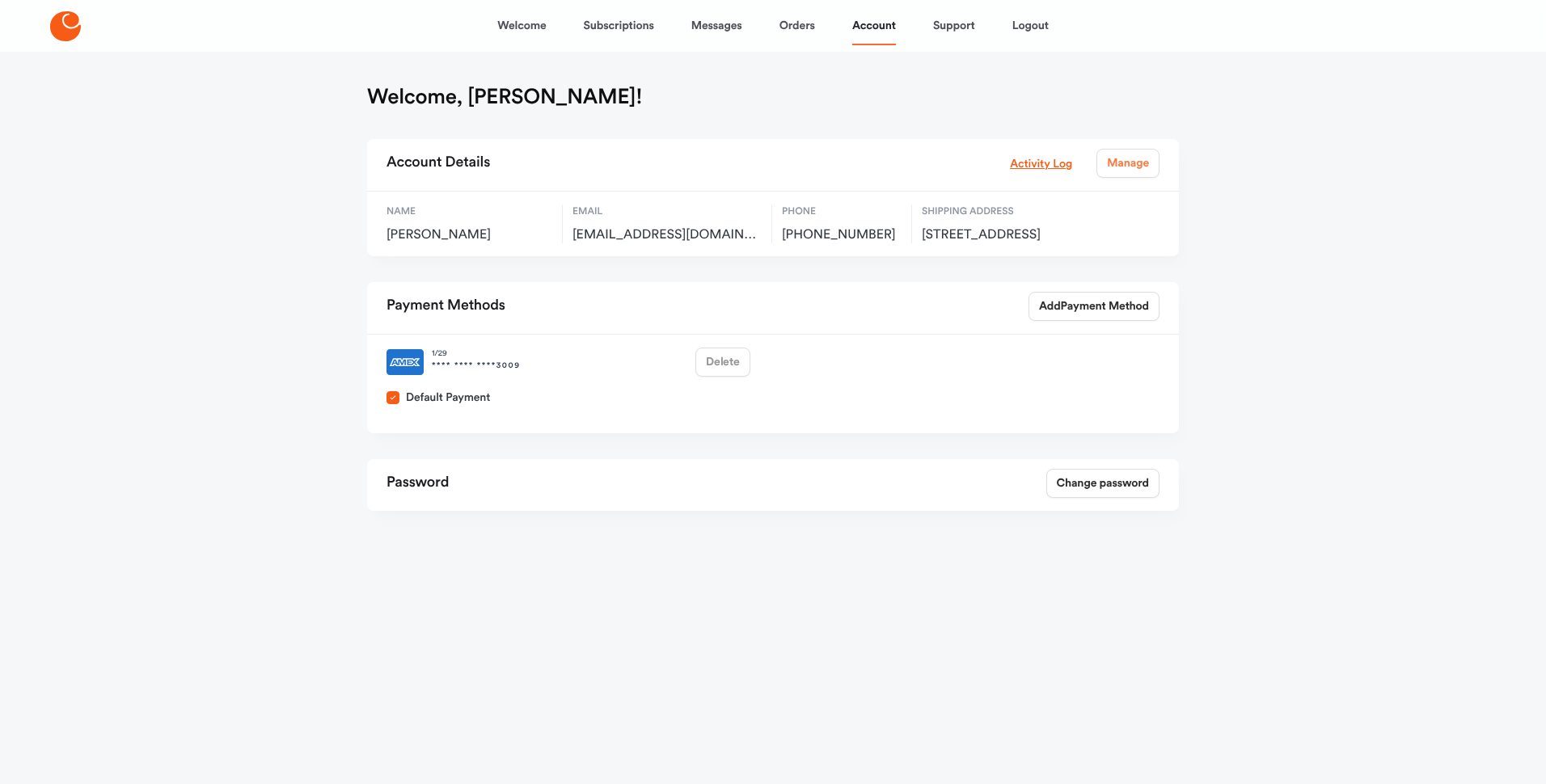
click at [1132, 155] on link "Manage" at bounding box center [1127, 162] width 63 height 29
select select "**"
click at [1095, 498] on link "Change password" at bounding box center [1103, 483] width 113 height 29
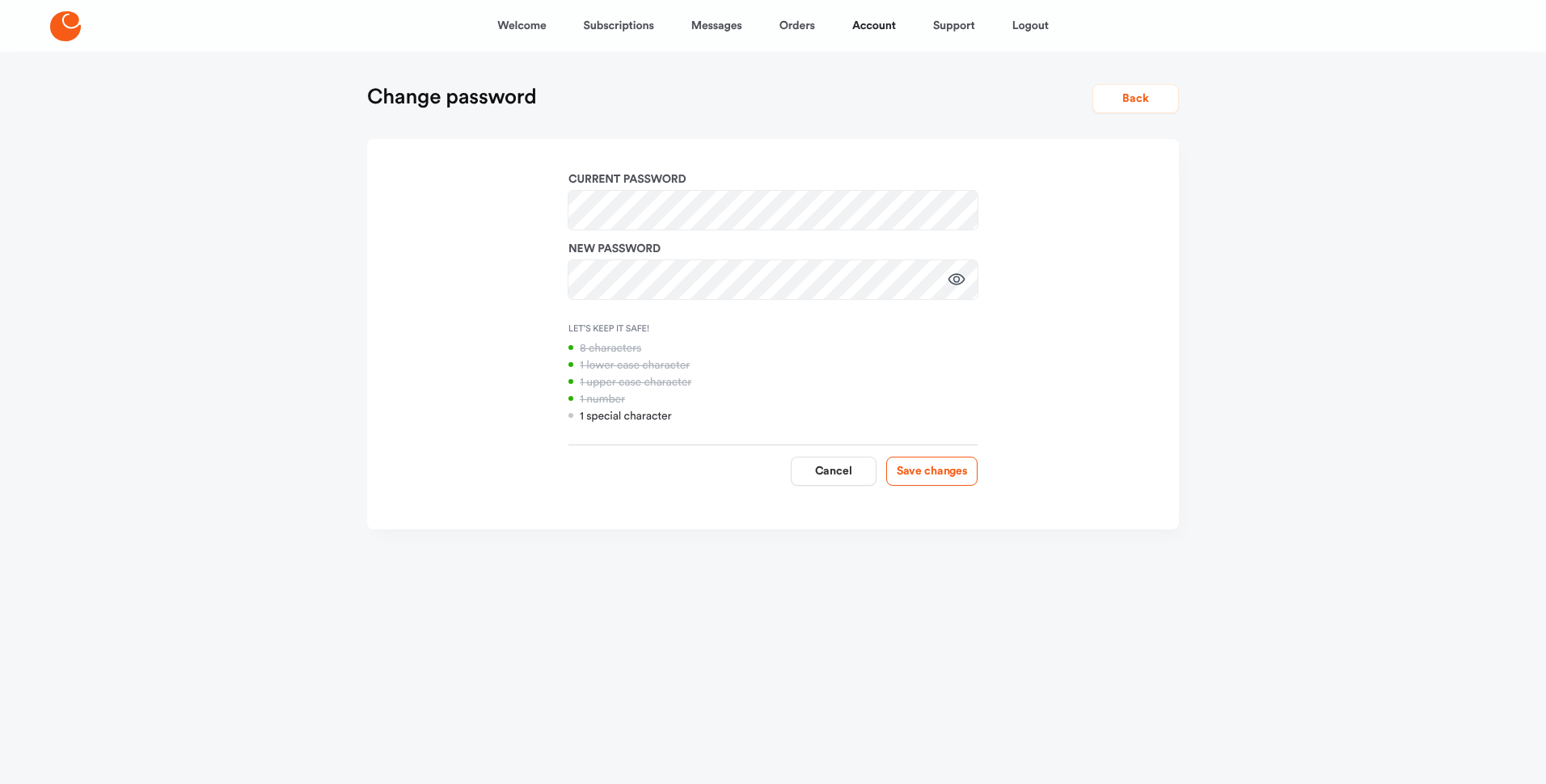
click at [950, 276] on icon "button" at bounding box center [957, 280] width 20 height 20
click at [910, 463] on button "Save changes" at bounding box center [931, 471] width 91 height 29
click at [903, 464] on button "Save changes" at bounding box center [931, 471] width 91 height 29
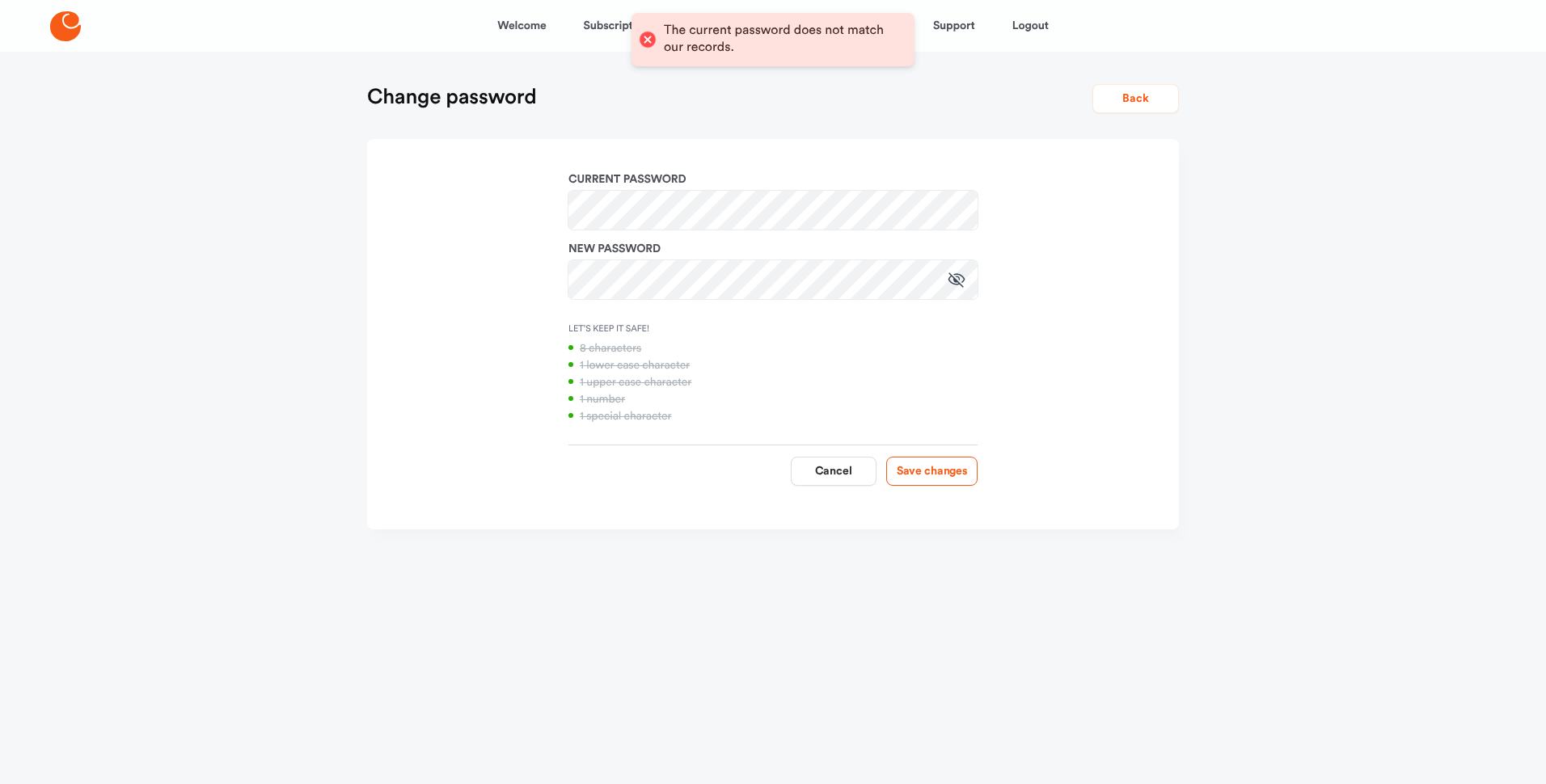
click at [874, 163] on div "Current password New password Let’s Keep It Safe! 8 characters 1 lower case cha…" at bounding box center [772, 334] width 812 height 390
click at [1132, 86] on button "Back" at bounding box center [1135, 98] width 86 height 29
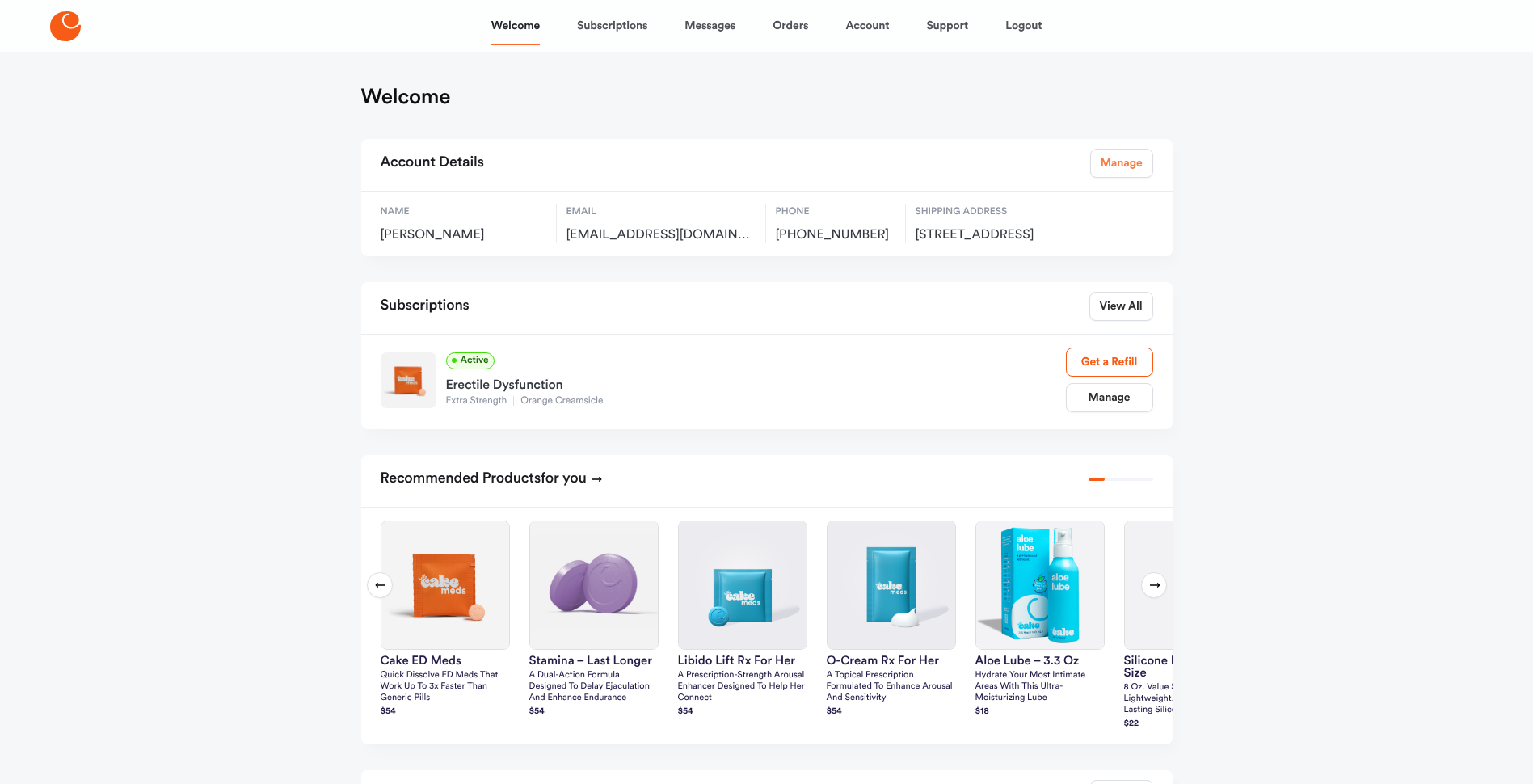
click at [1114, 155] on link "Manage" at bounding box center [1121, 162] width 63 height 29
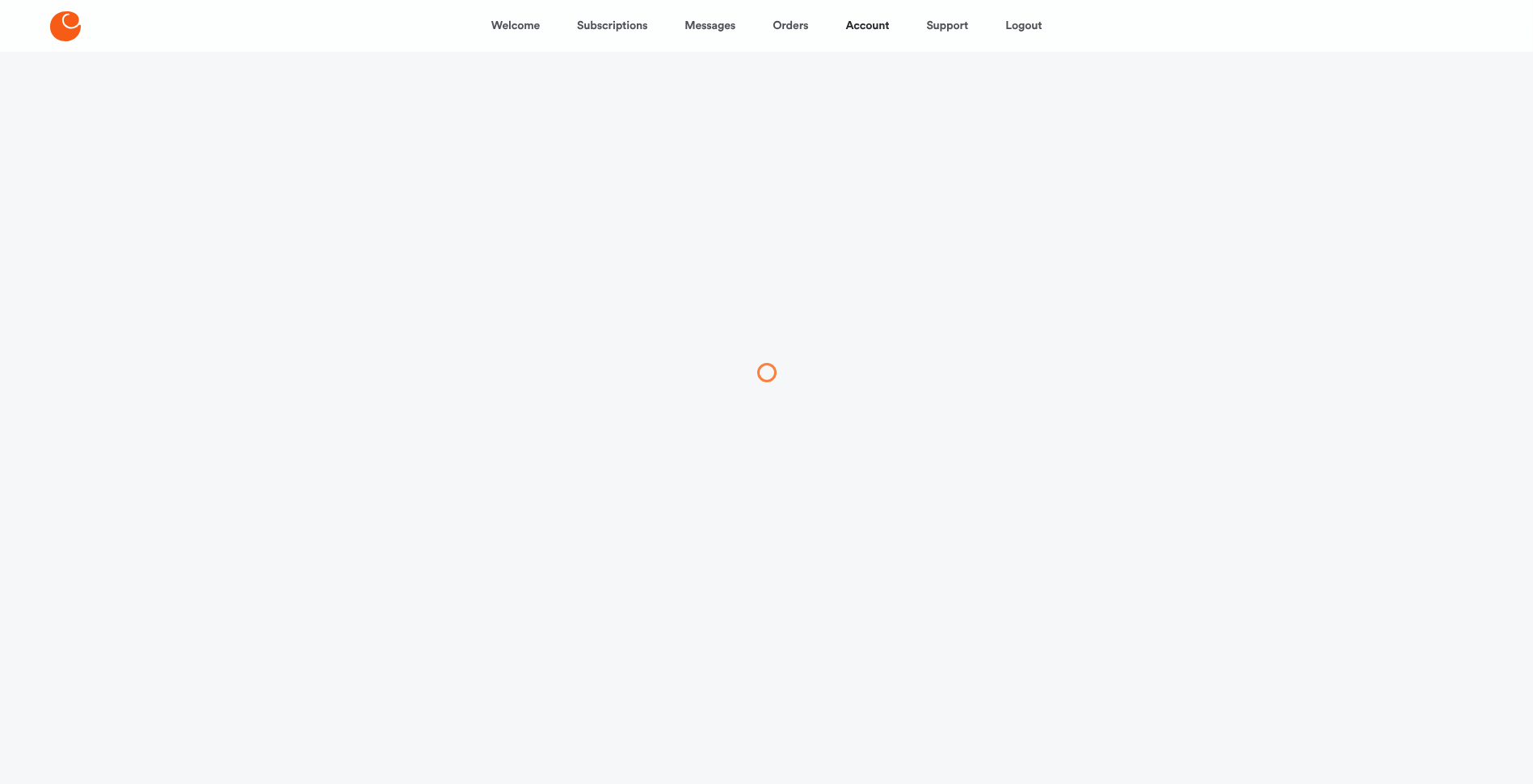
select select "**"
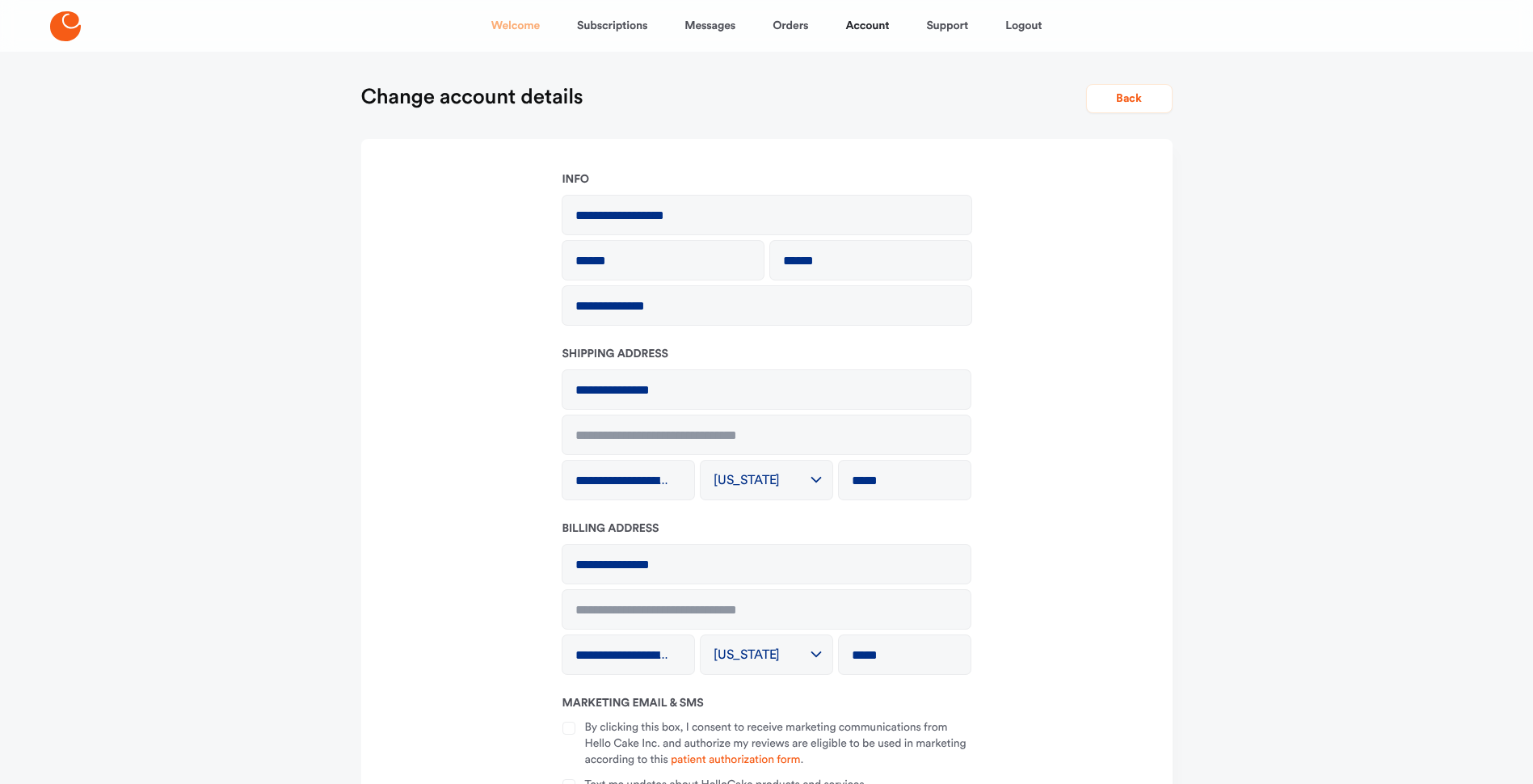
click at [527, 22] on link "Welcome" at bounding box center [515, 25] width 48 height 39
